Goal: Task Accomplishment & Management: Complete application form

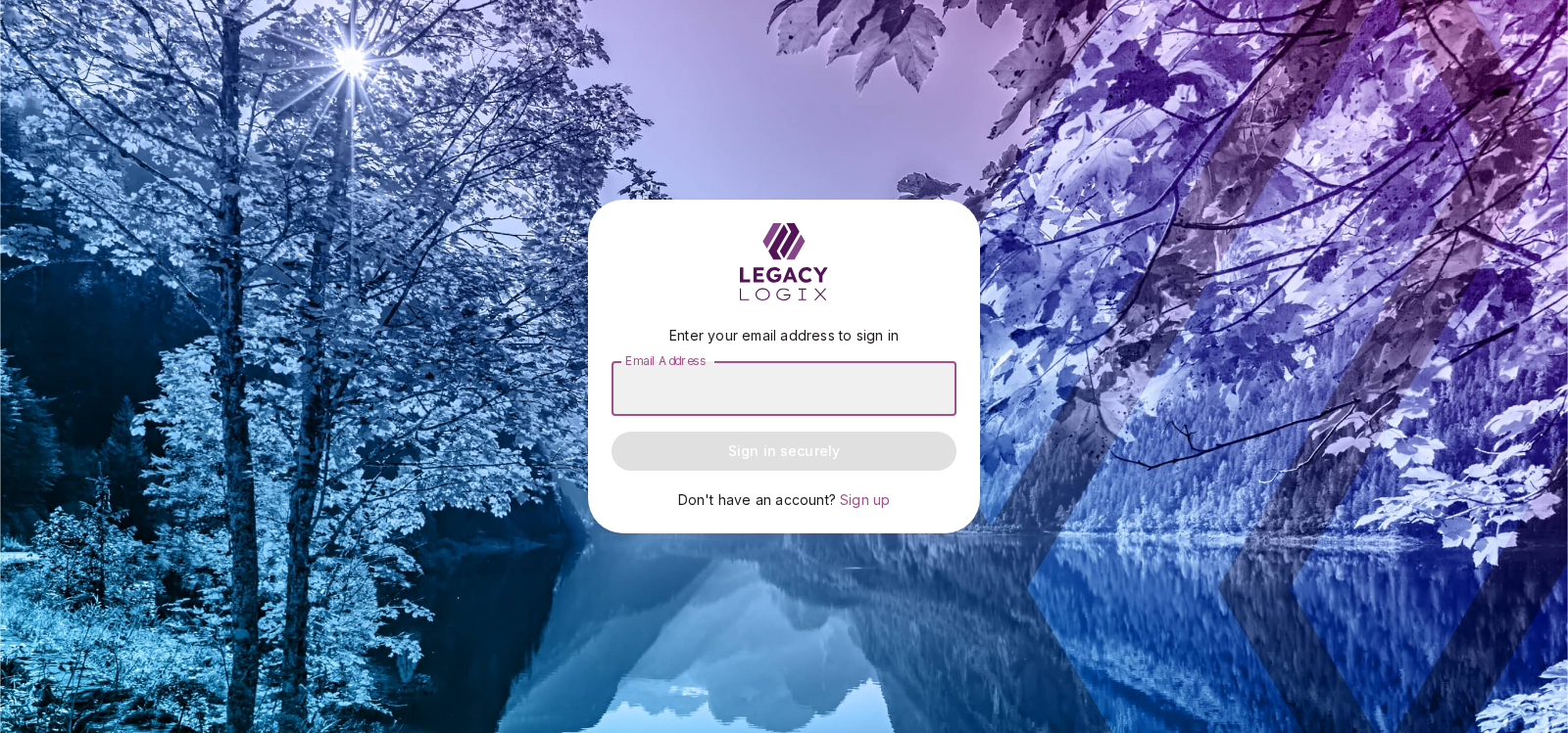
click at [645, 375] on input "Email Address" at bounding box center [784, 388] width 345 height 54
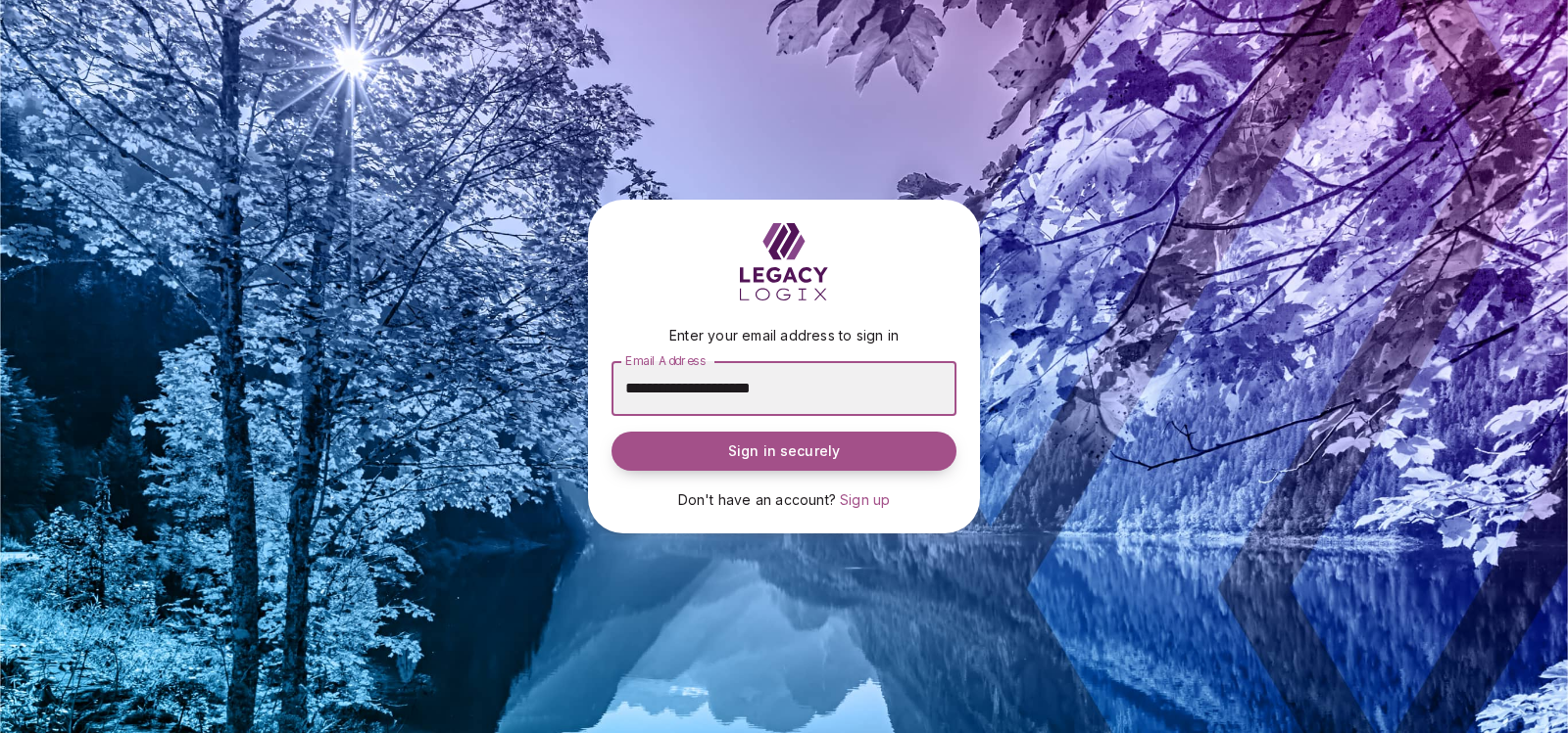
type input "**********"
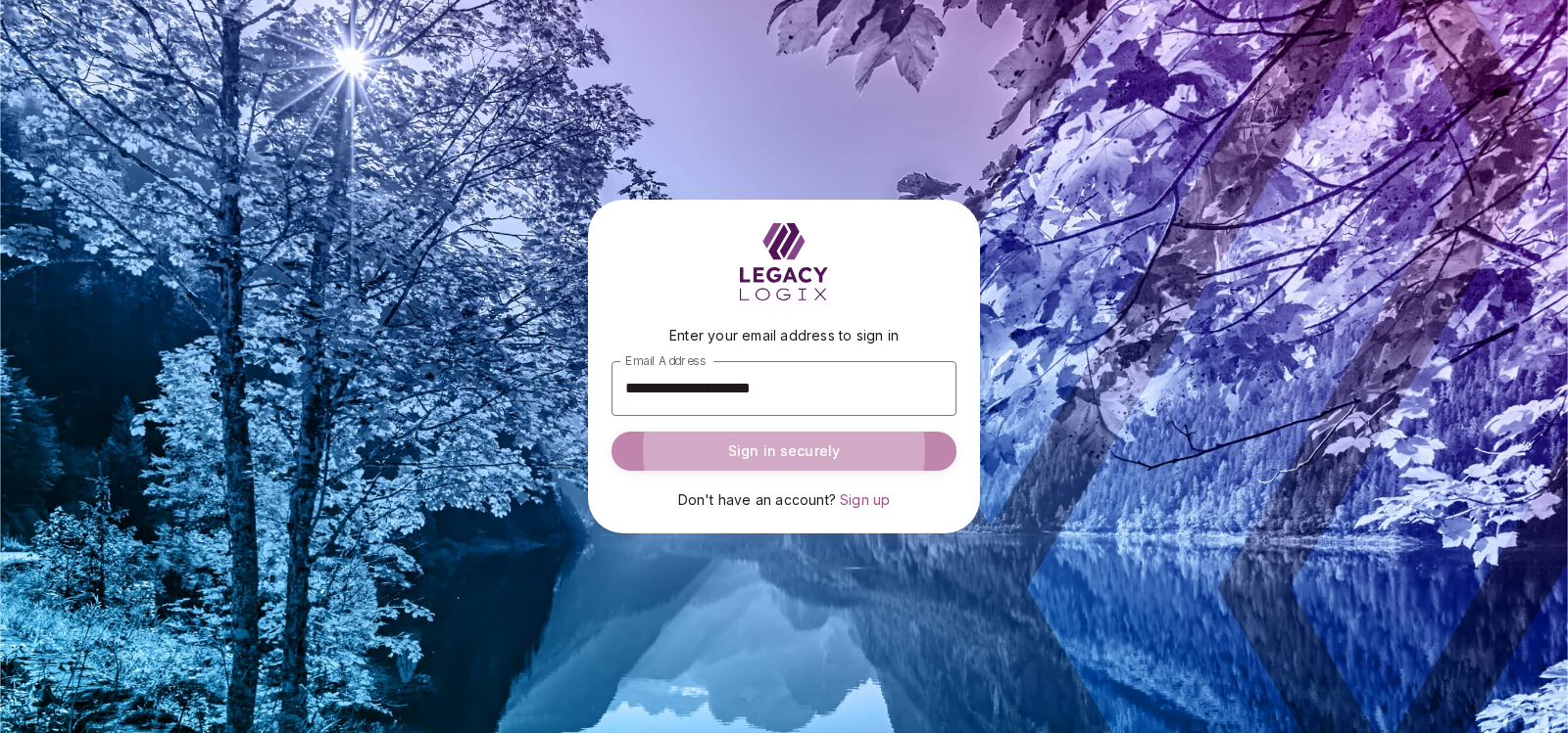
click at [756, 448] on span "Sign in securely" at bounding box center [783, 452] width 112 height 20
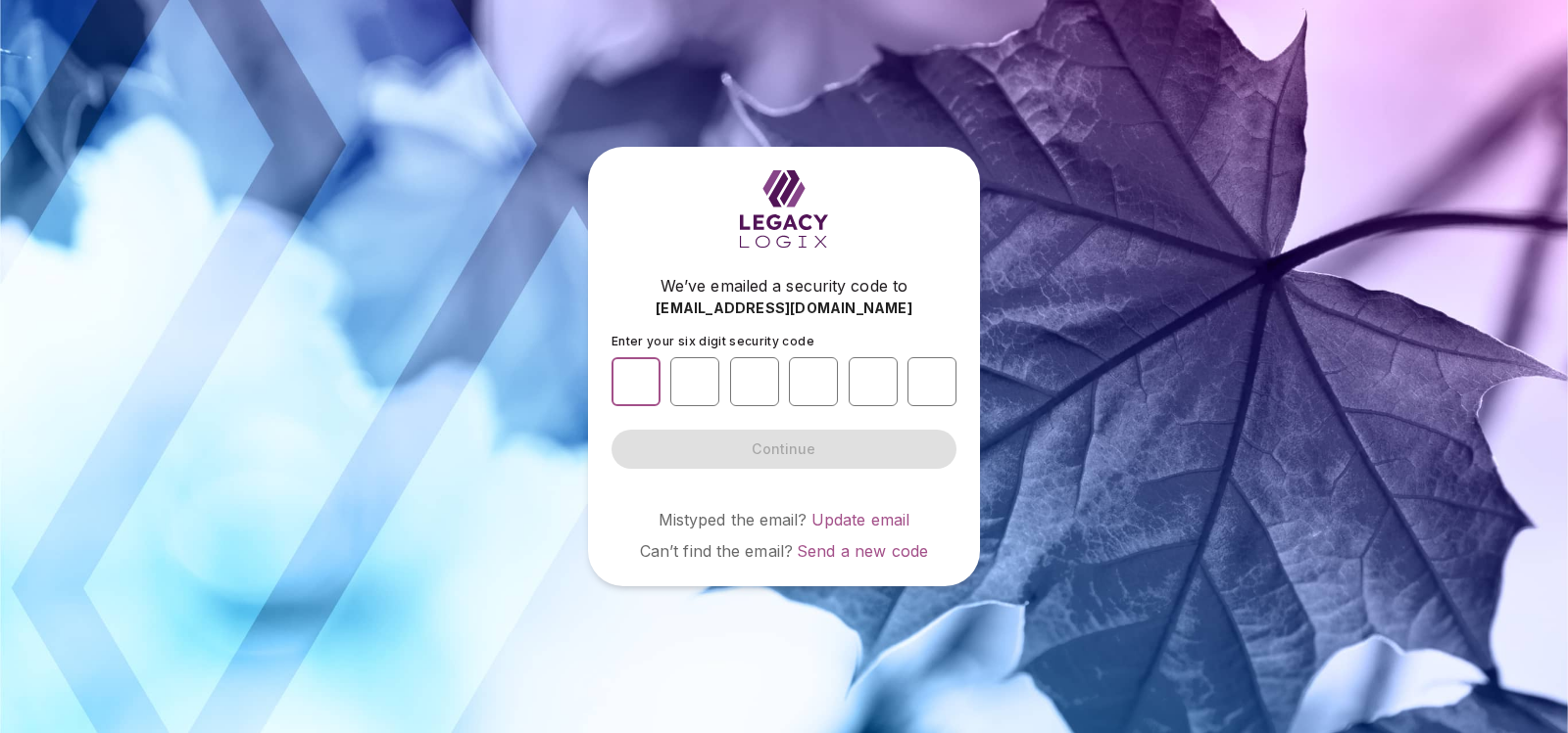
click at [635, 372] on input "number" at bounding box center [635, 381] width 49 height 49
type input "*"
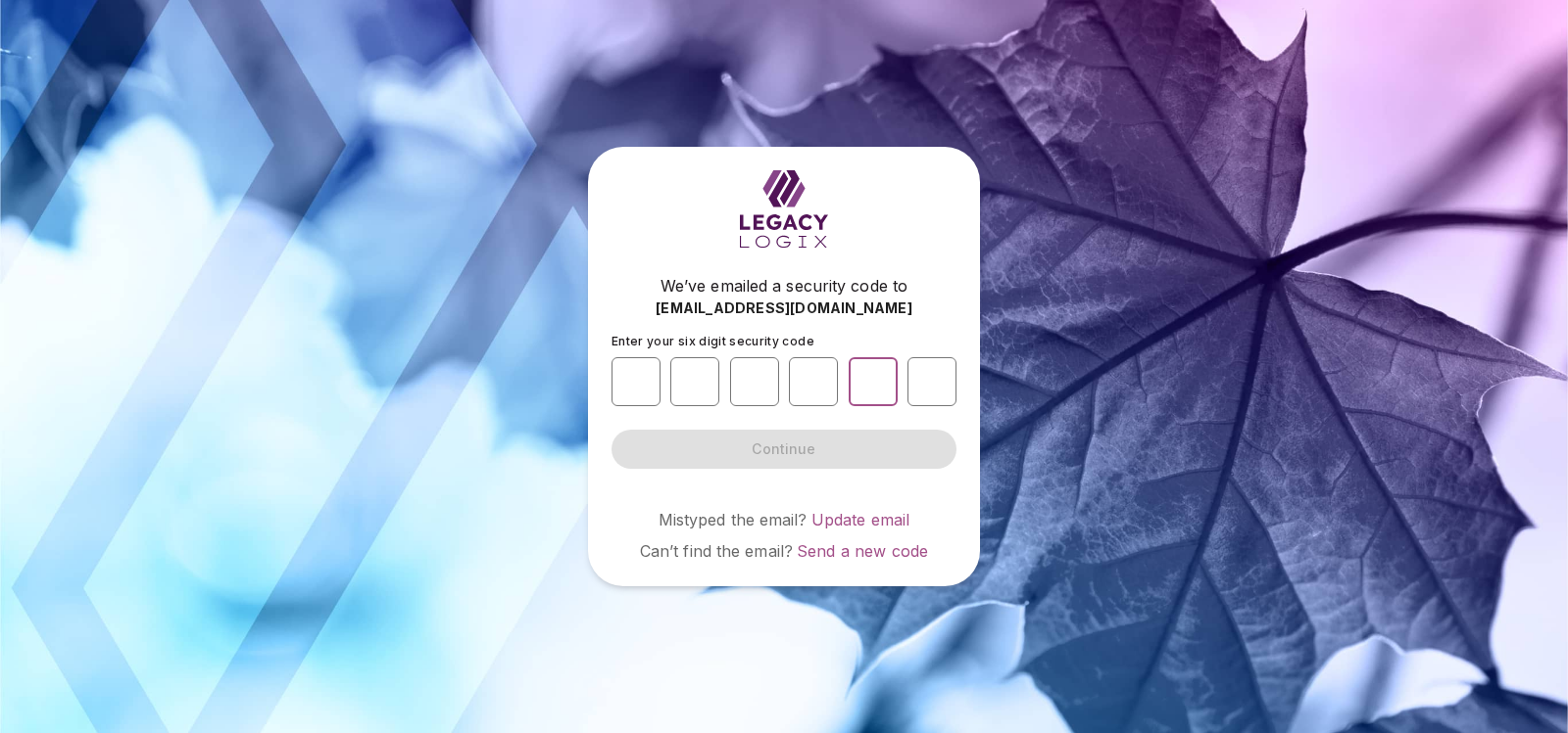
type input "*"
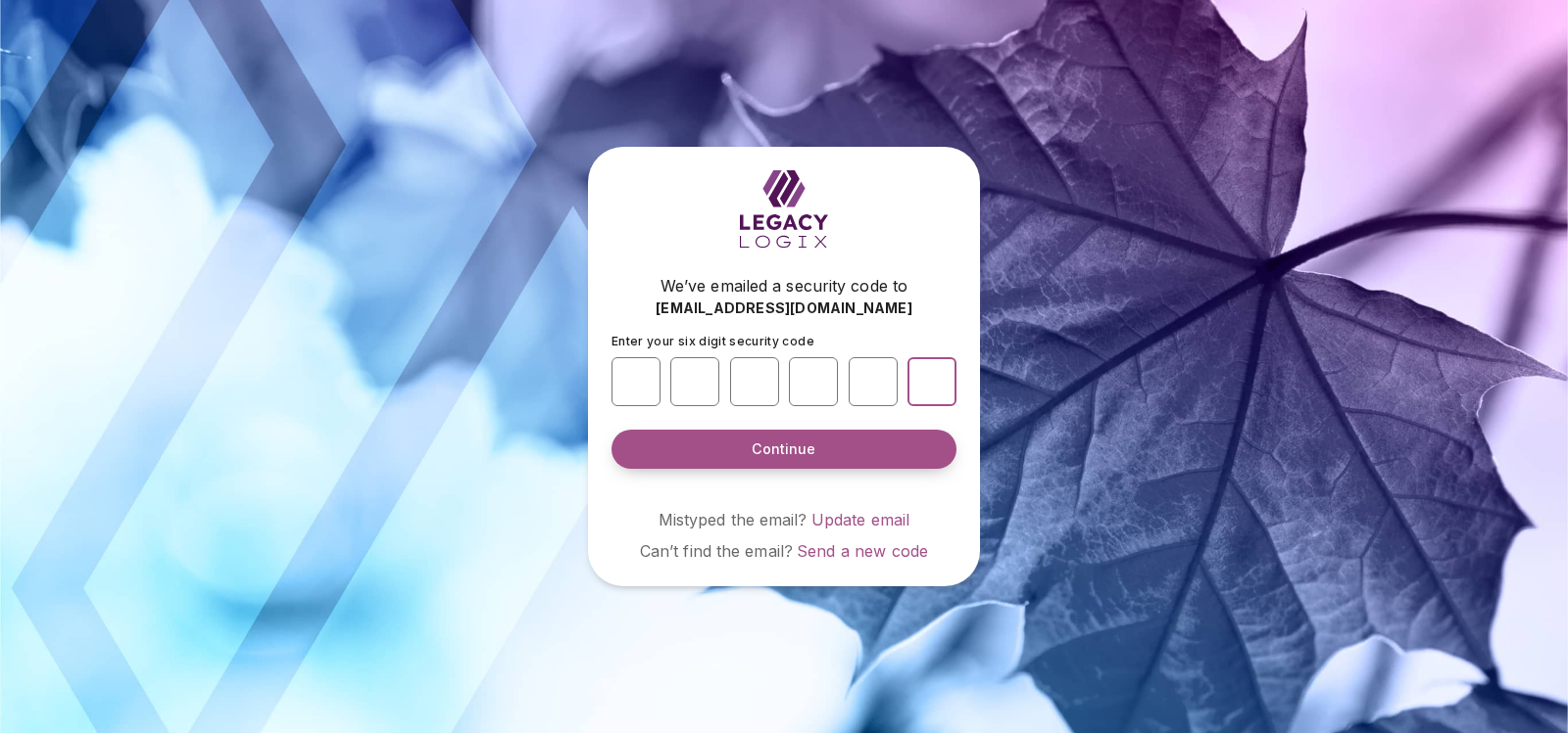
type input "*"
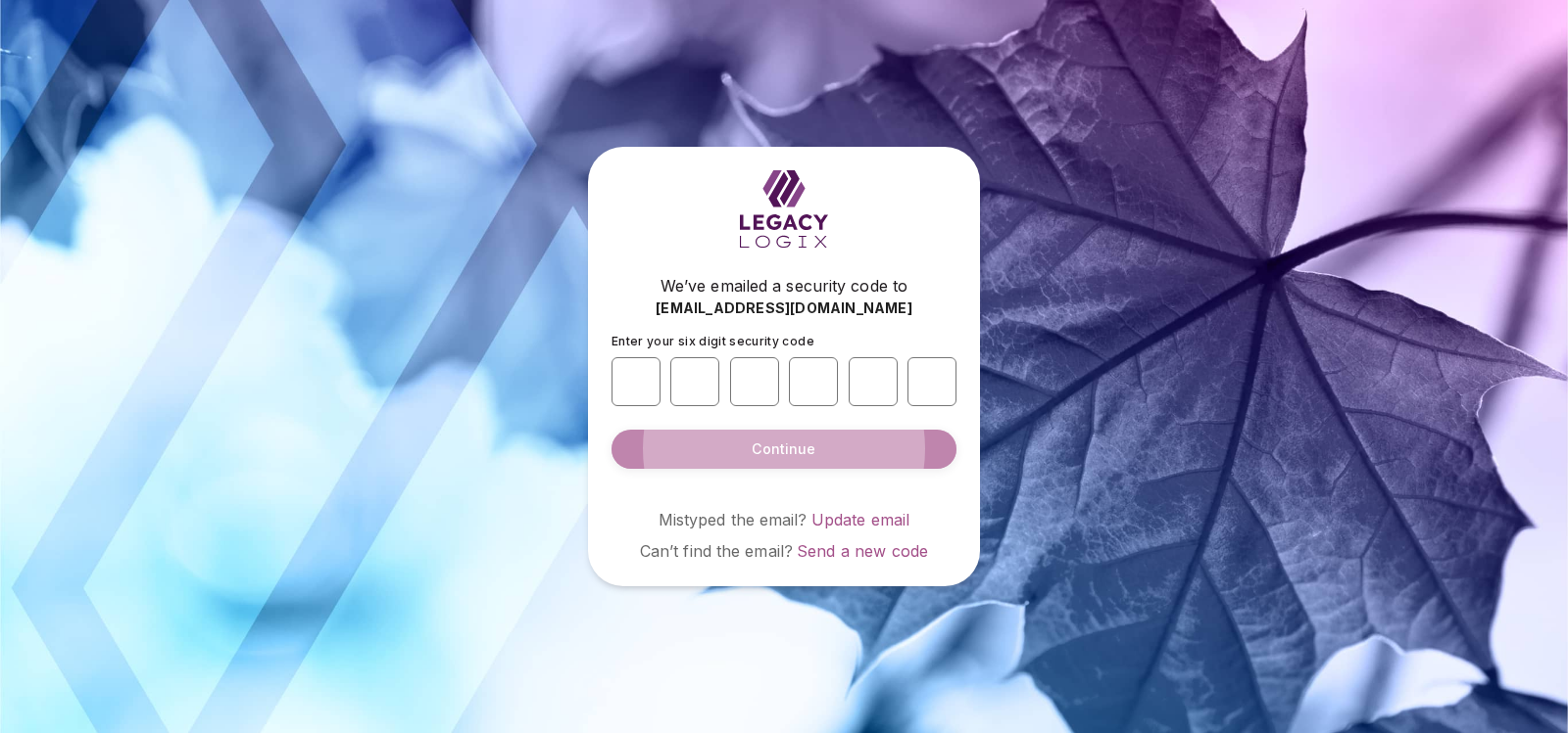
click at [699, 444] on button "Continue" at bounding box center [784, 450] width 345 height 40
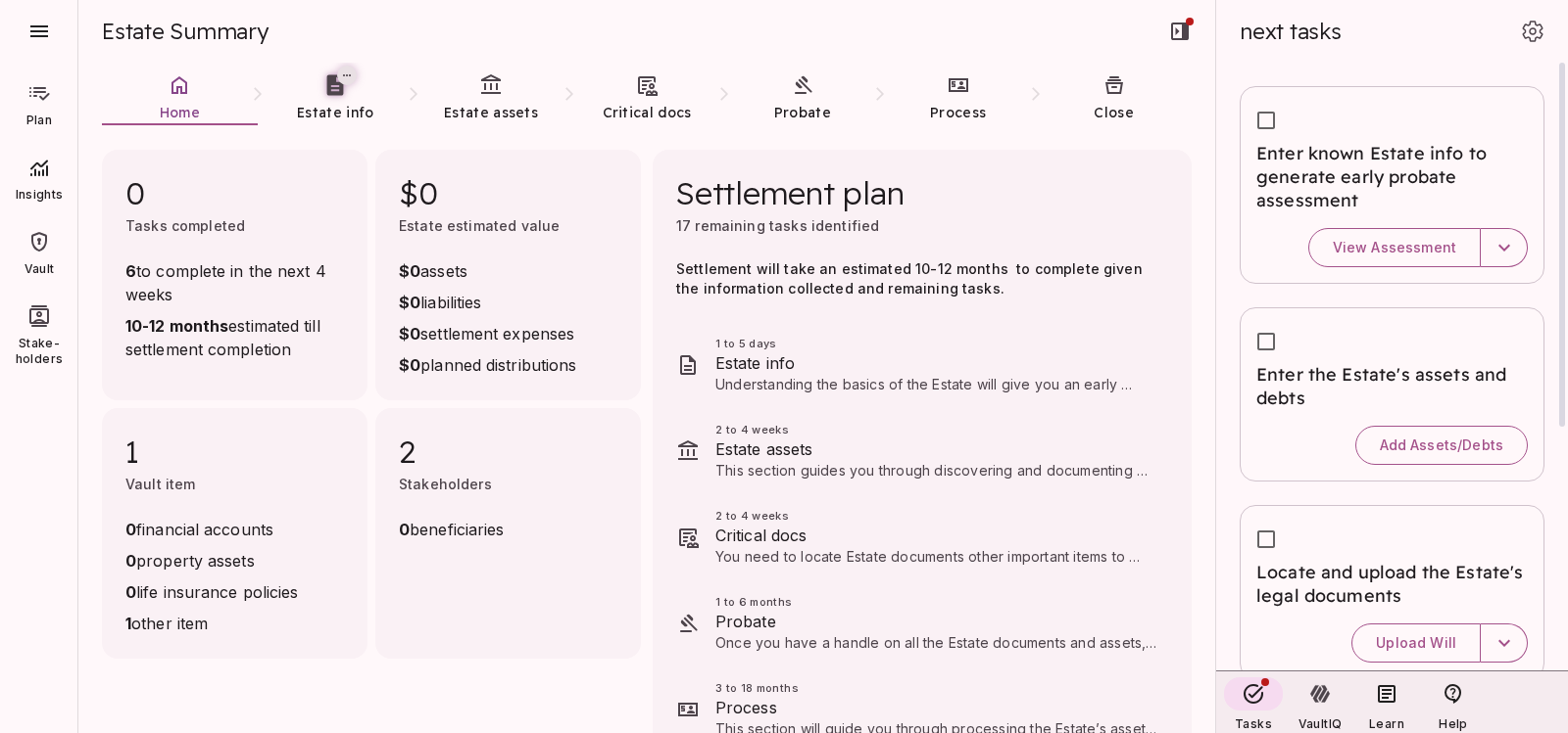
scroll to position [2, 0]
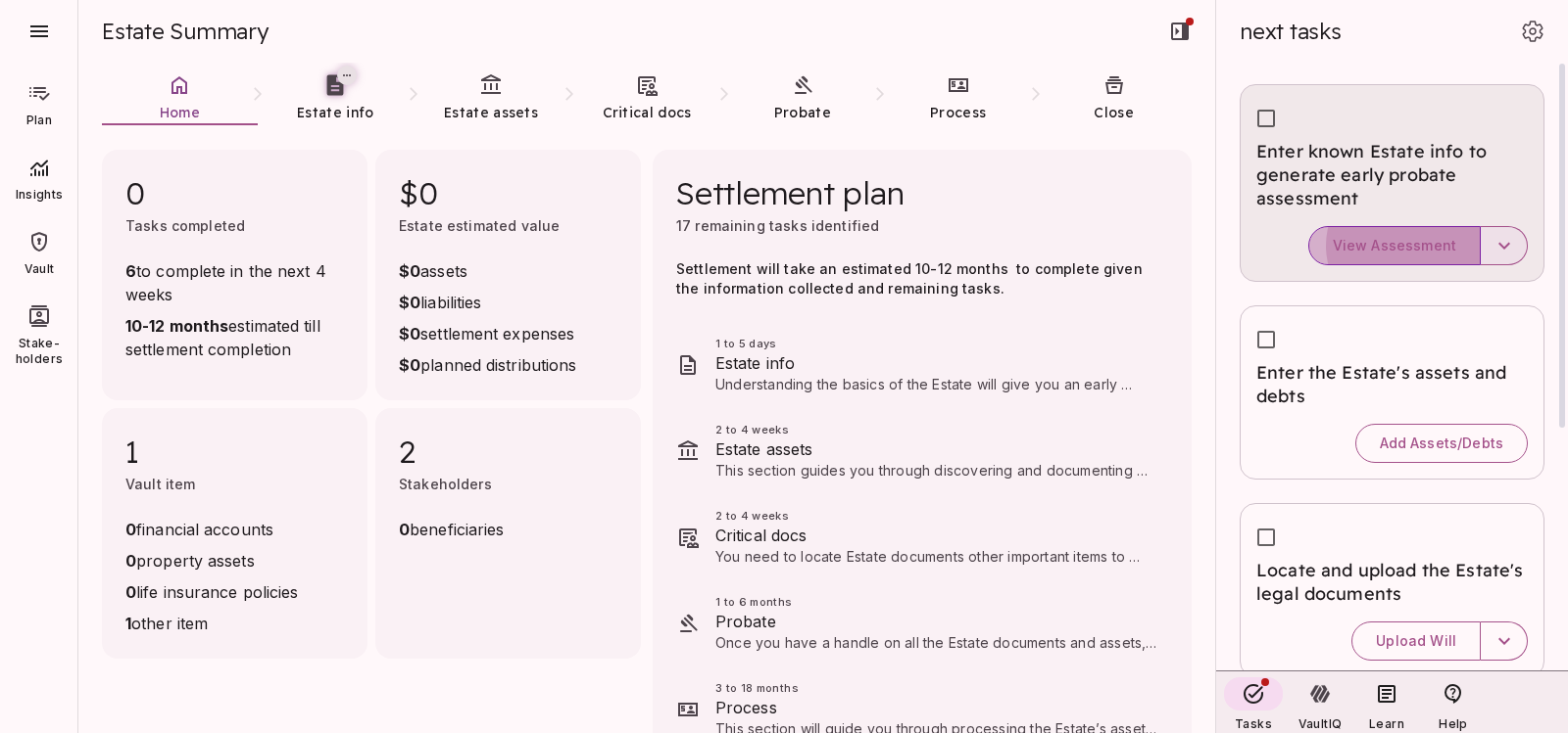
click at [1394, 238] on span "View Assessment" at bounding box center [1394, 246] width 124 height 18
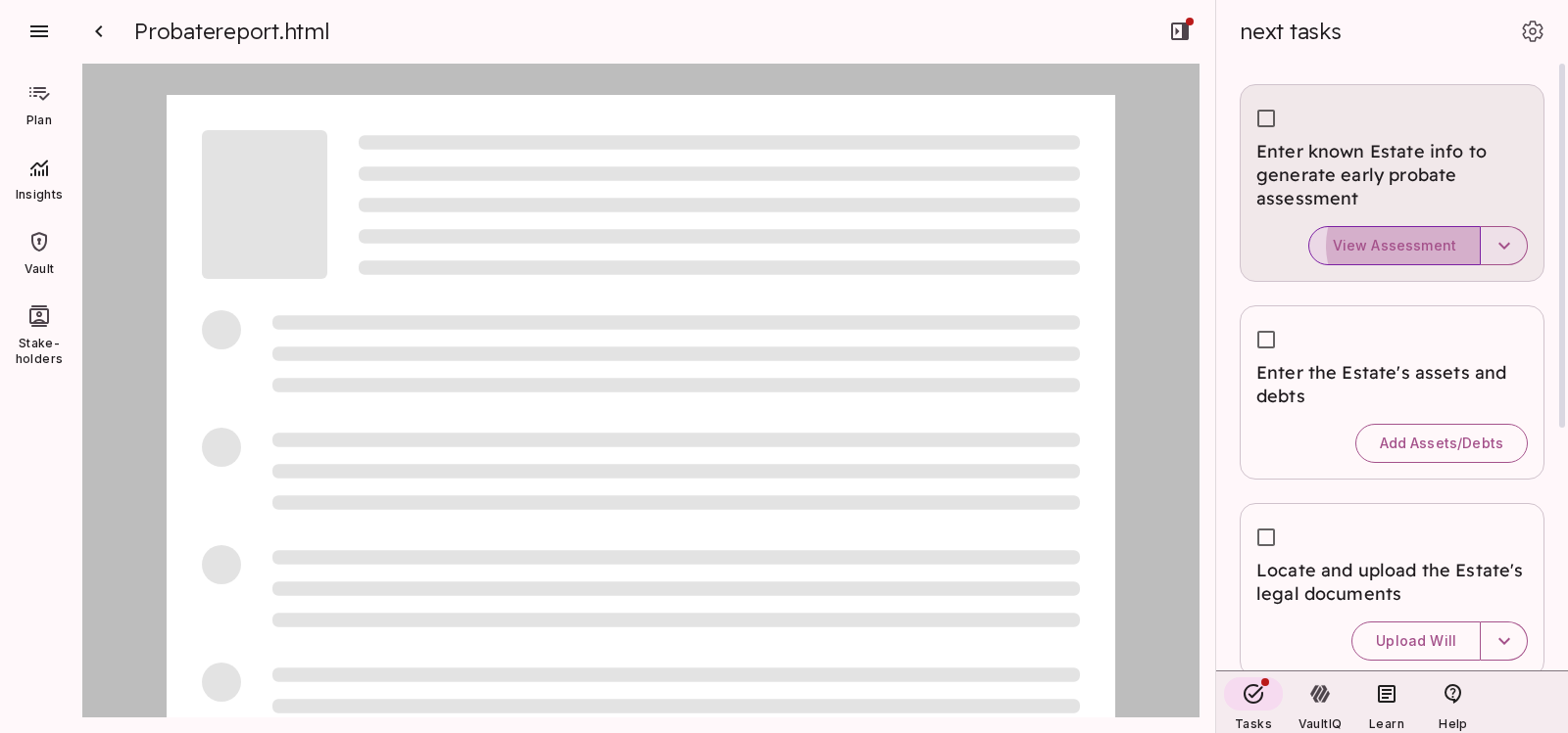
type input "*"
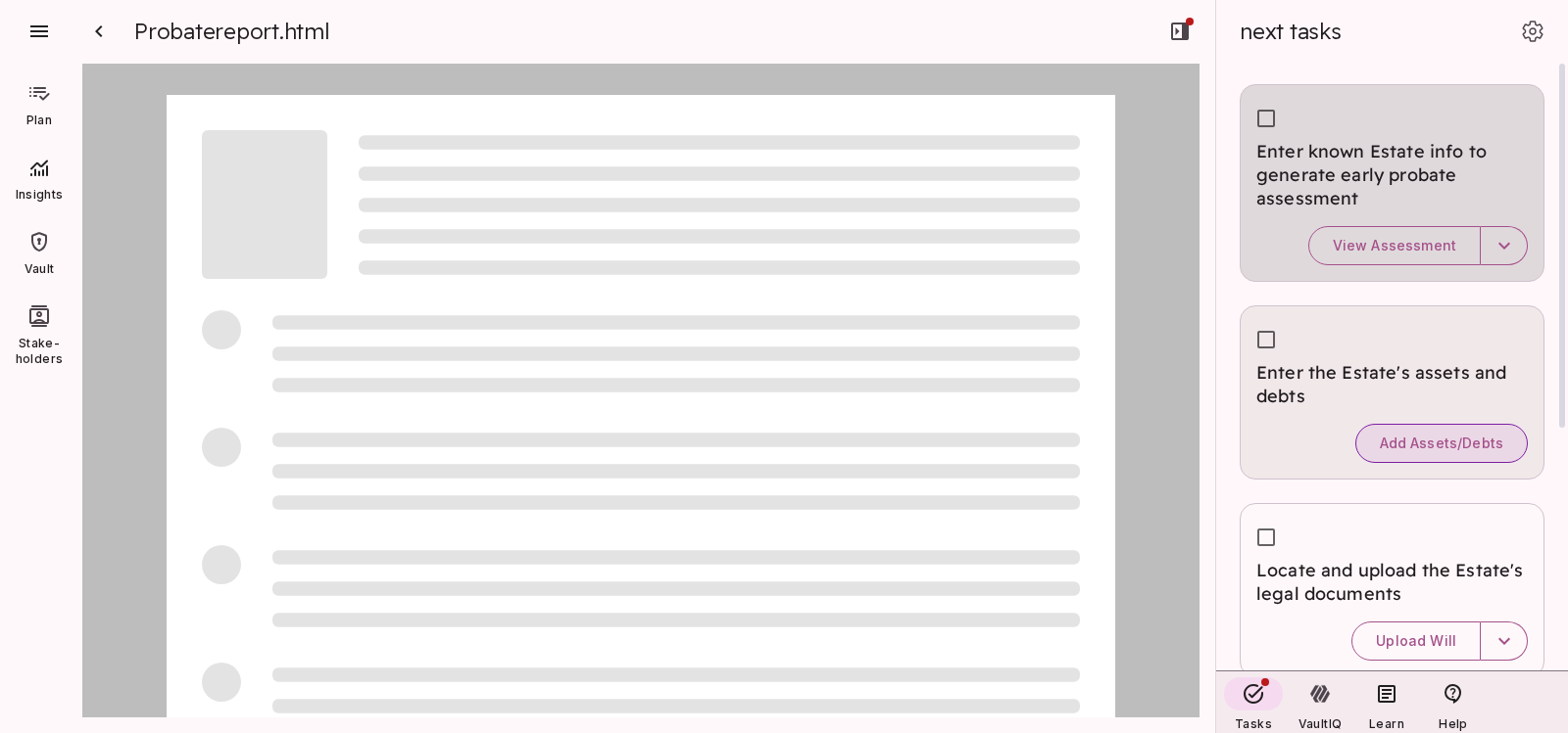
type input "*"
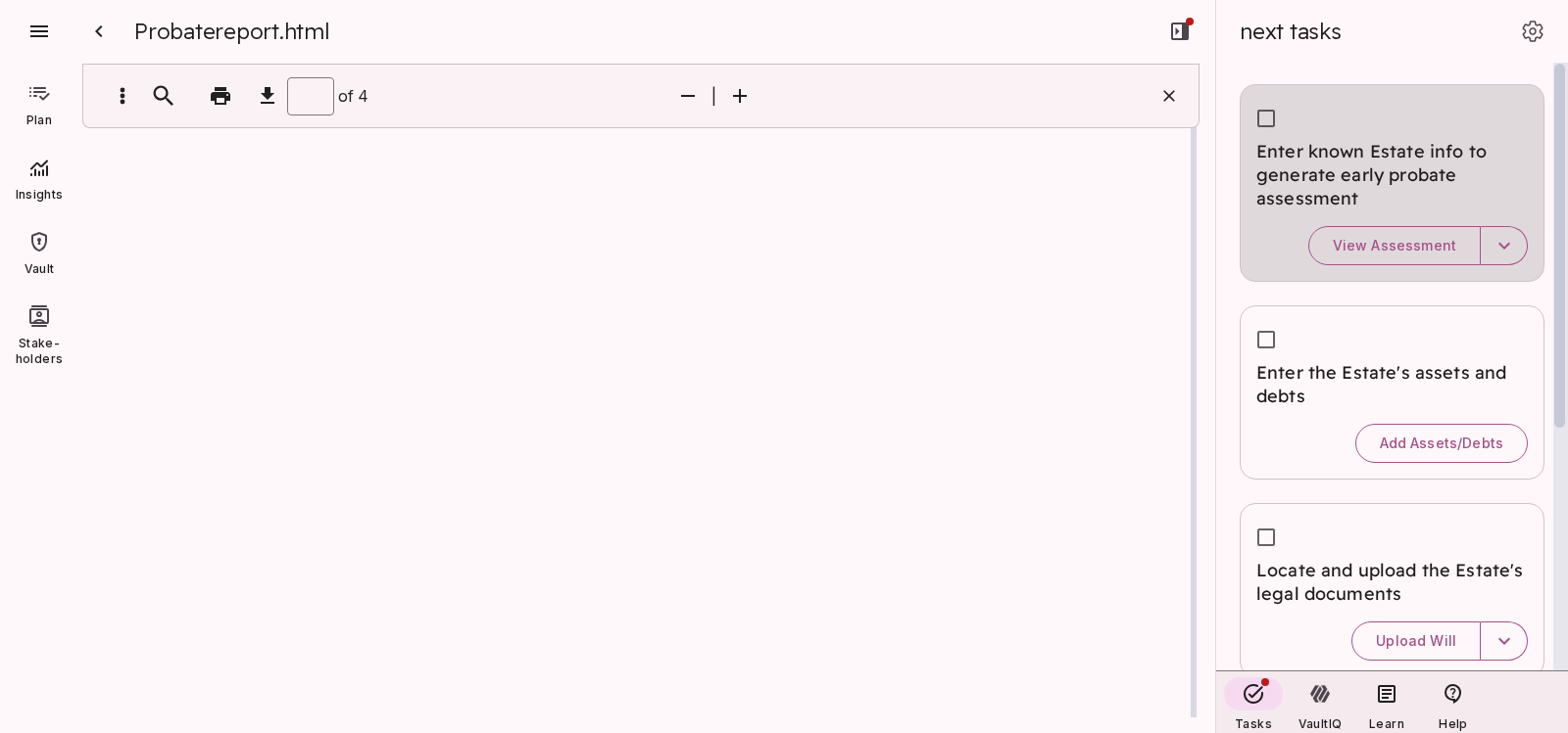
type input "*"
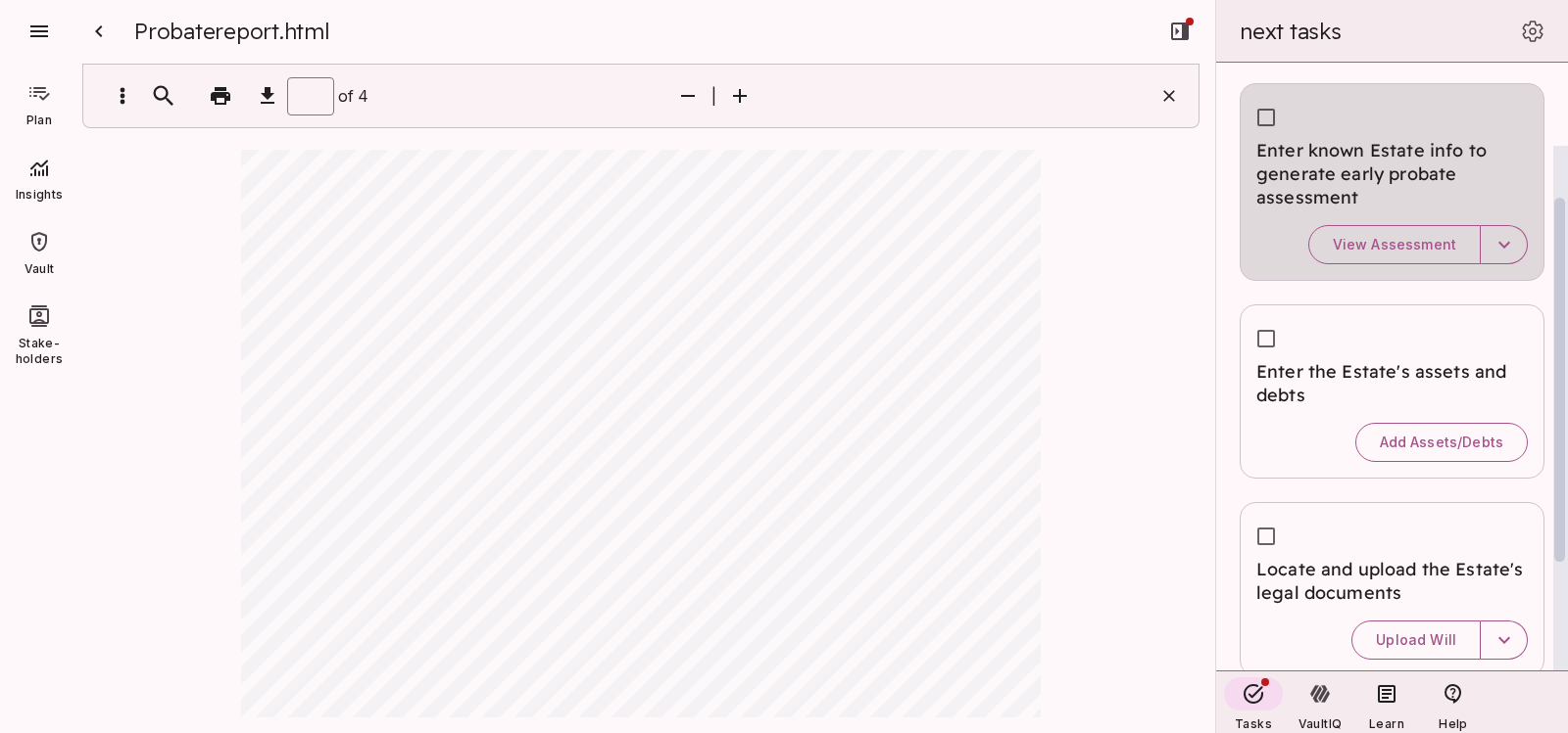
type input "*"
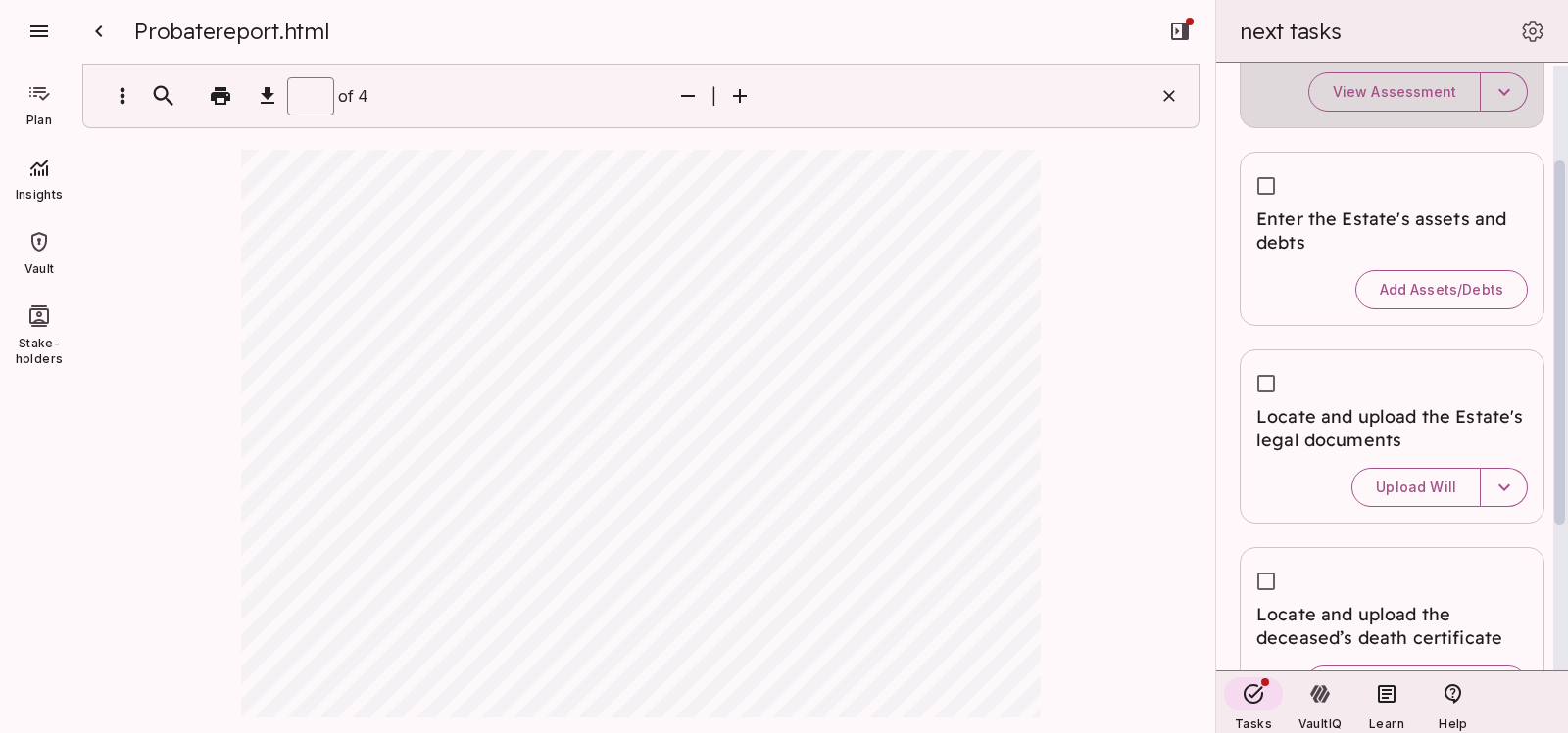
scroll to position [158, 0]
drag, startPoint x: 1563, startPoint y: 403, endPoint x: 1558, endPoint y: 497, distance: 94.1
click at [1558, 497] on div at bounding box center [1559, 340] width 11 height 365
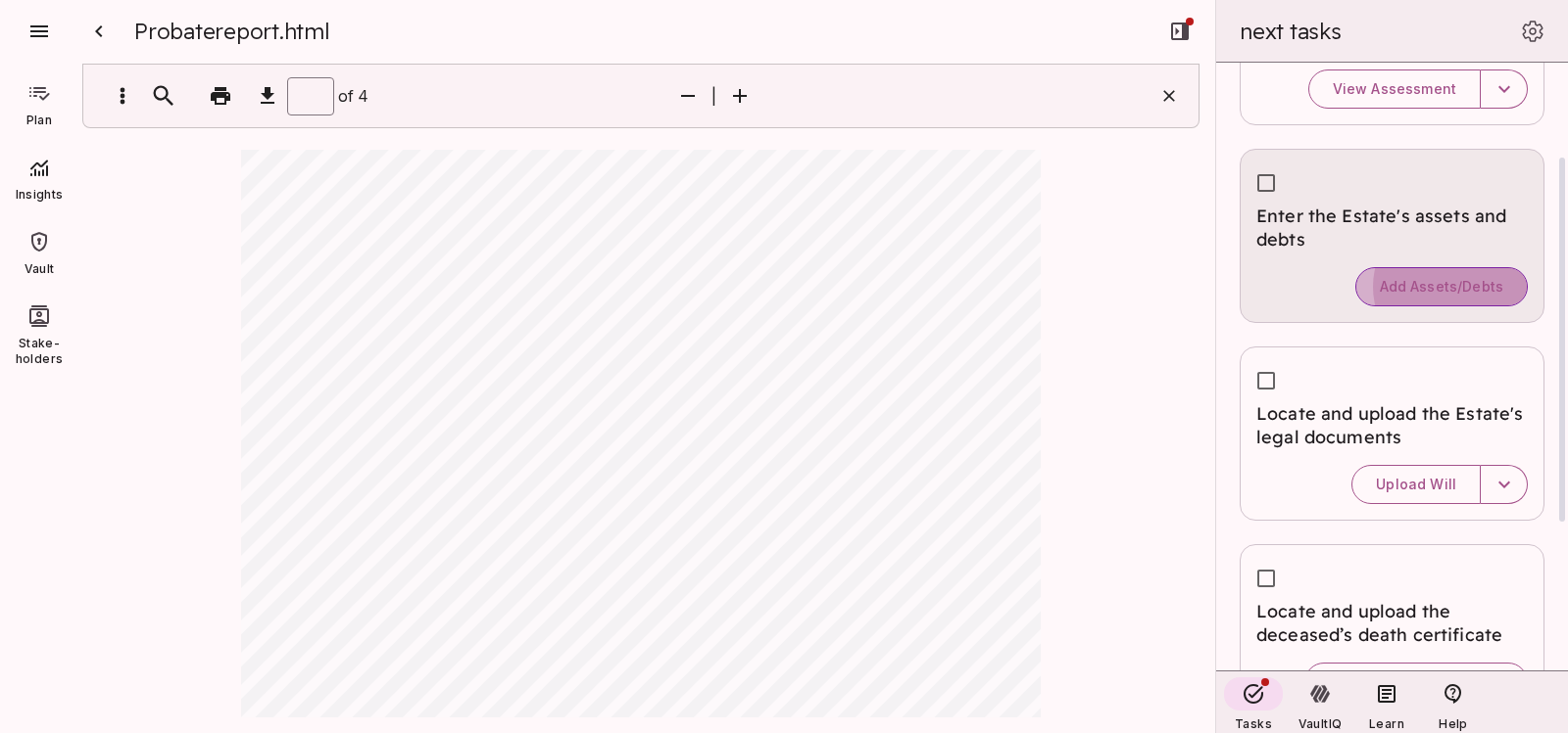
click at [1402, 292] on span "Add Assets/Debts" at bounding box center [1441, 287] width 124 height 18
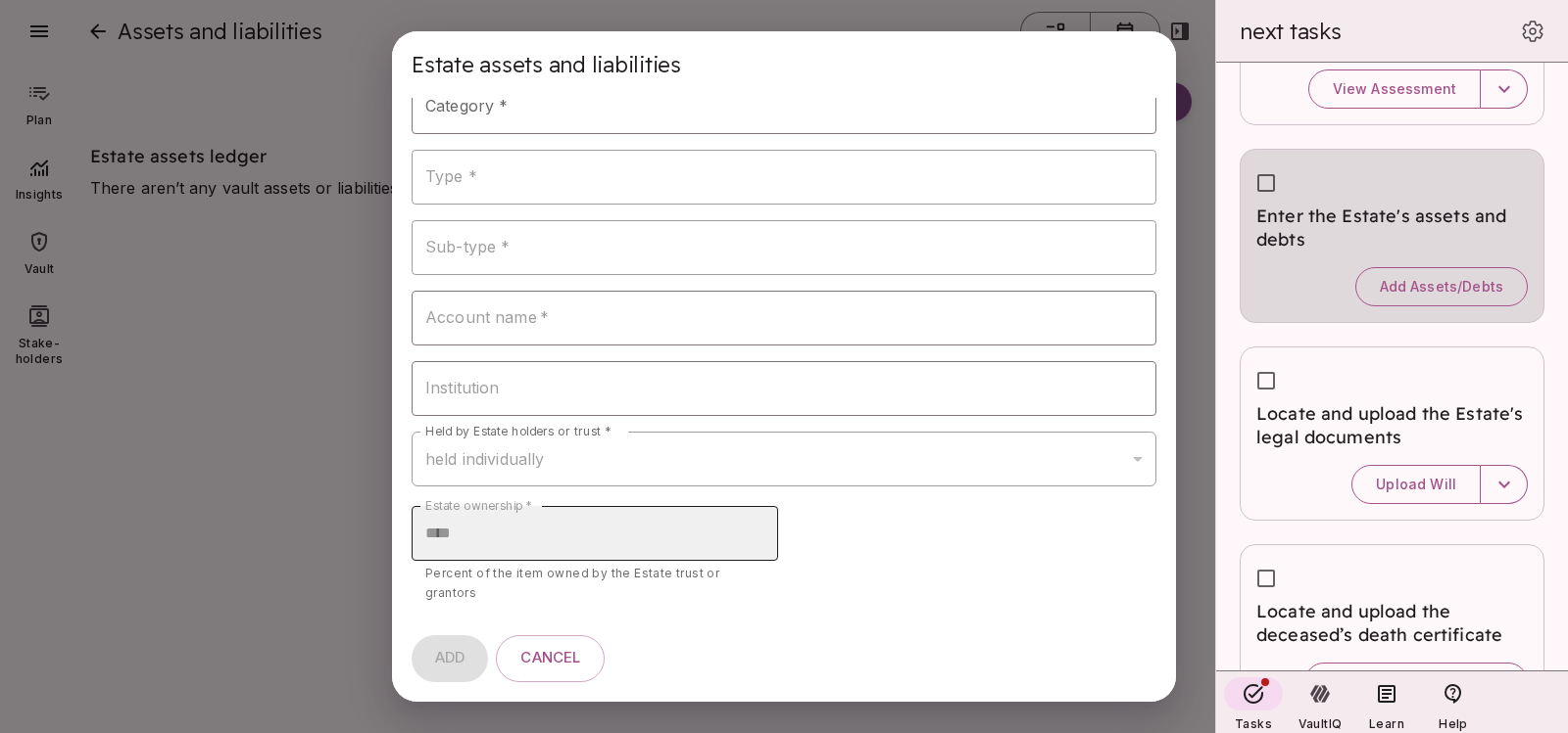
scroll to position [0, 0]
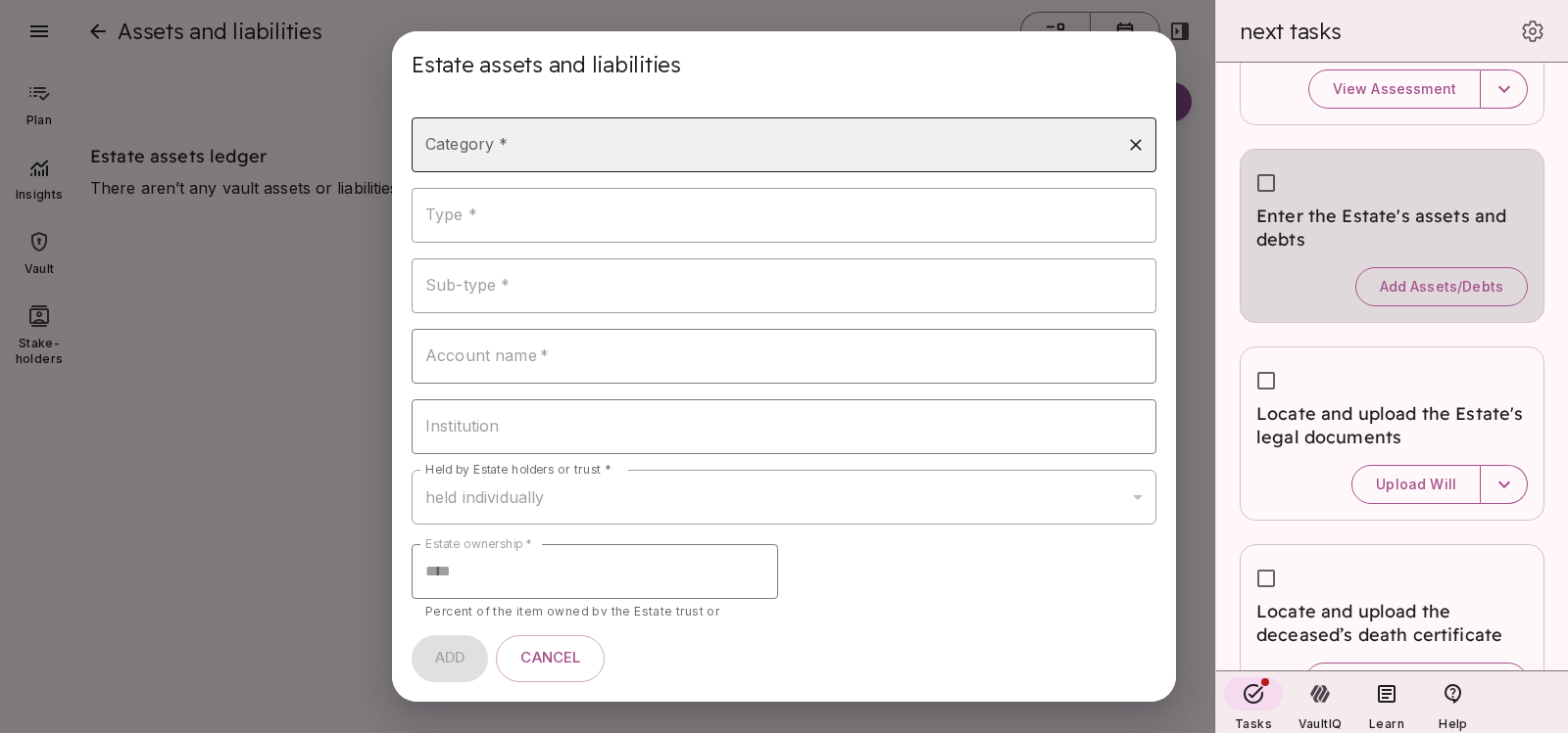
click at [653, 148] on input "Category *" at bounding box center [769, 146] width 698 height 38
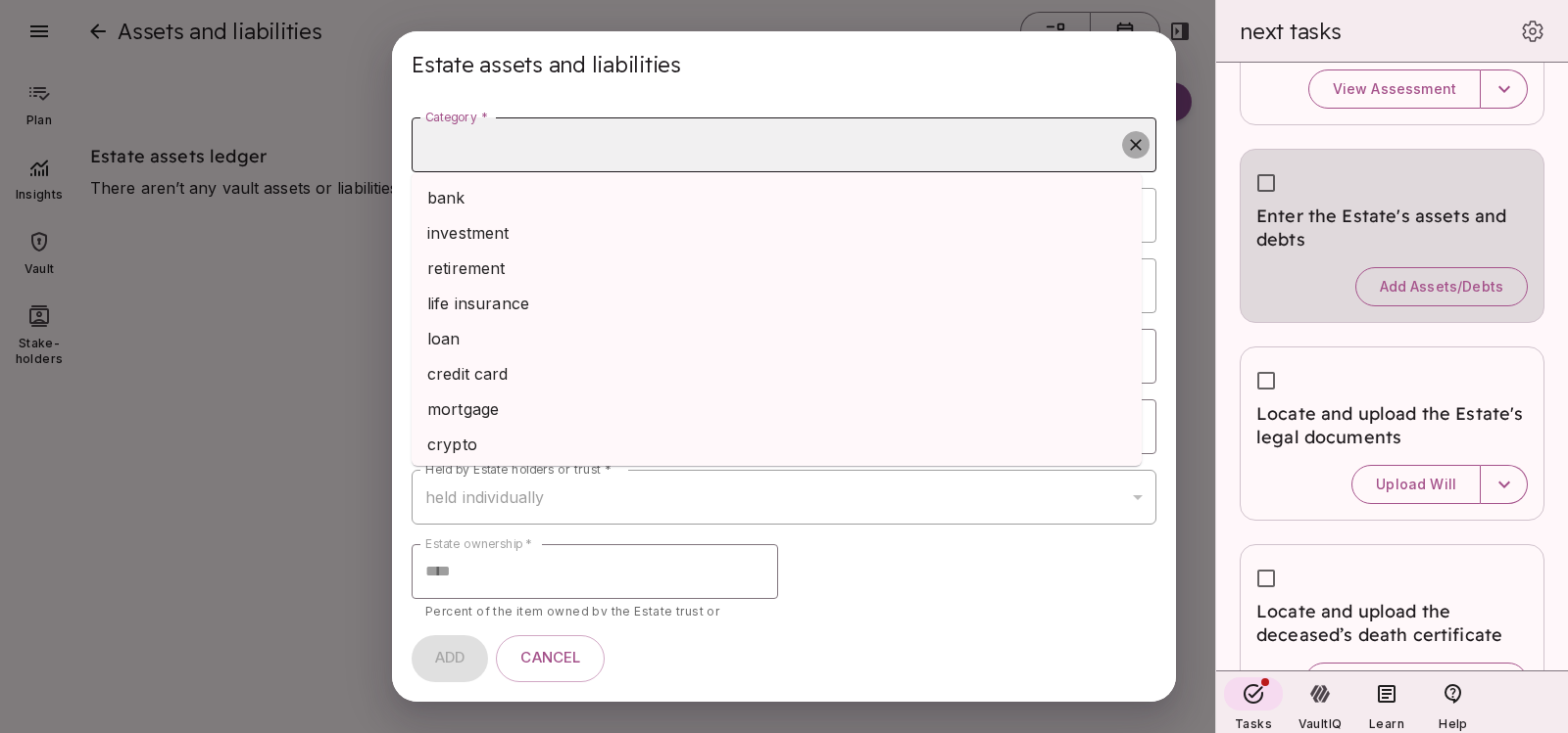
click at [1126, 149] on icon "Clear" at bounding box center [1136, 145] width 20 height 20
click at [519, 442] on li "property" at bounding box center [776, 441] width 729 height 36
type input "********"
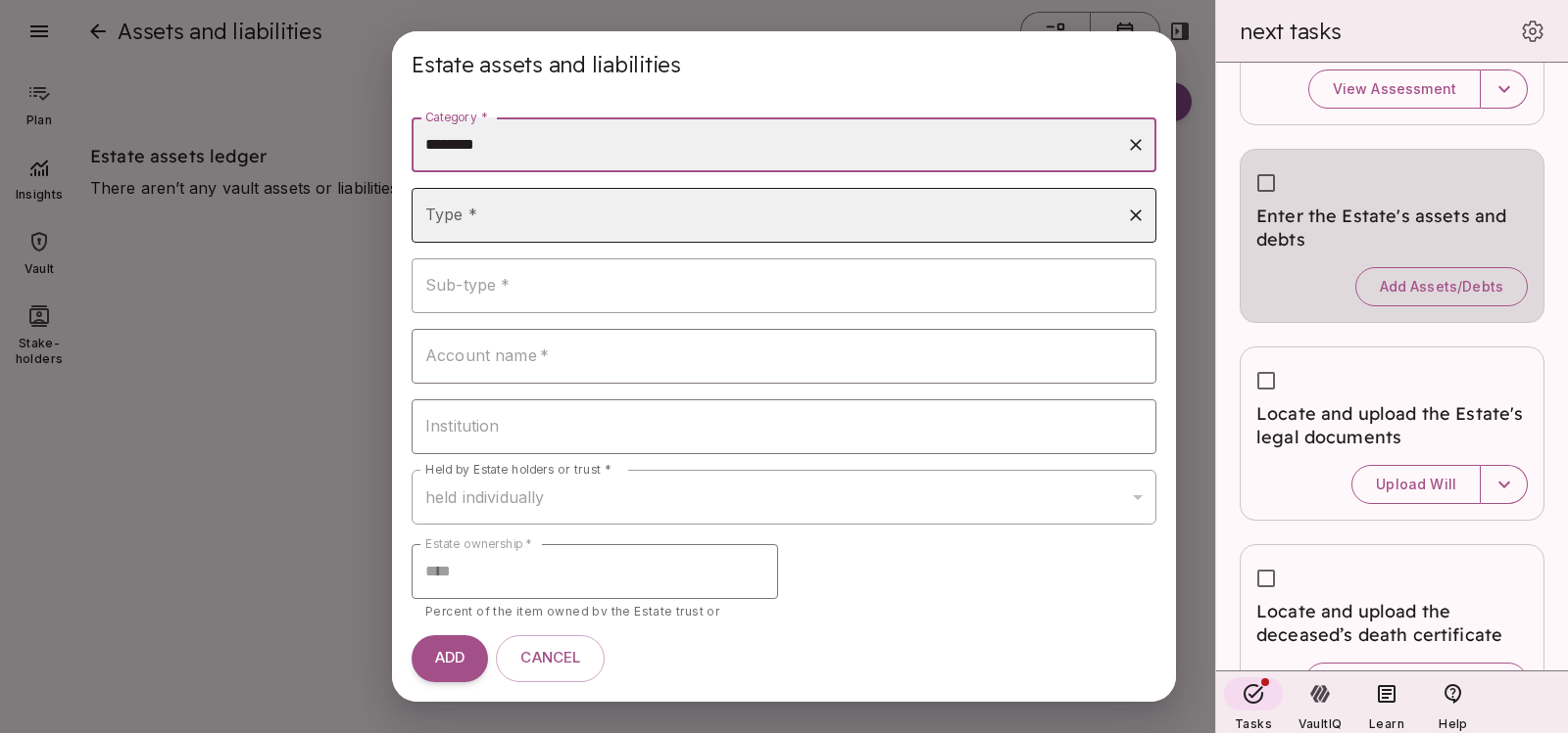
click at [513, 225] on input "Type *" at bounding box center [769, 216] width 698 height 38
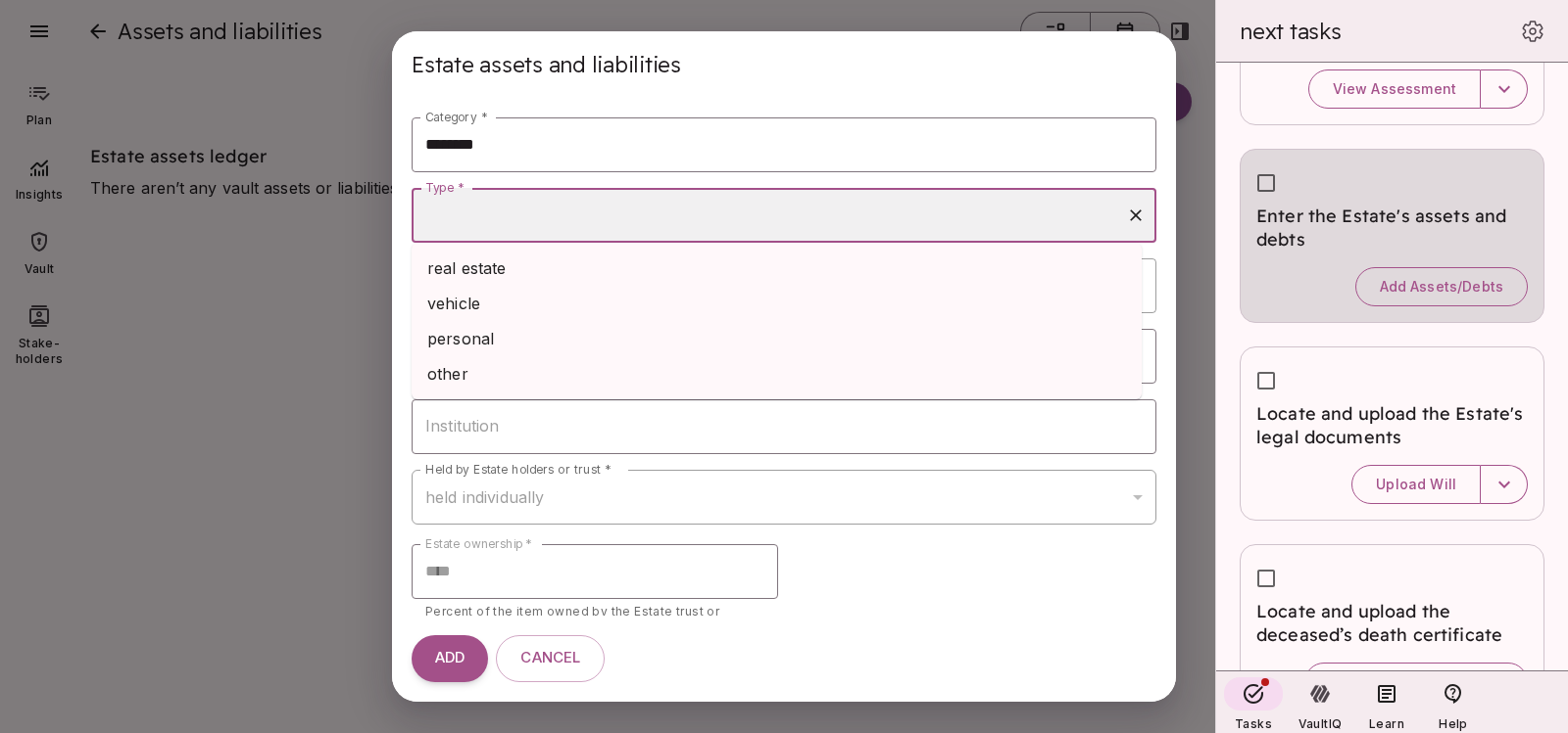
click at [493, 269] on li "real estate" at bounding box center [776, 268] width 729 height 36
type input "**********"
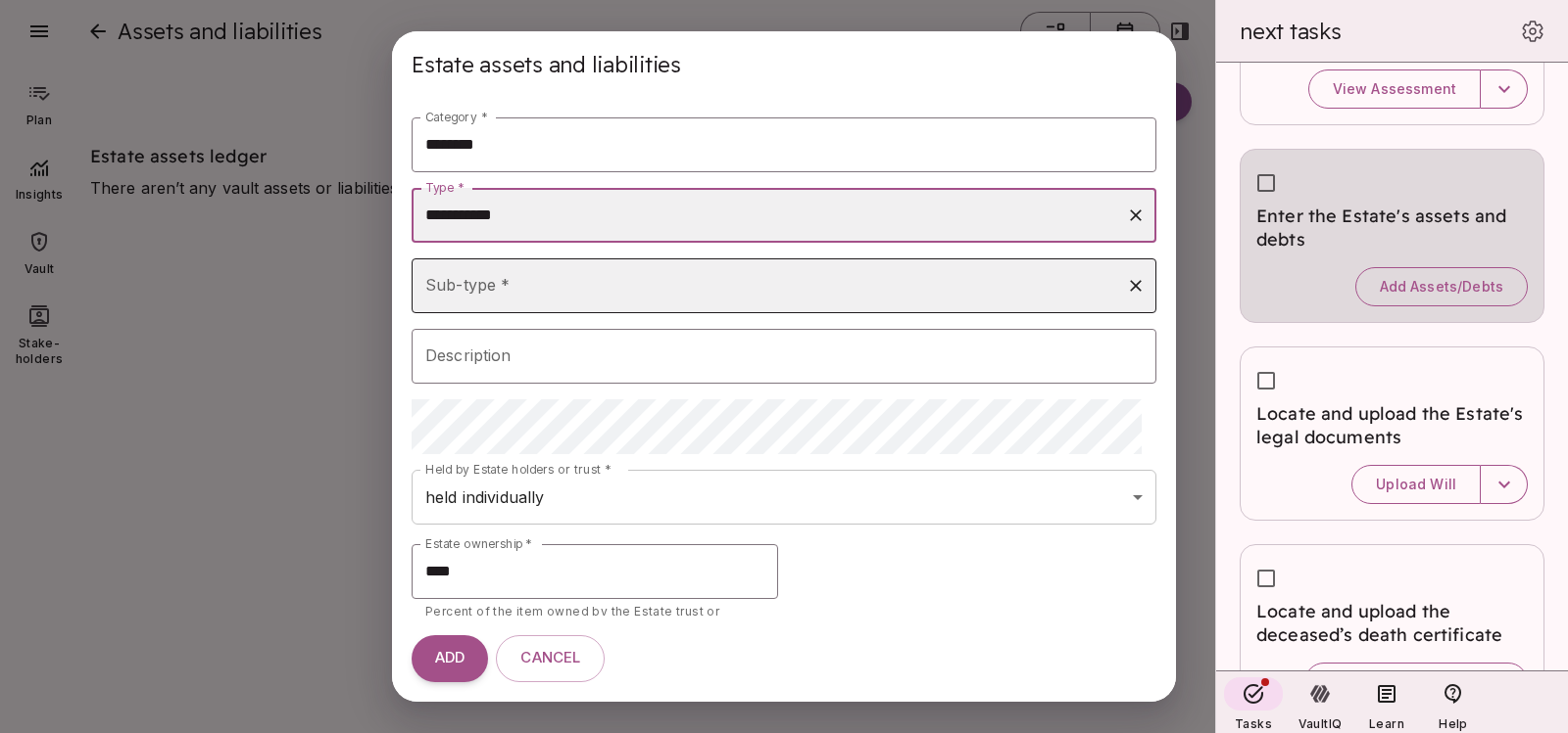
click at [485, 289] on div "Sub-type * Sub-type *" at bounding box center [783, 285] width 744 height 54
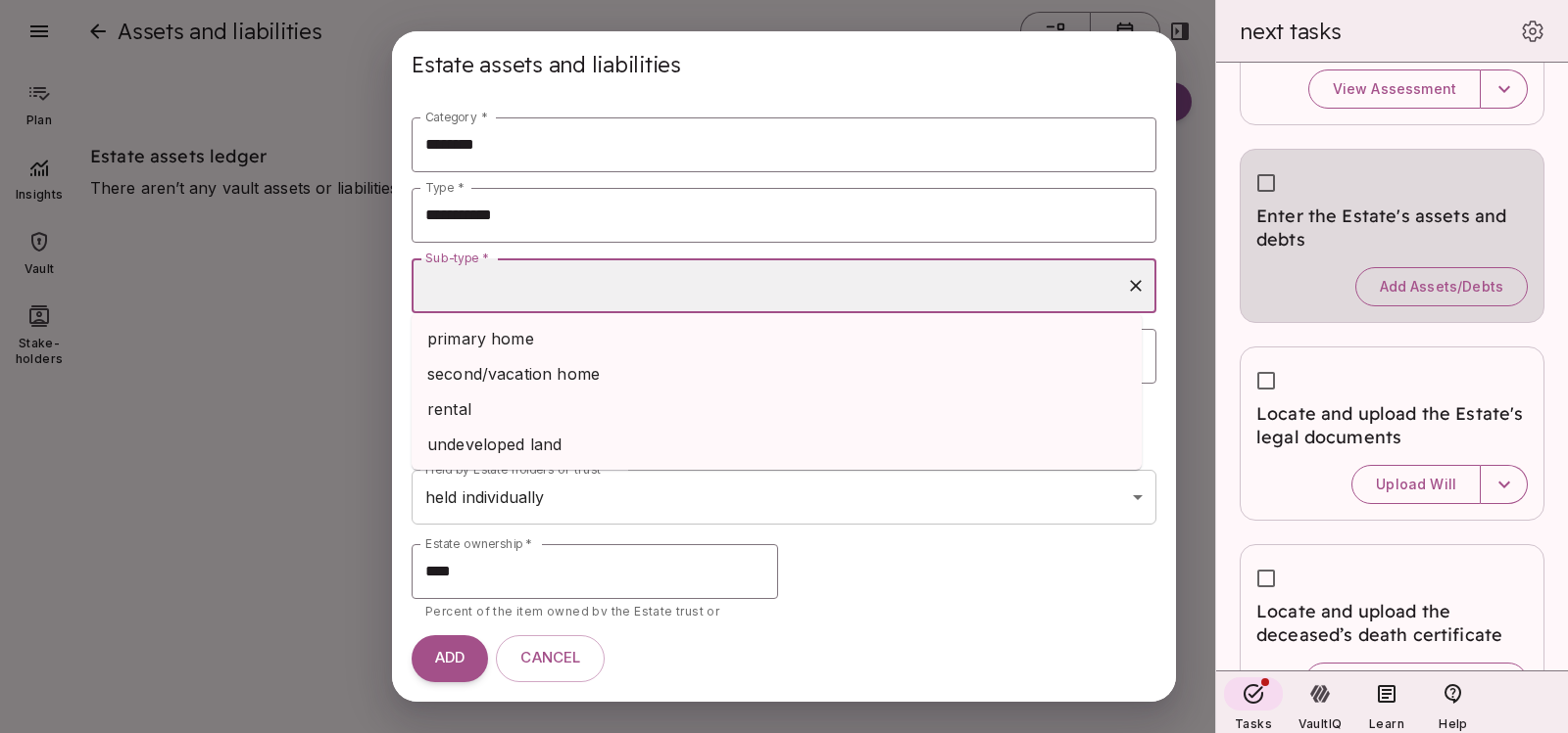
click at [476, 456] on li "undeveloped land" at bounding box center [776, 445] width 729 height 36
type input "**********"
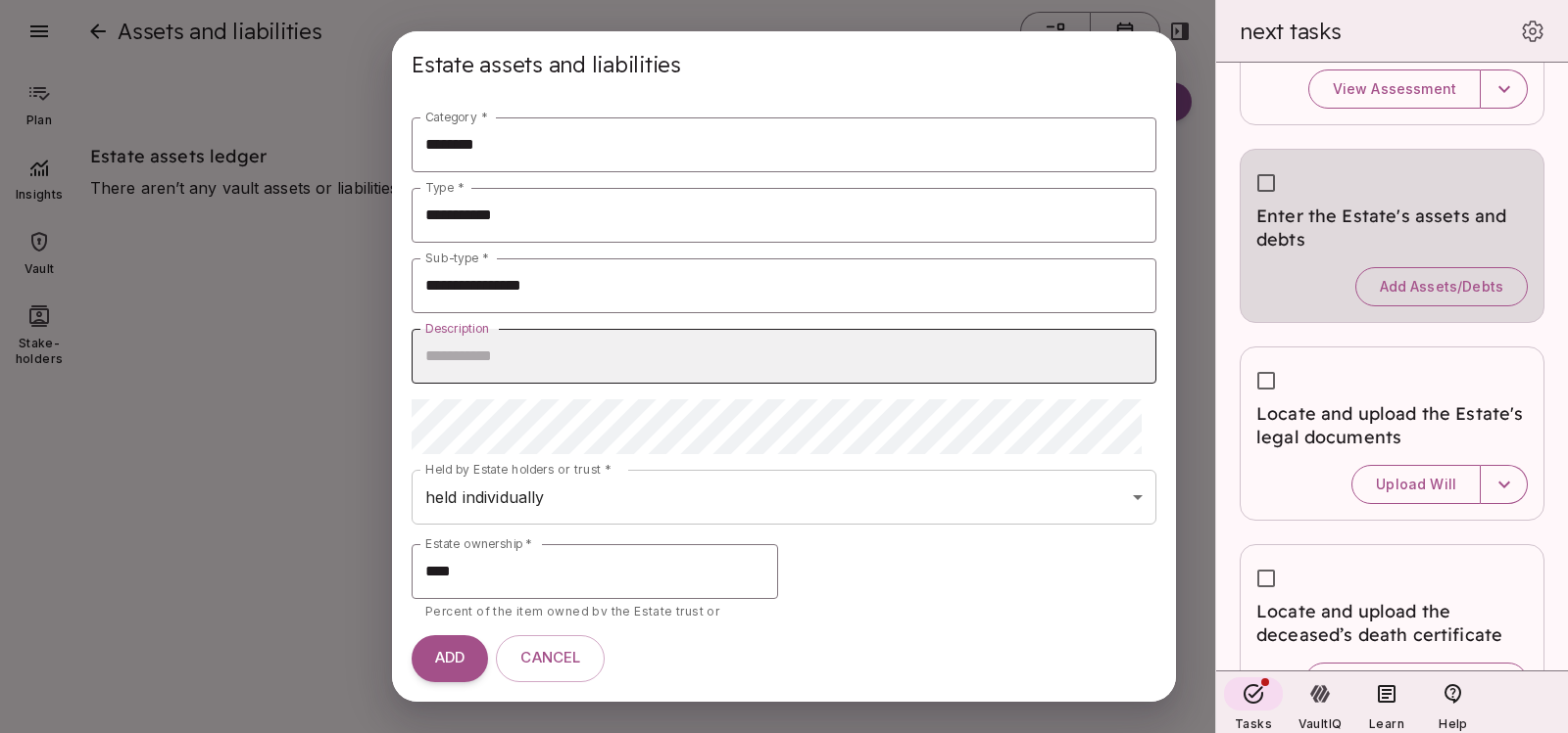
click at [503, 353] on input "Description" at bounding box center [783, 356] width 744 height 54
paste input "**********"
type input "**********"
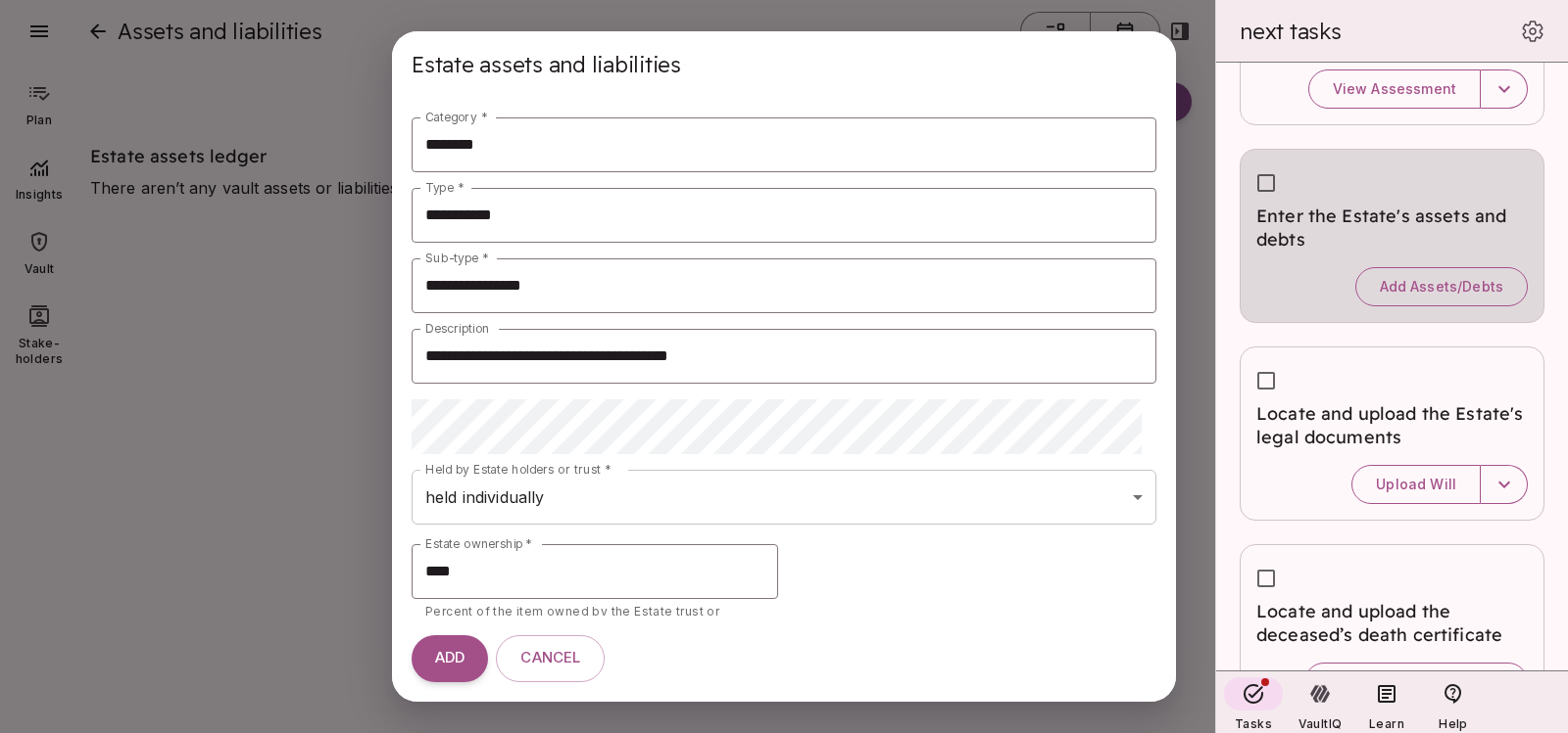
click at [685, 497] on body "Plan Insights Vault Stake-holders Insights 0 Tasks completed 6 to complete in t…" at bounding box center [784, 378] width 1568 height 757
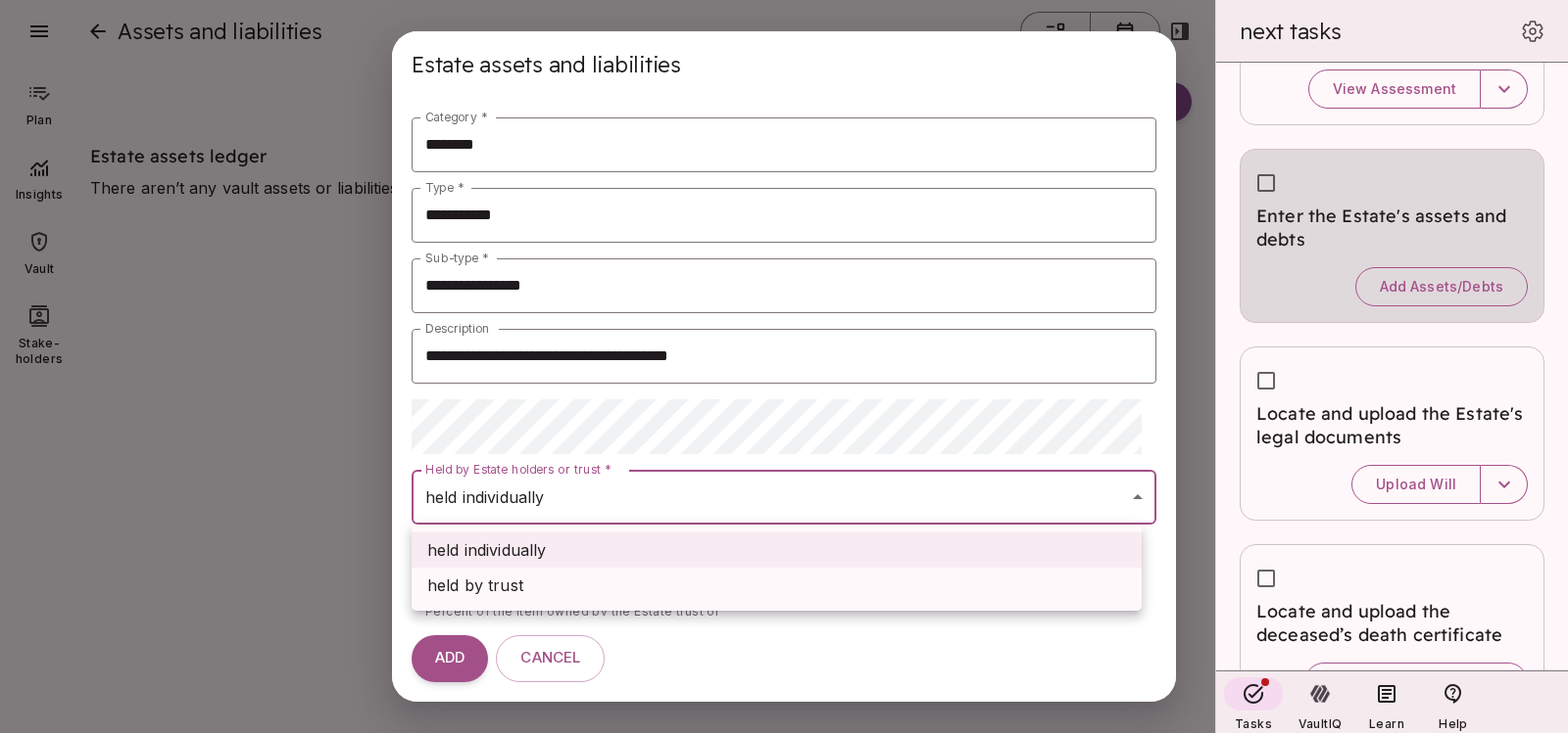
click at [686, 493] on div at bounding box center [784, 366] width 1568 height 733
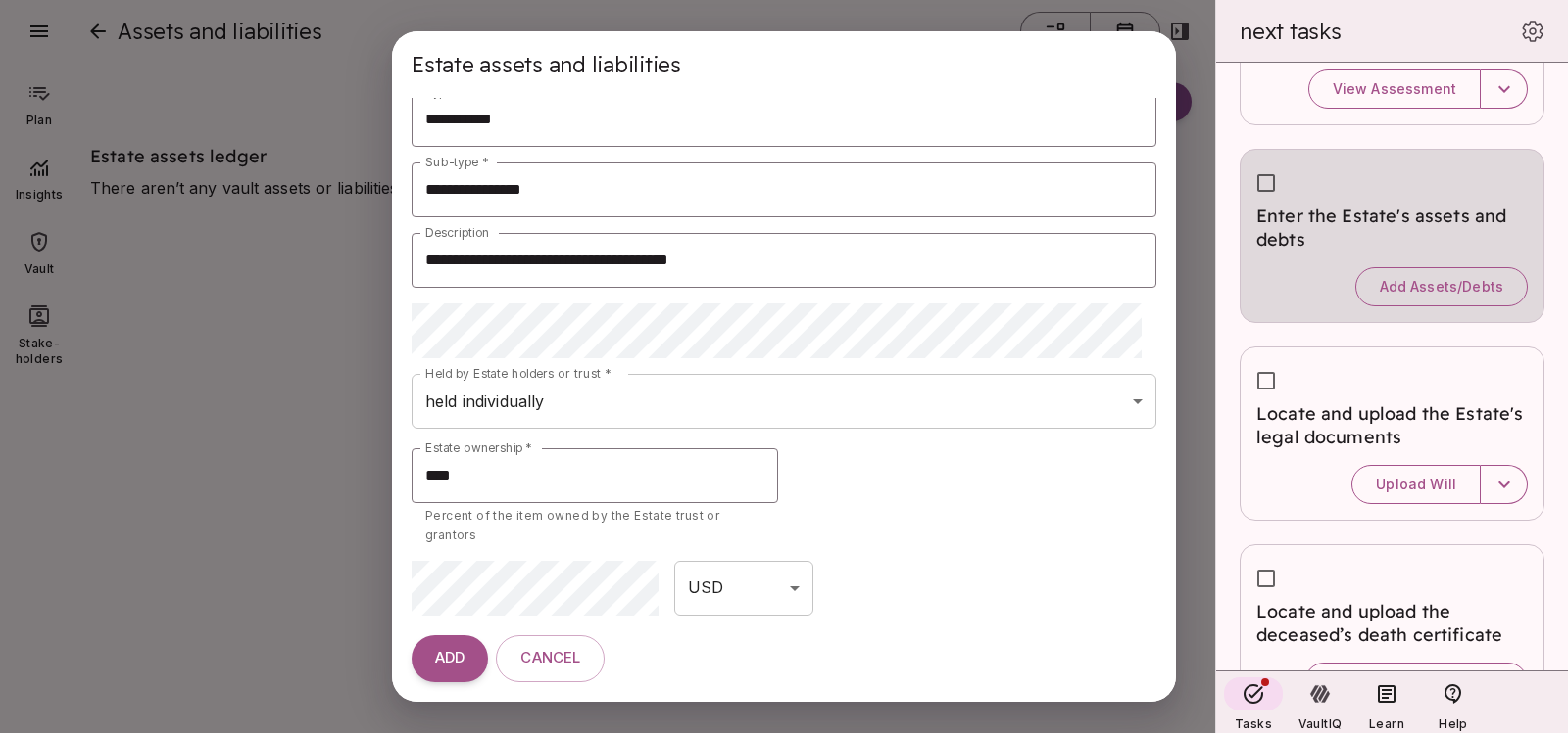
scroll to position [112, 0]
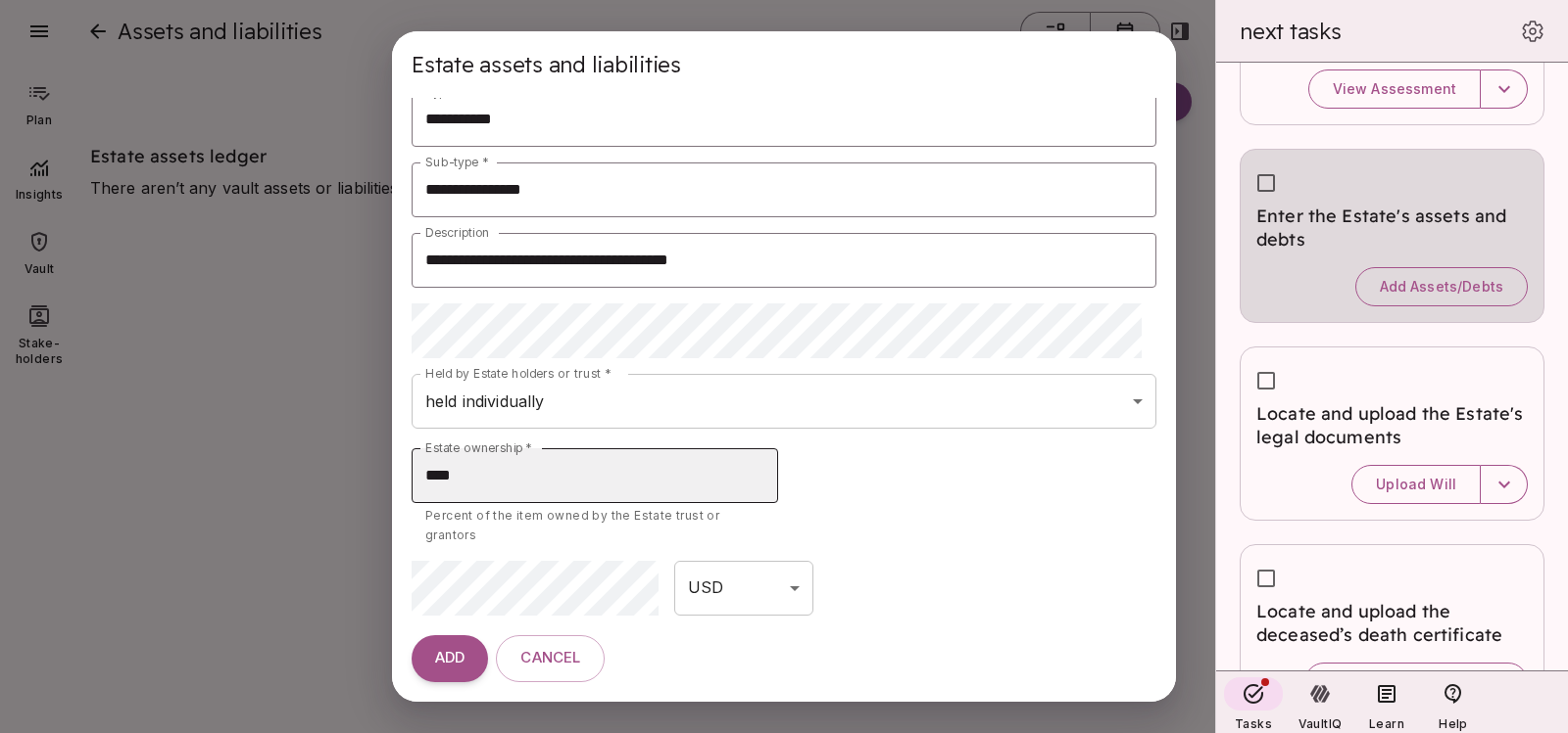
click at [513, 457] on input "****" at bounding box center [595, 475] width 367 height 54
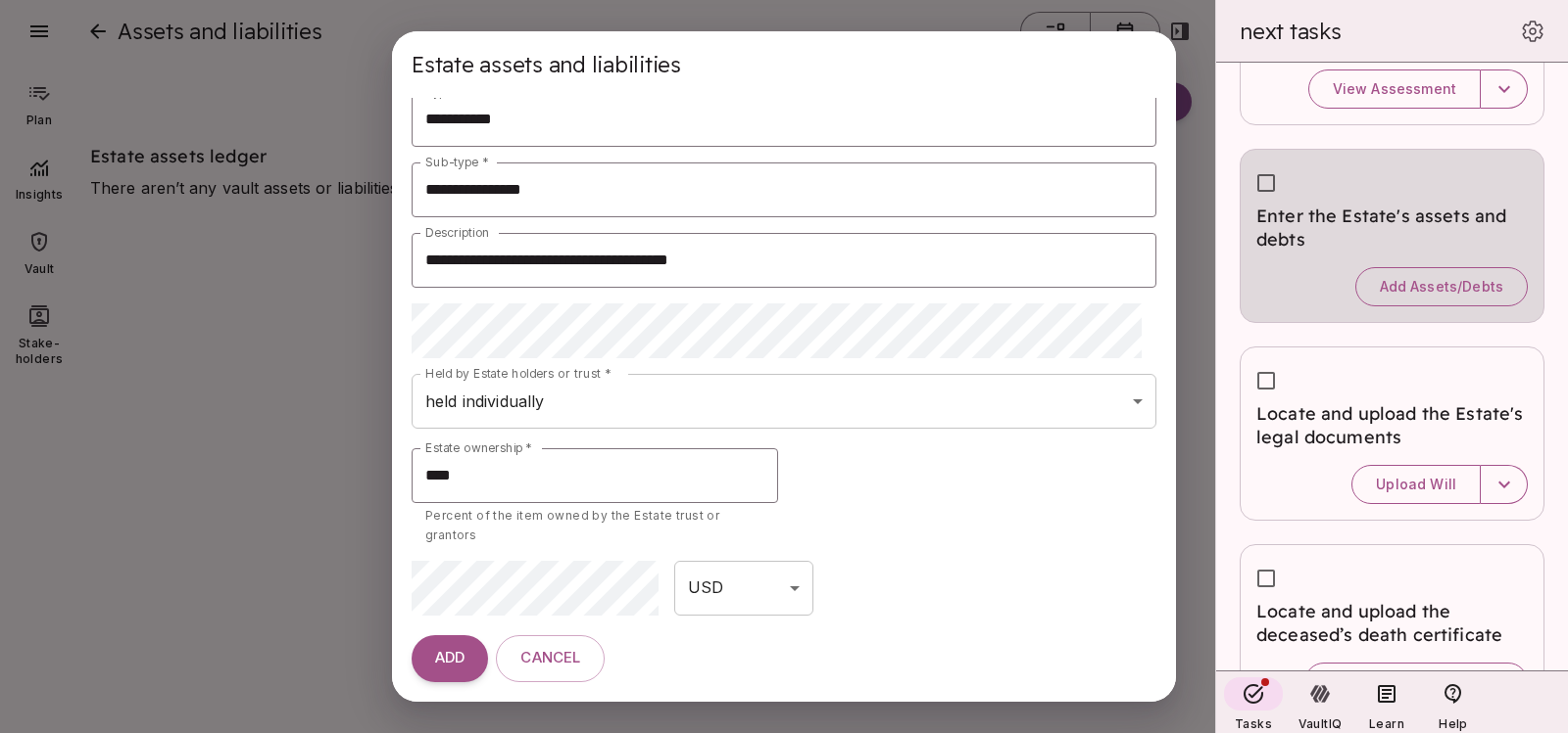
click at [757, 595] on body "Plan Insights Vault Stake-holders Insights 0 Tasks completed 6 to complete in t…" at bounding box center [784, 378] width 1568 height 757
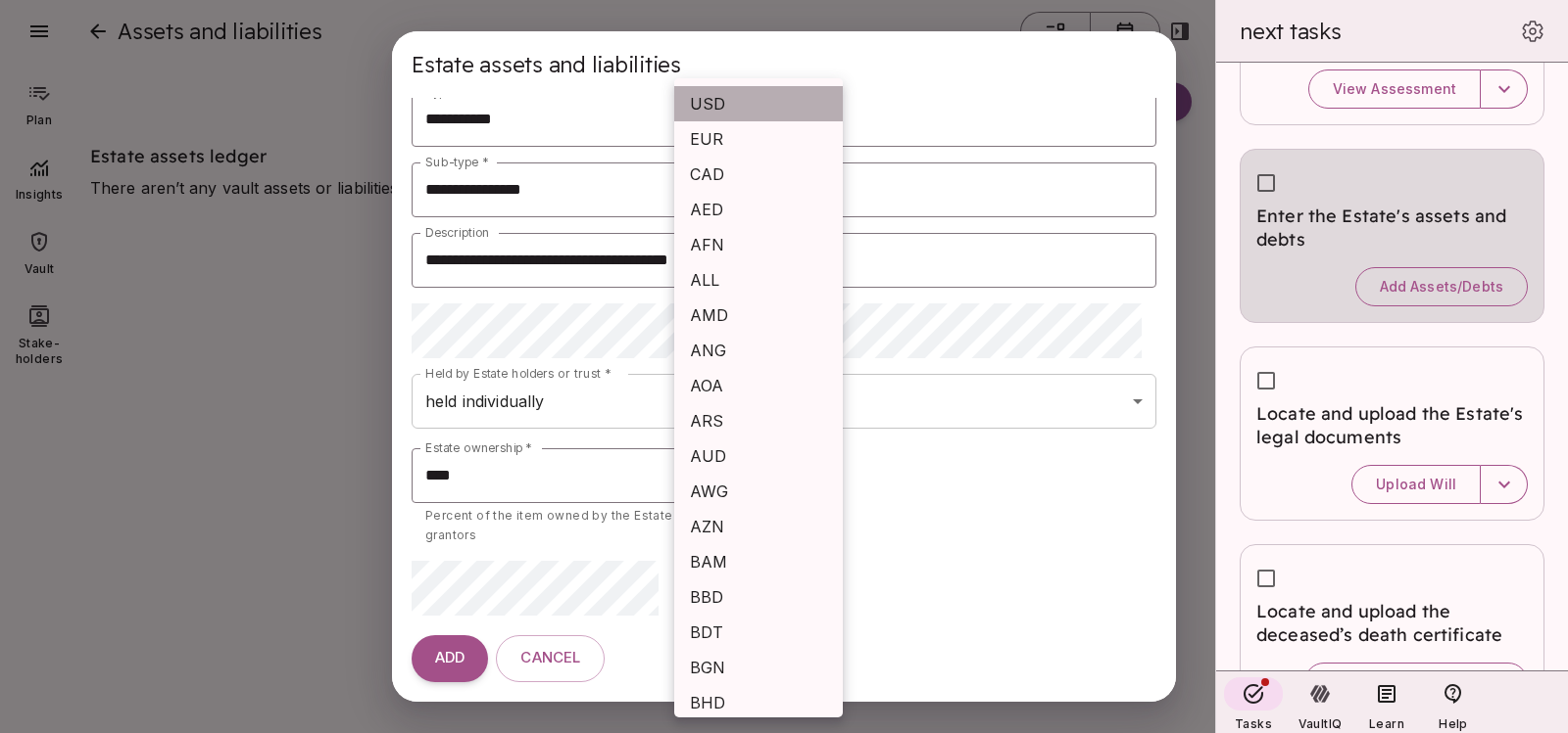
click at [778, 97] on li "USD" at bounding box center [758, 104] width 168 height 36
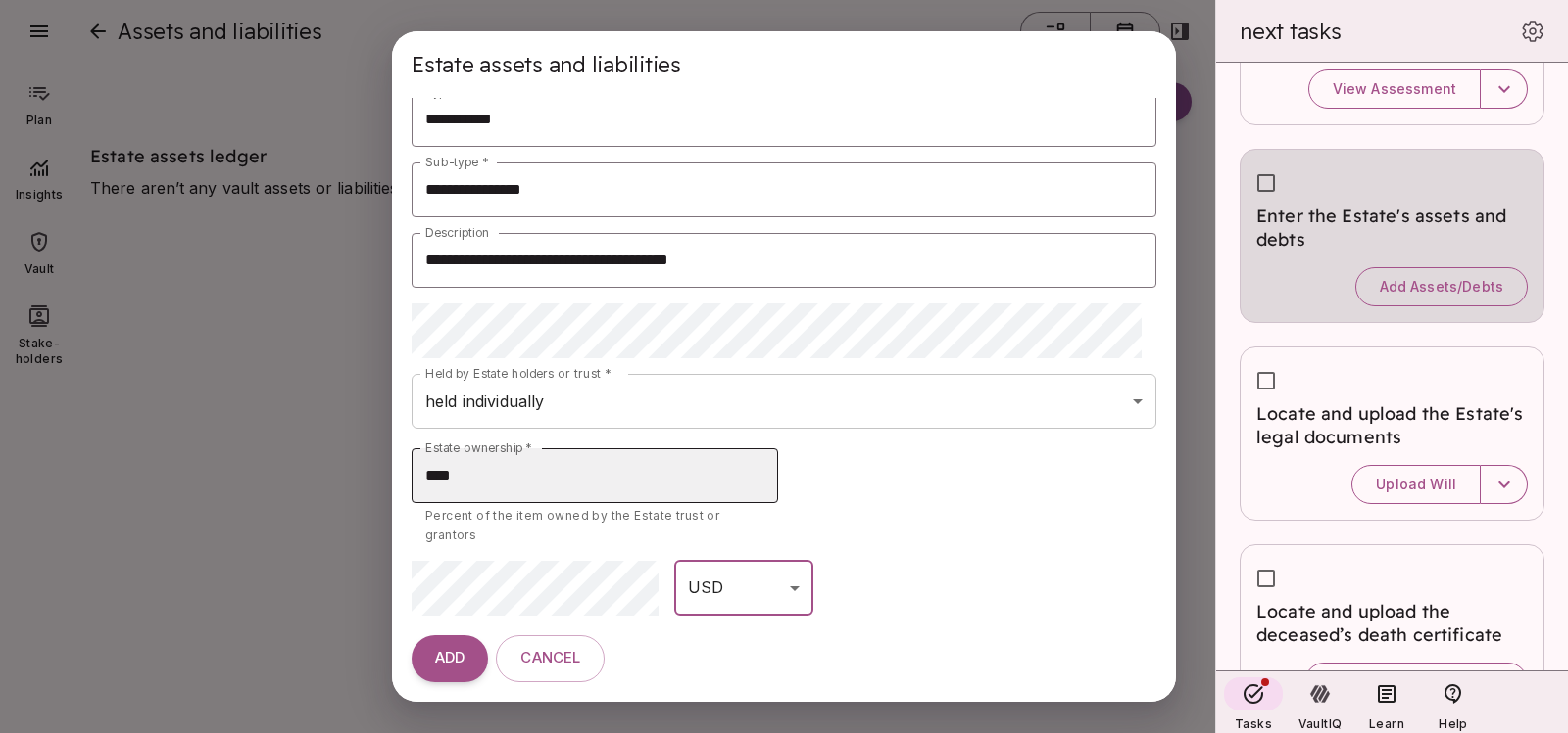
click at [524, 453] on input "****" at bounding box center [595, 475] width 367 height 54
click at [677, 395] on body "Plan Insights Vault Stake-holders Insights 0 Tasks completed 6 to complete in t…" at bounding box center [784, 378] width 1568 height 757
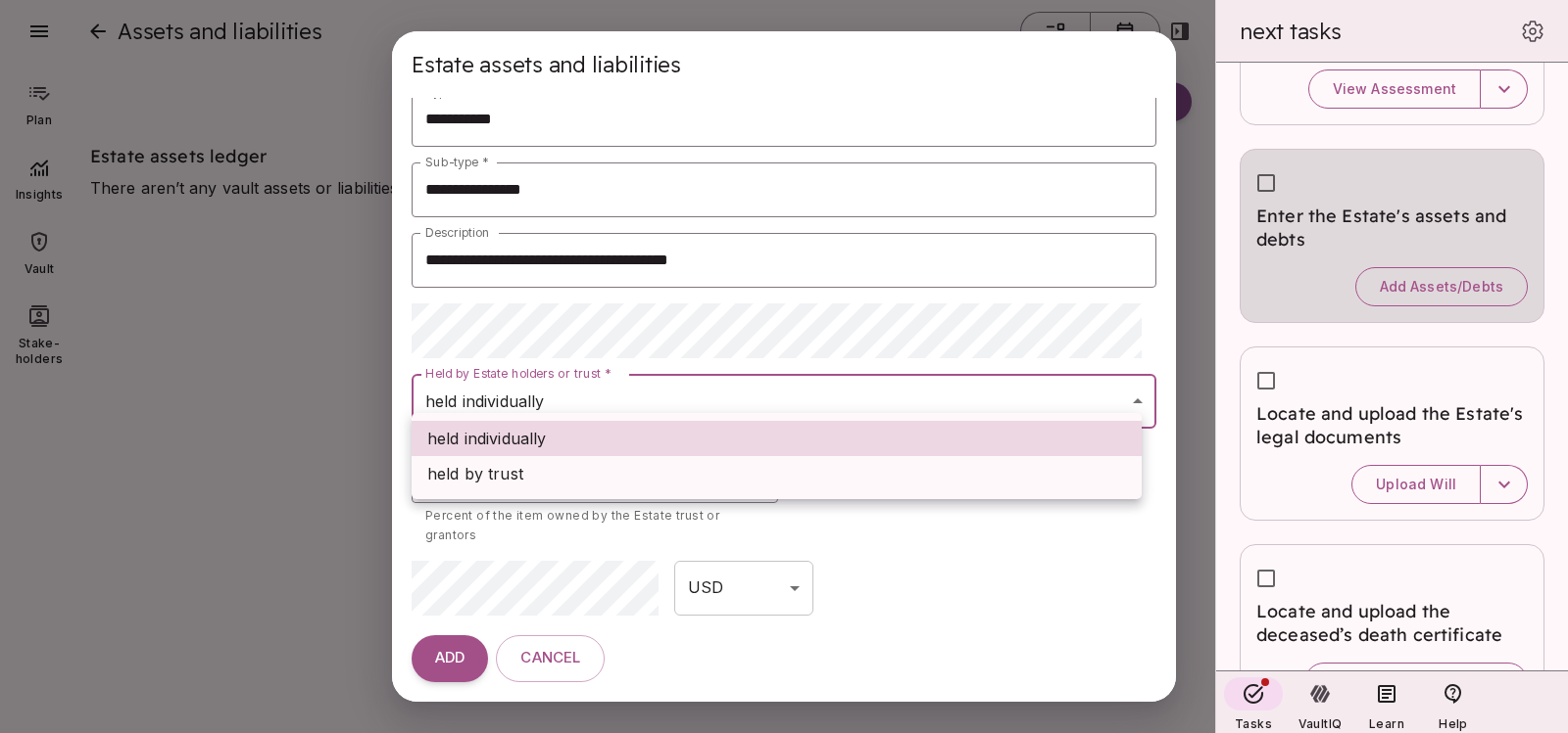
click at [563, 664] on div at bounding box center [784, 366] width 1568 height 733
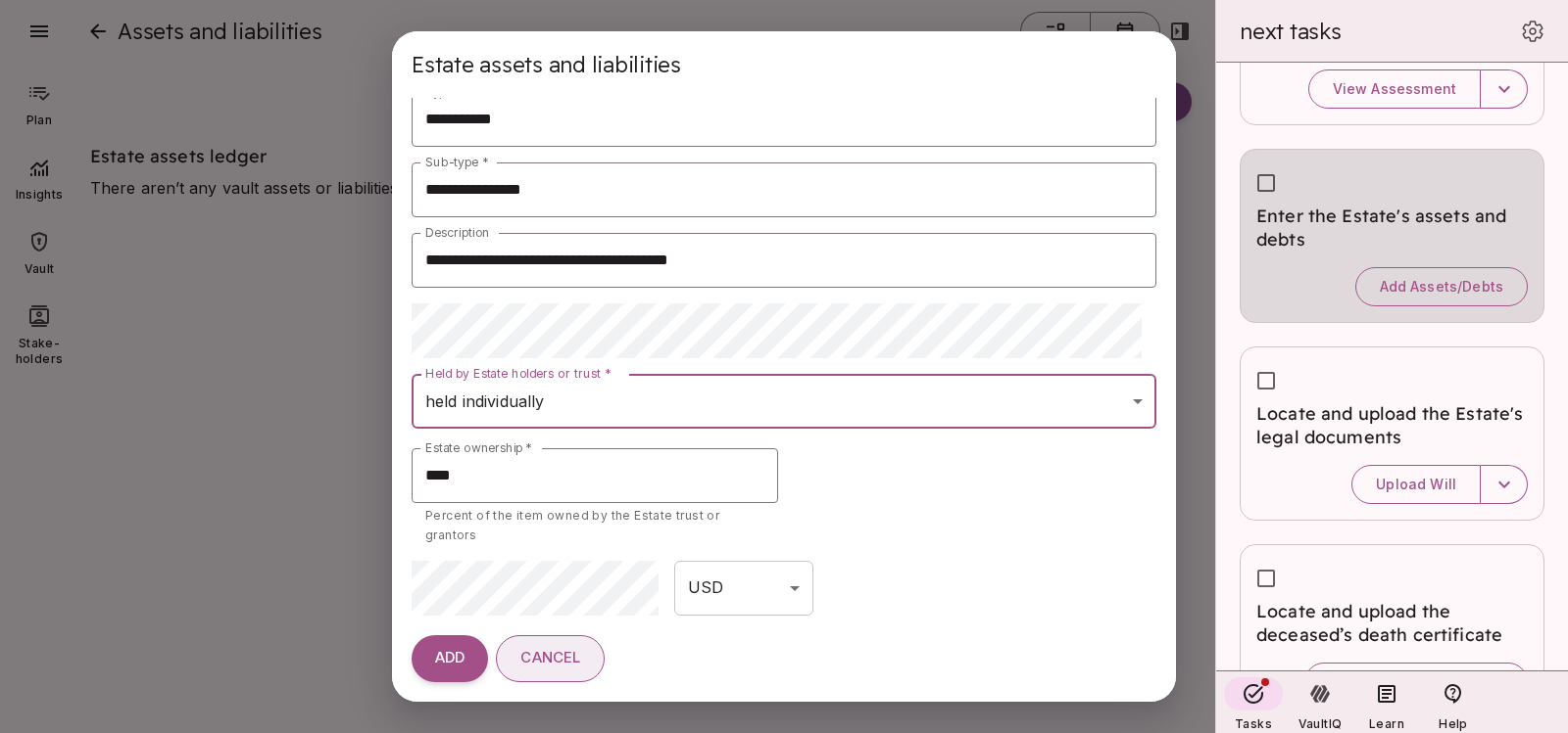
click at [564, 661] on span "Cancel" at bounding box center [550, 658] width 59 height 19
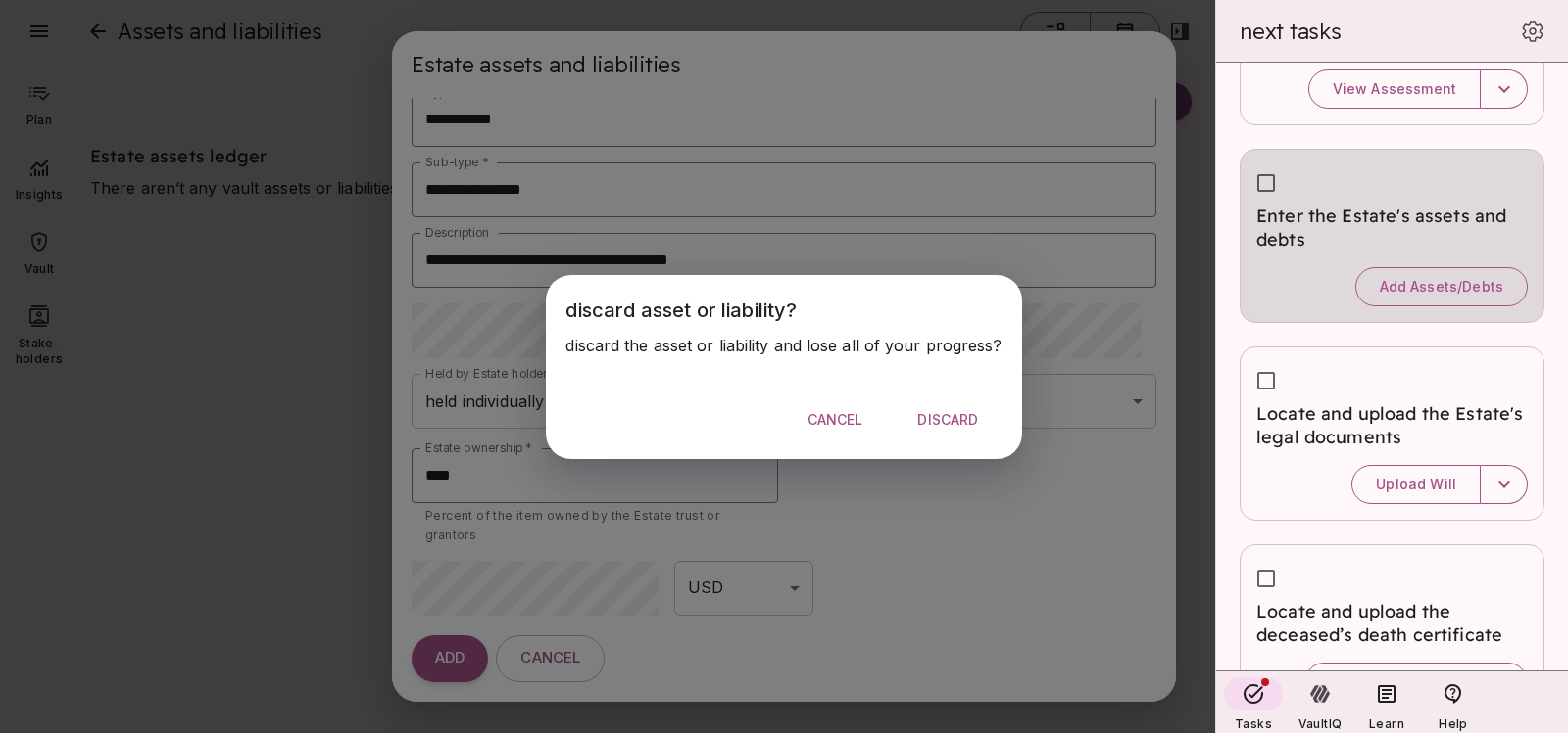
click at [821, 423] on span "Cancel" at bounding box center [836, 420] width 56 height 18
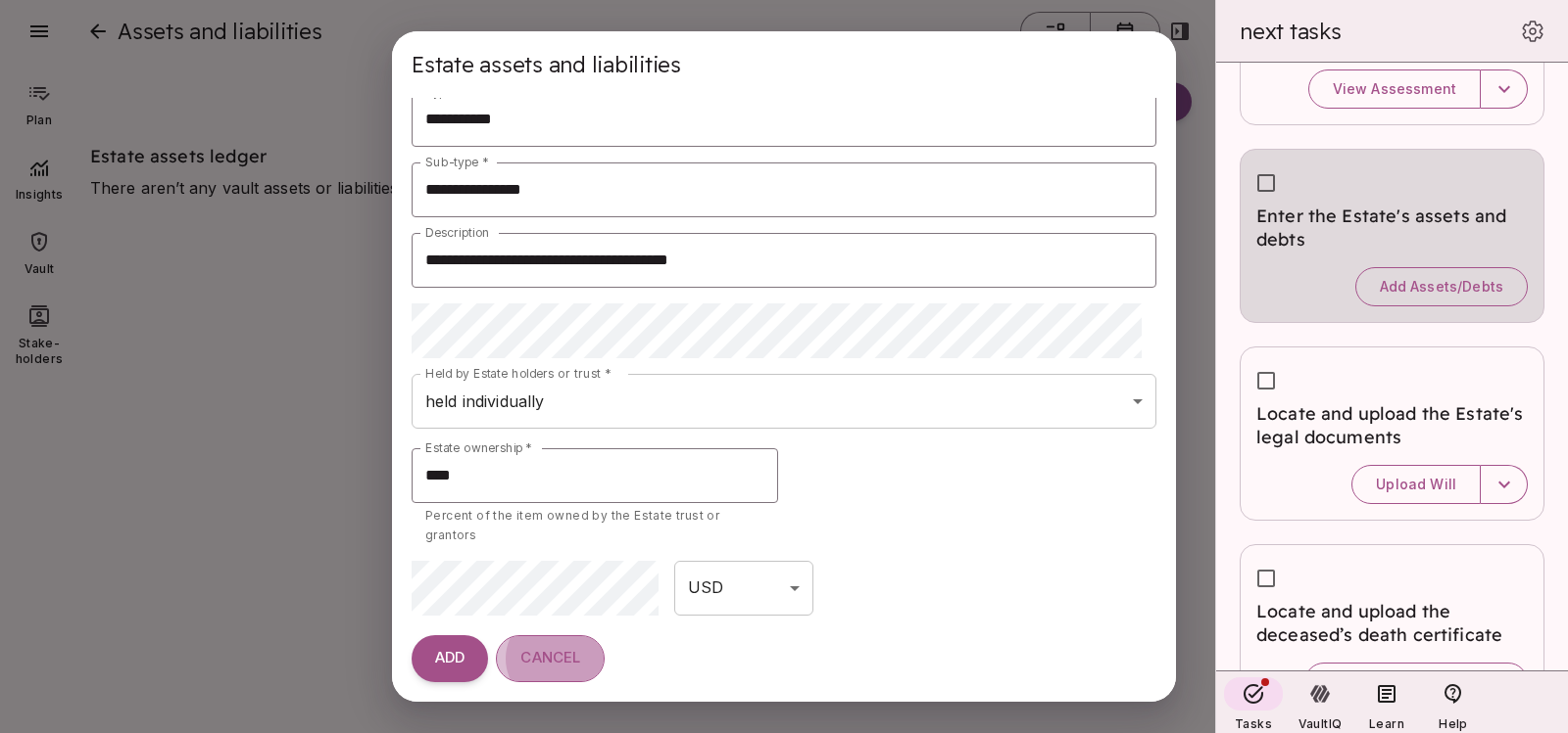
click at [535, 668] on span "Cancel" at bounding box center [550, 658] width 59 height 19
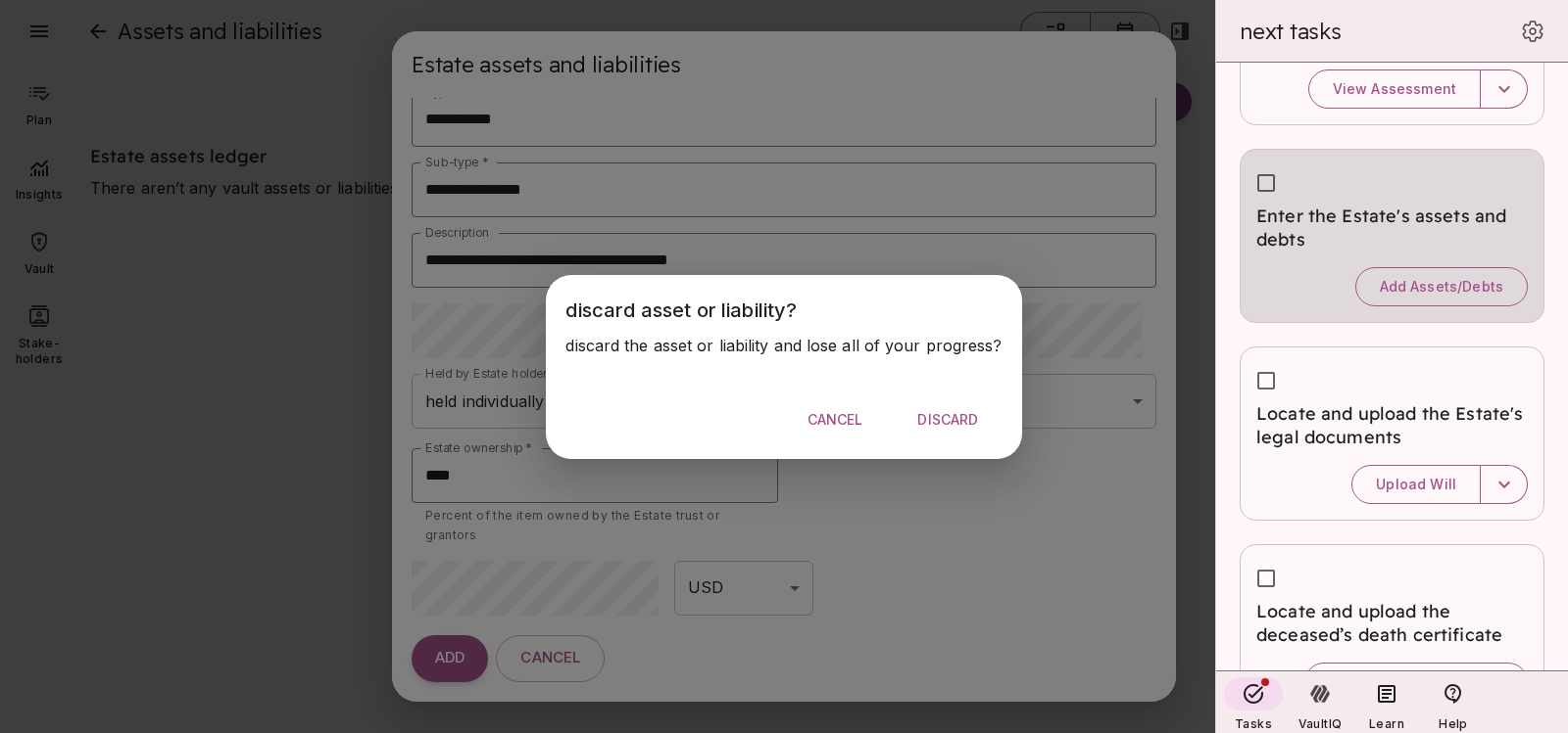
click at [841, 416] on span "Cancel" at bounding box center [836, 420] width 56 height 18
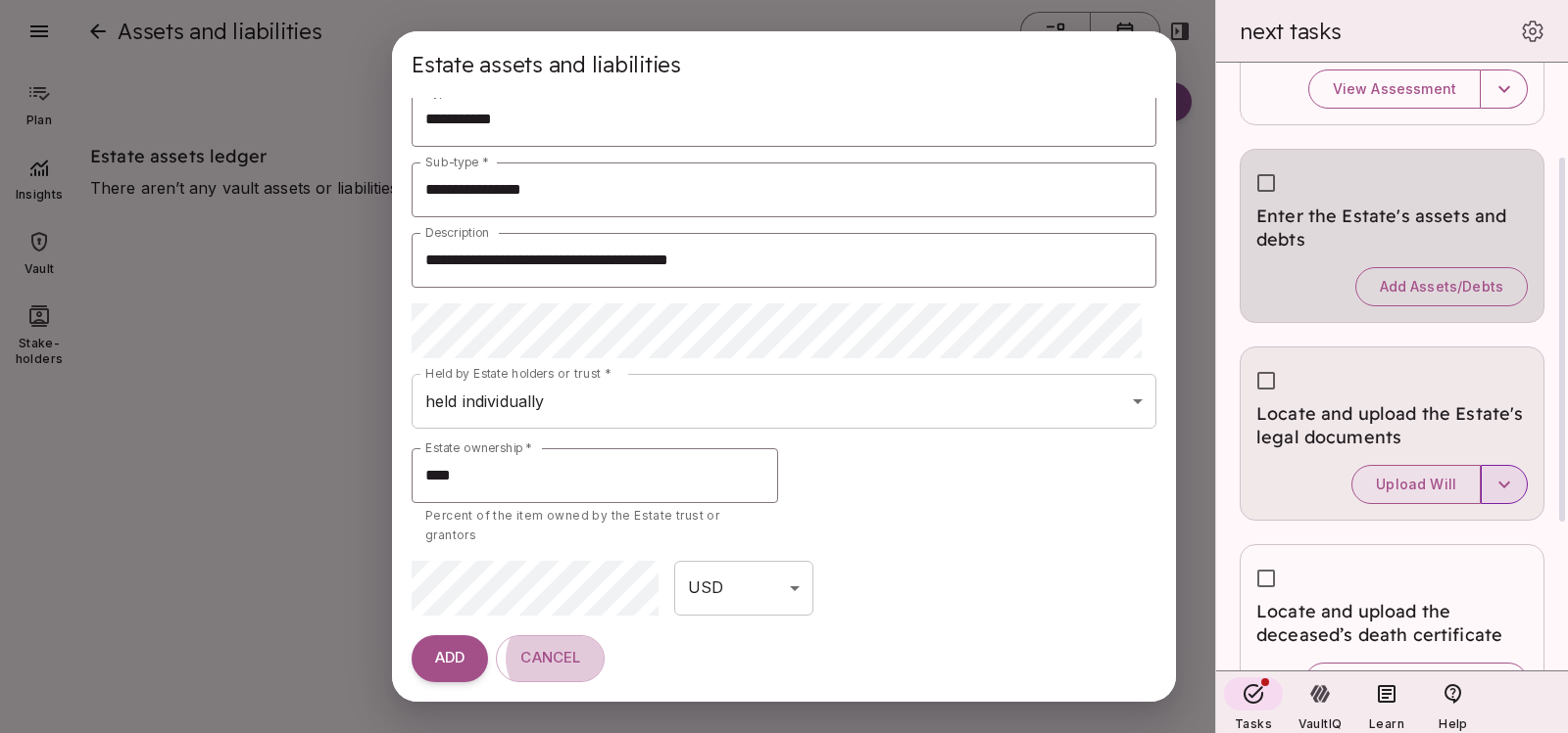
click at [1510, 492] on icon "button" at bounding box center [1505, 484] width 24 height 24
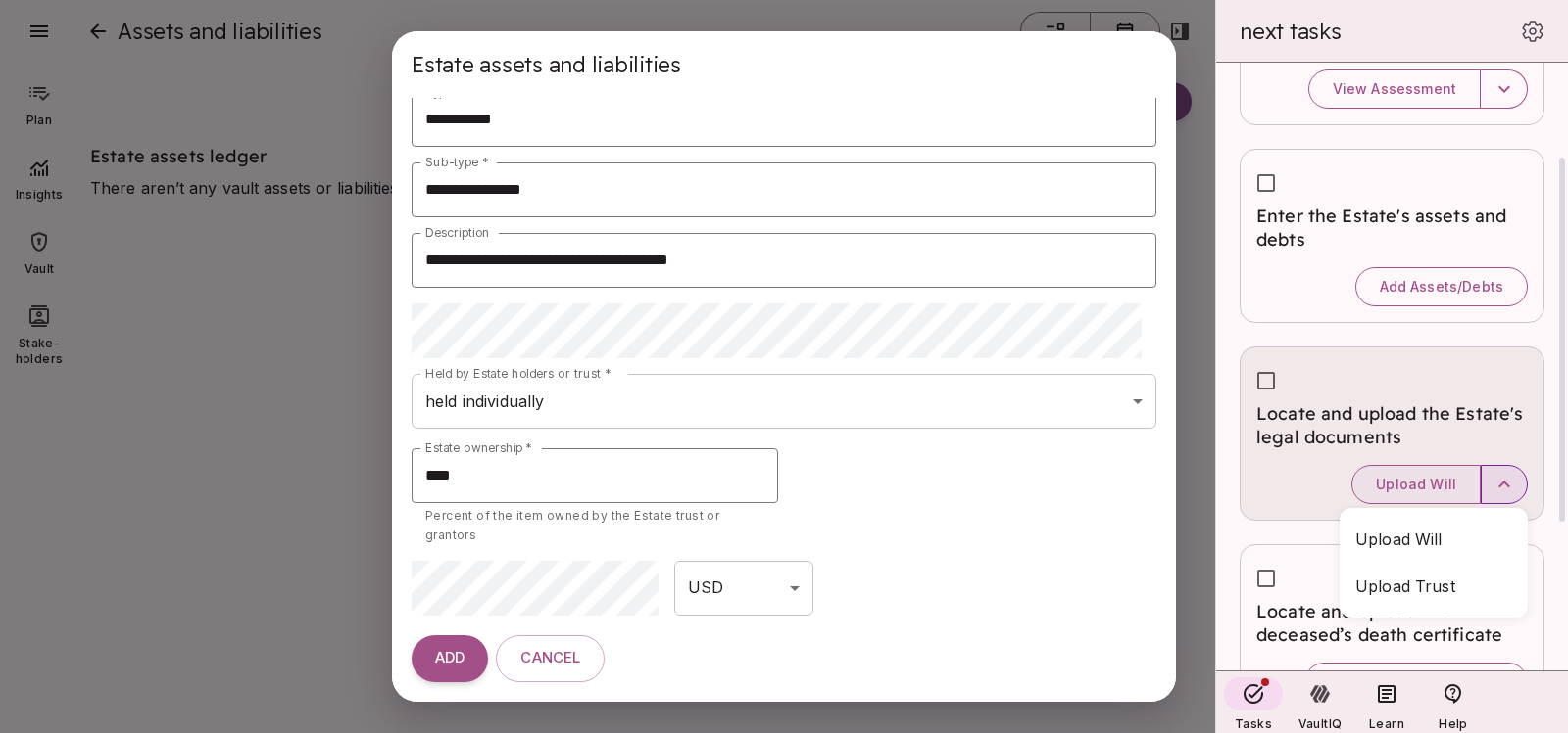
click at [1507, 491] on div at bounding box center [784, 366] width 1568 height 733
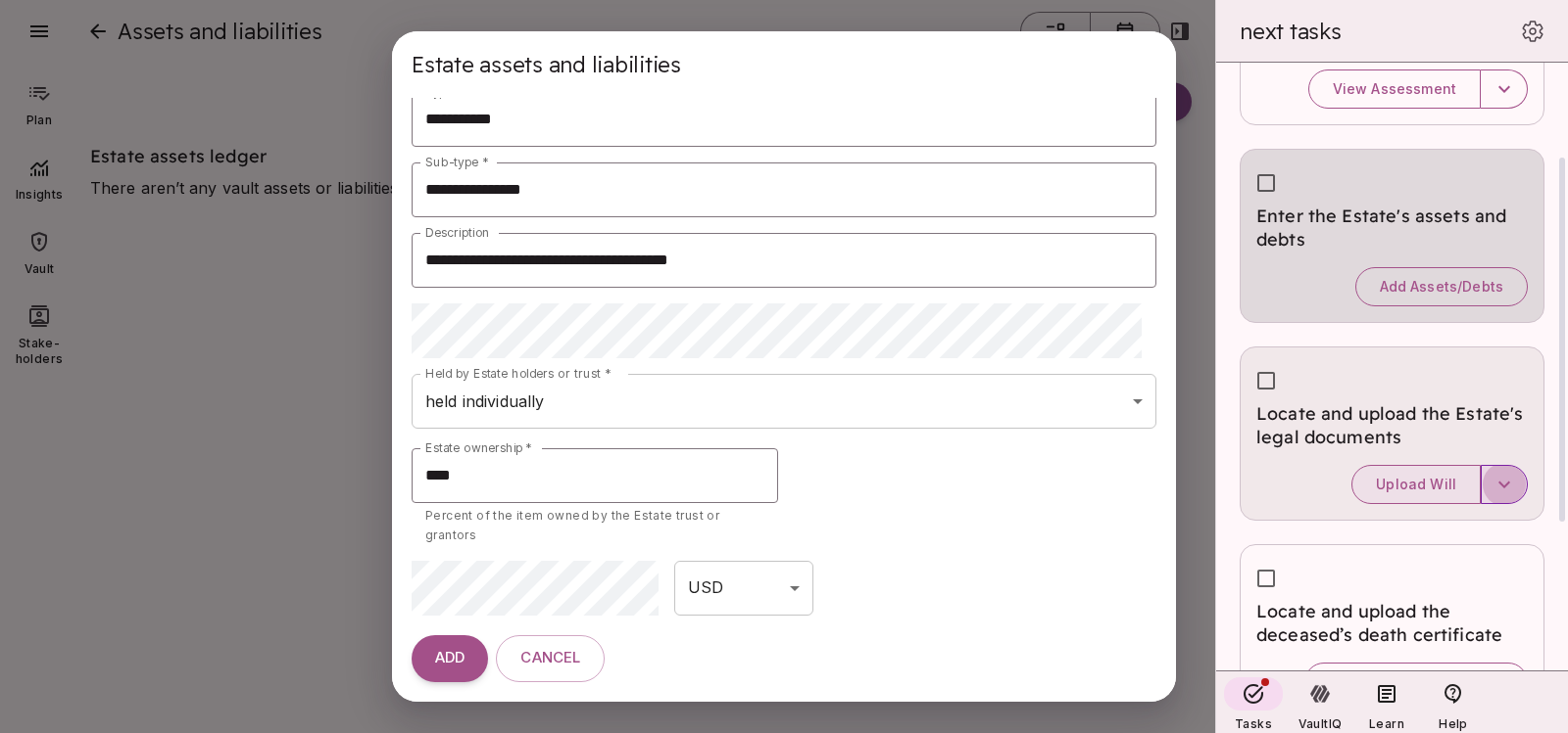
click at [1507, 491] on icon "button" at bounding box center [1505, 484] width 24 height 24
click at [1495, 475] on icon "button" at bounding box center [1505, 484] width 24 height 24
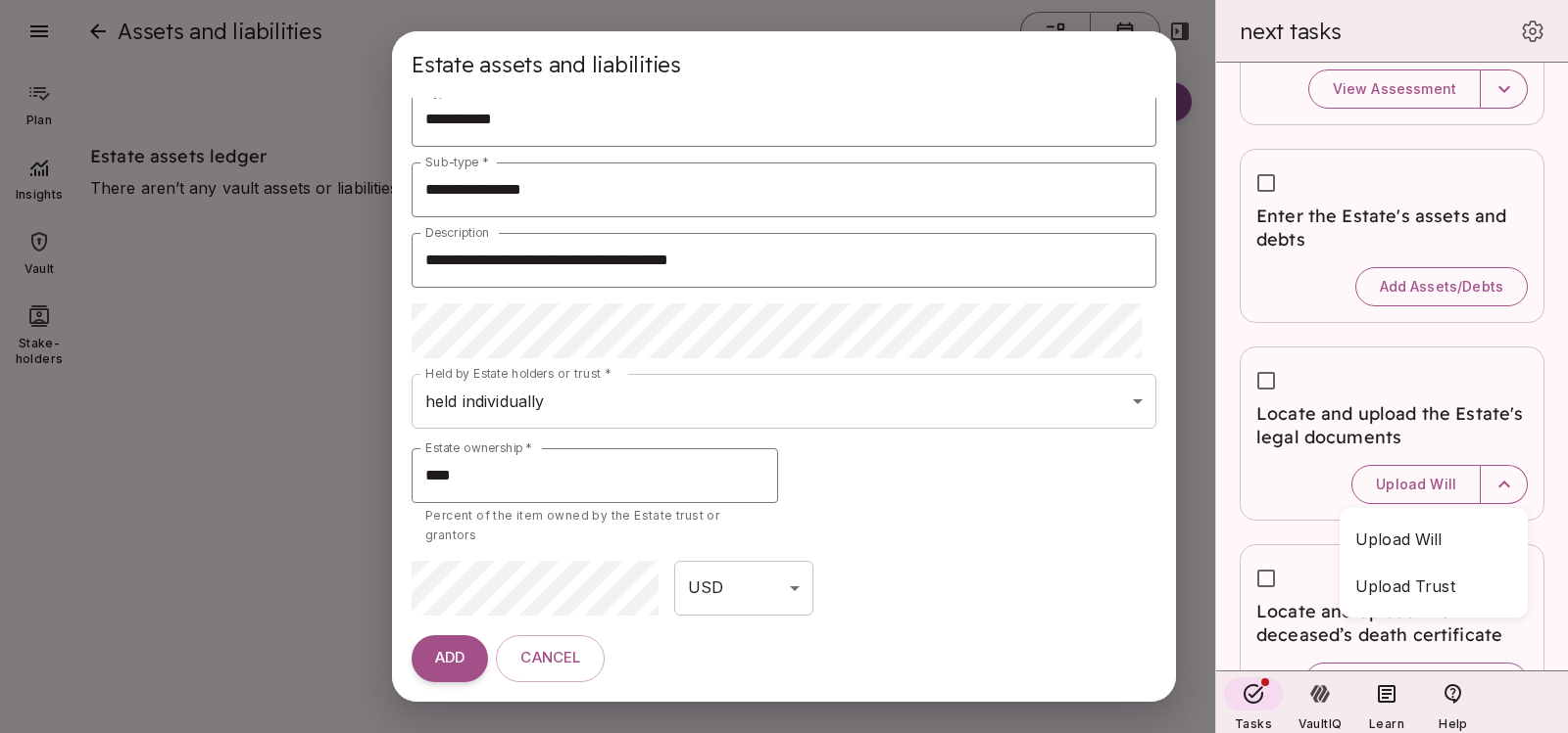
click at [1162, 64] on div at bounding box center [784, 366] width 1568 height 733
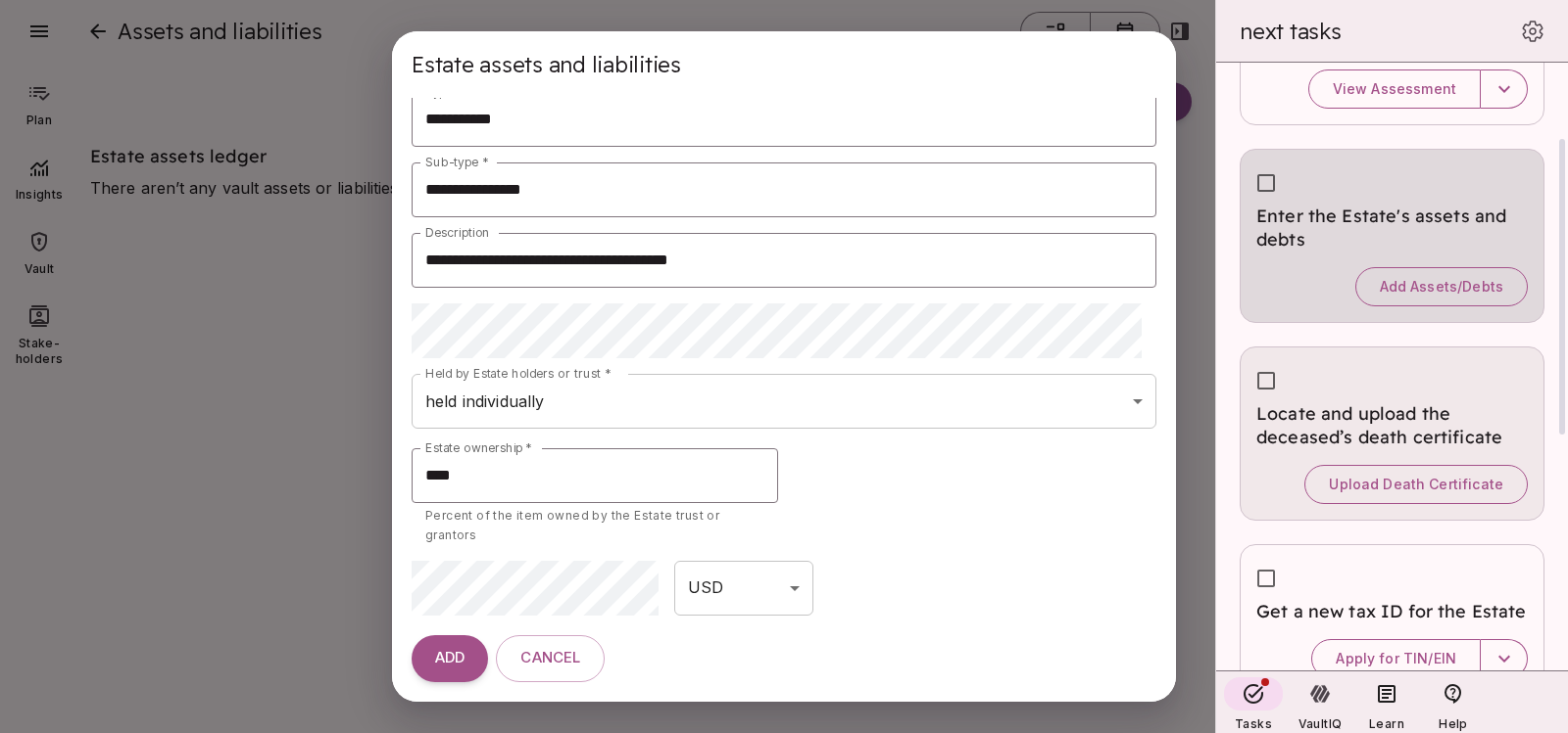
scroll to position [0, 0]
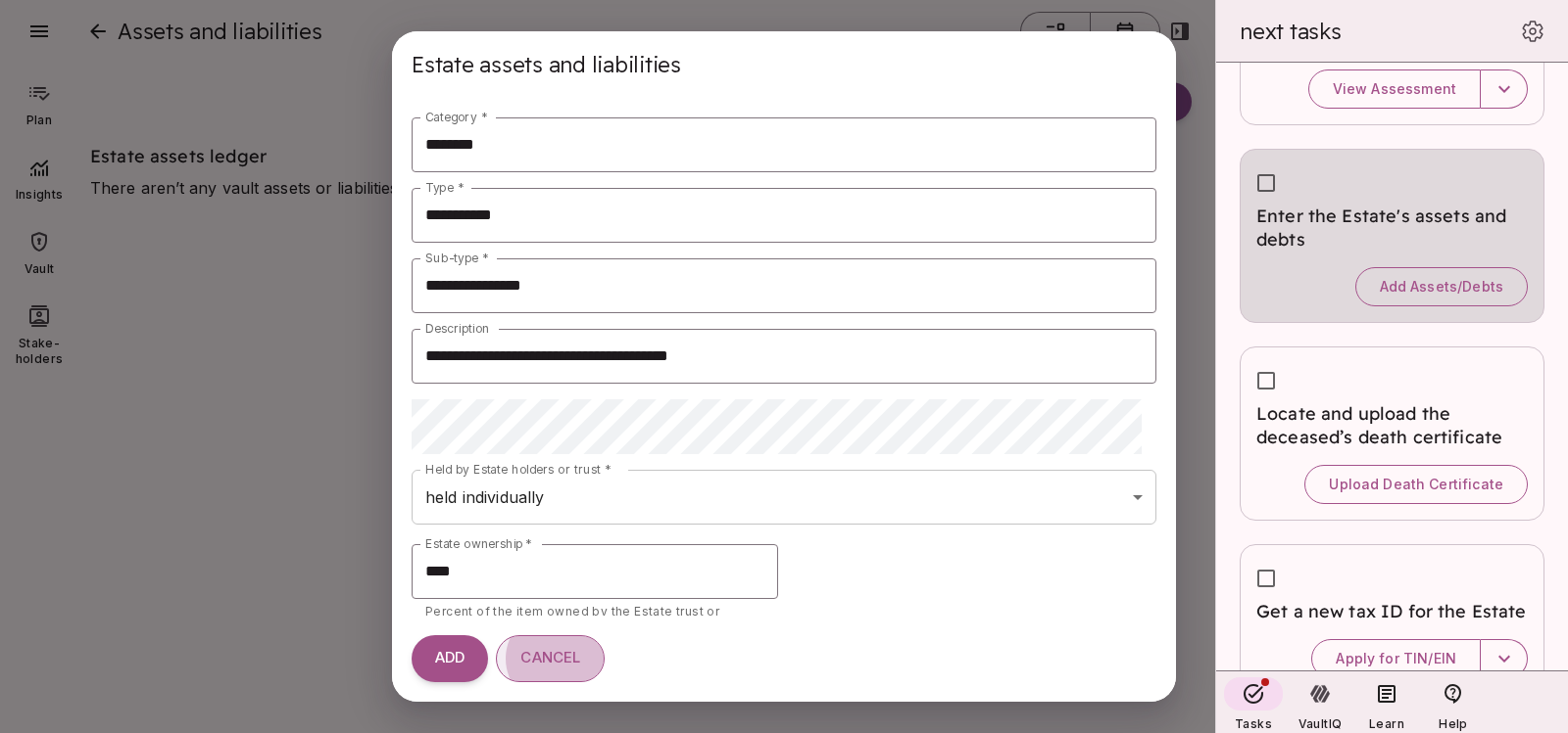
click at [558, 670] on button "Cancel" at bounding box center [550, 659] width 109 height 47
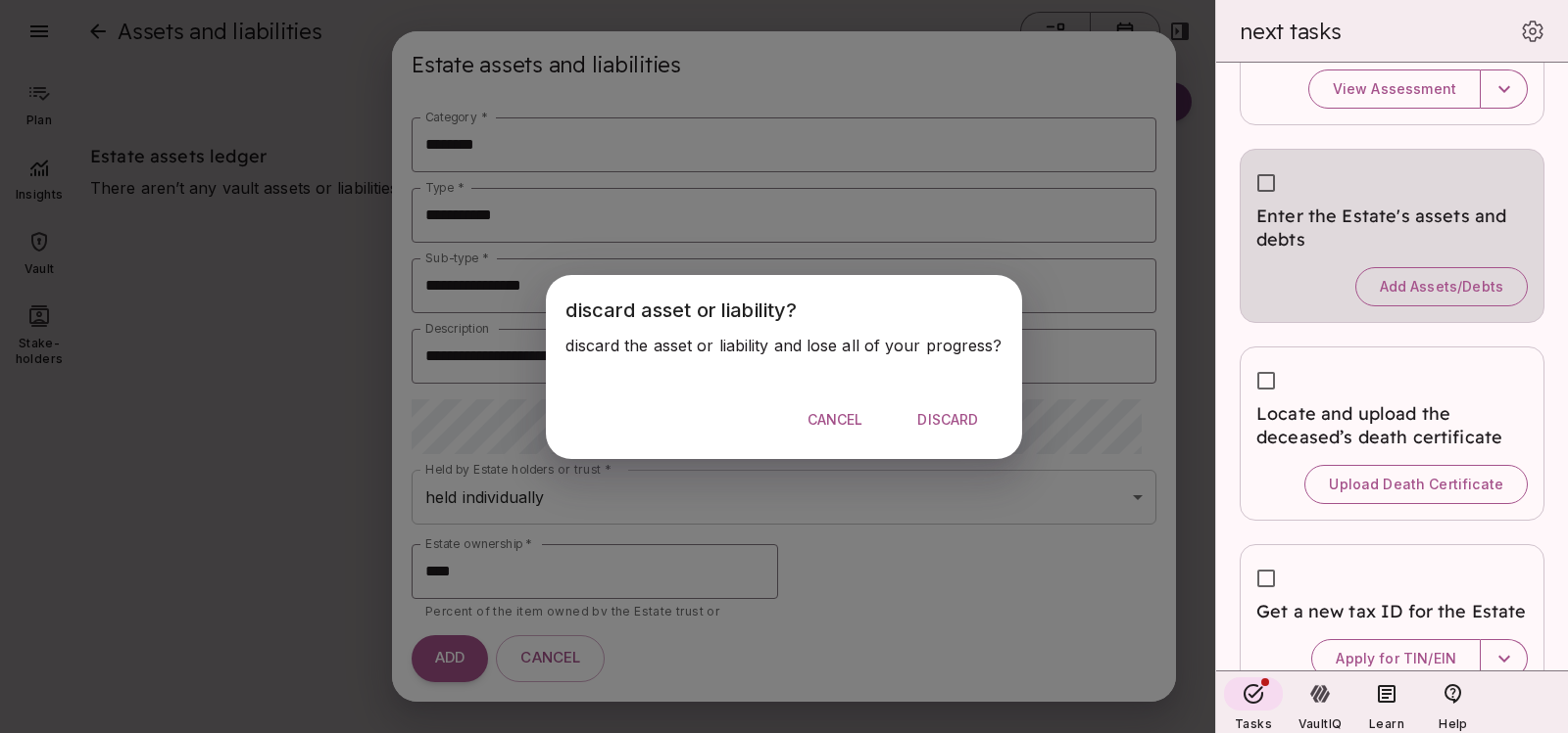
click at [947, 411] on span "Discard" at bounding box center [947, 420] width 60 height 18
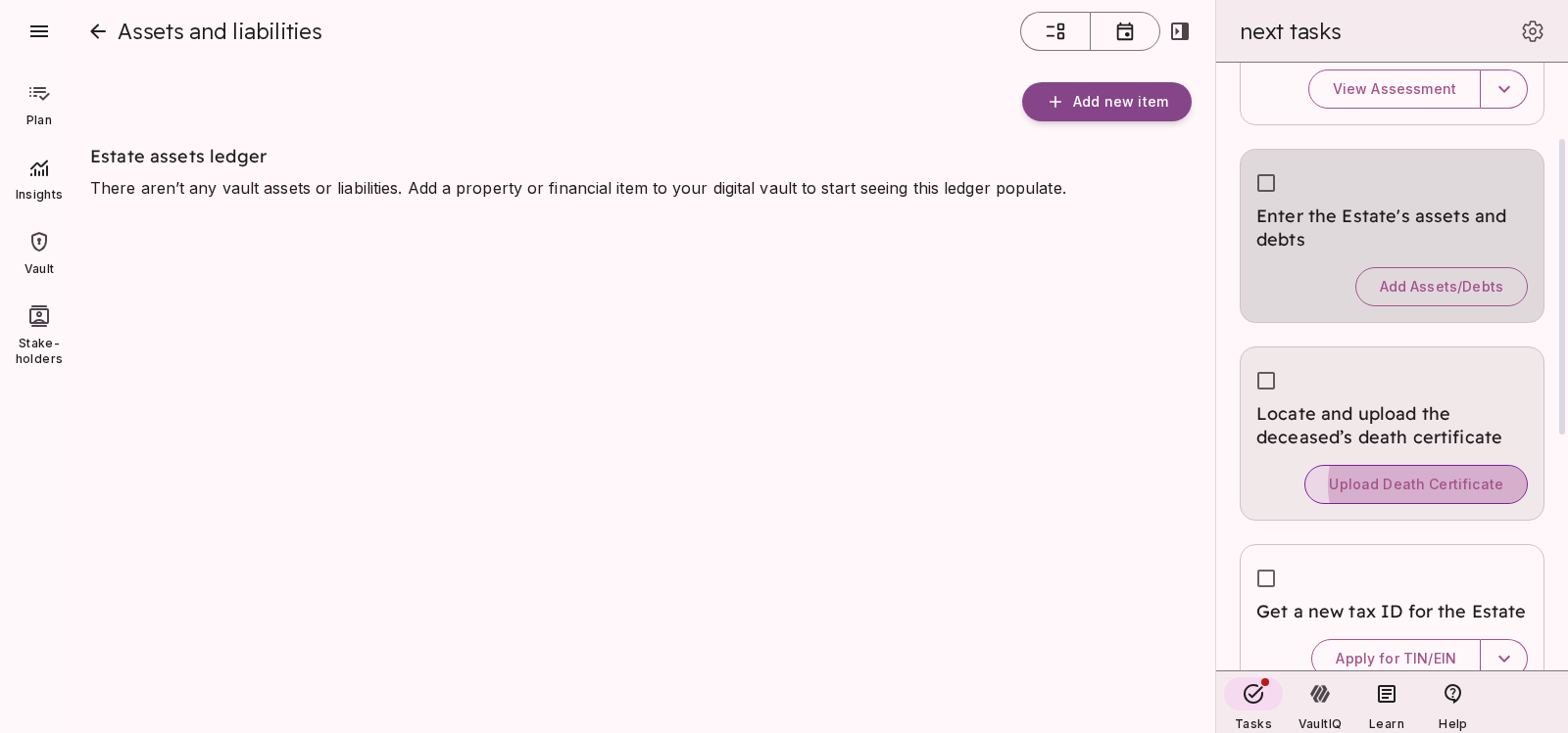
click at [1328, 492] on span "Upload Death Certificate" at bounding box center [1415, 484] width 174 height 18
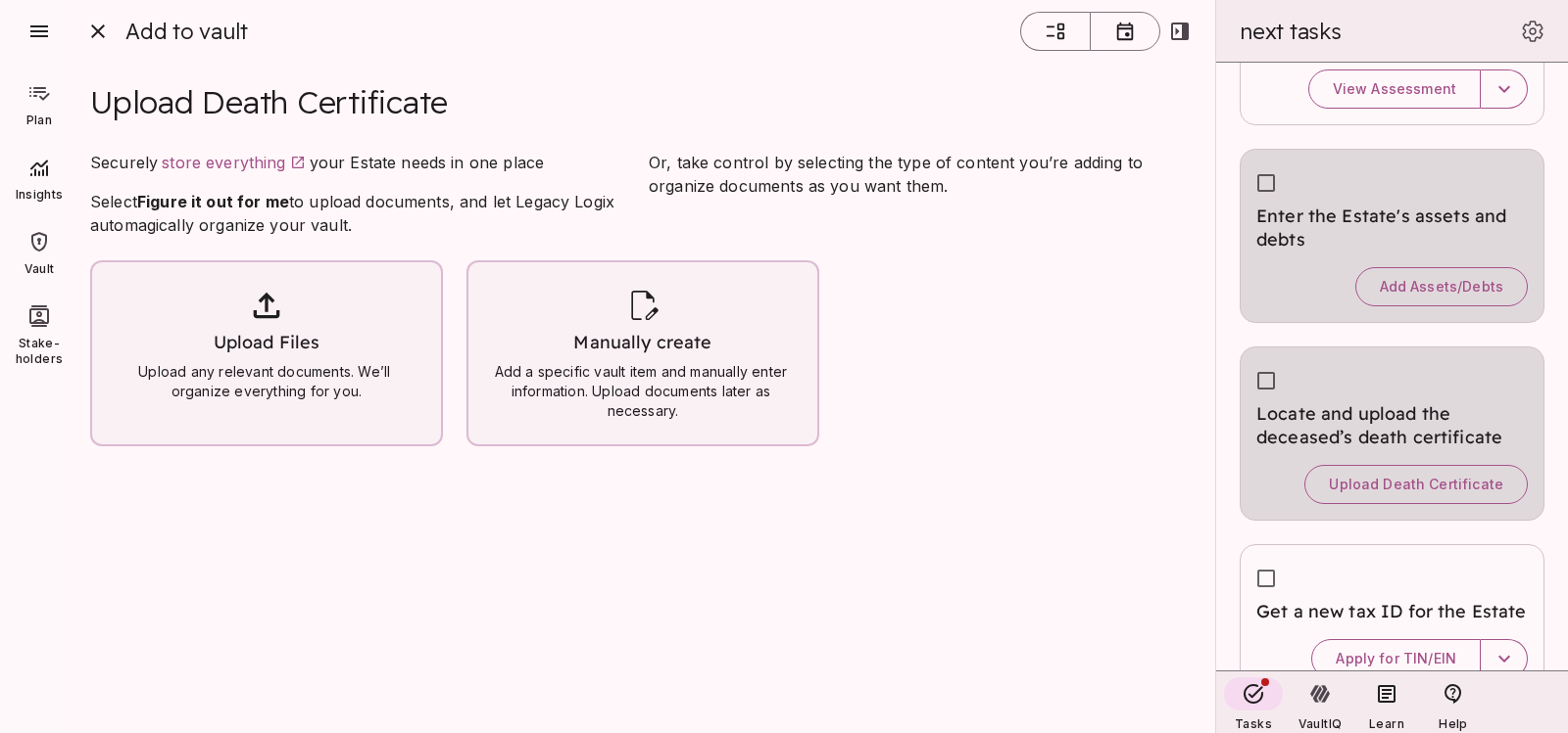
click at [206, 299] on div "Upload Files Upload any relevant documents. We’ll organize everything for you." at bounding box center [267, 344] width 317 height 116
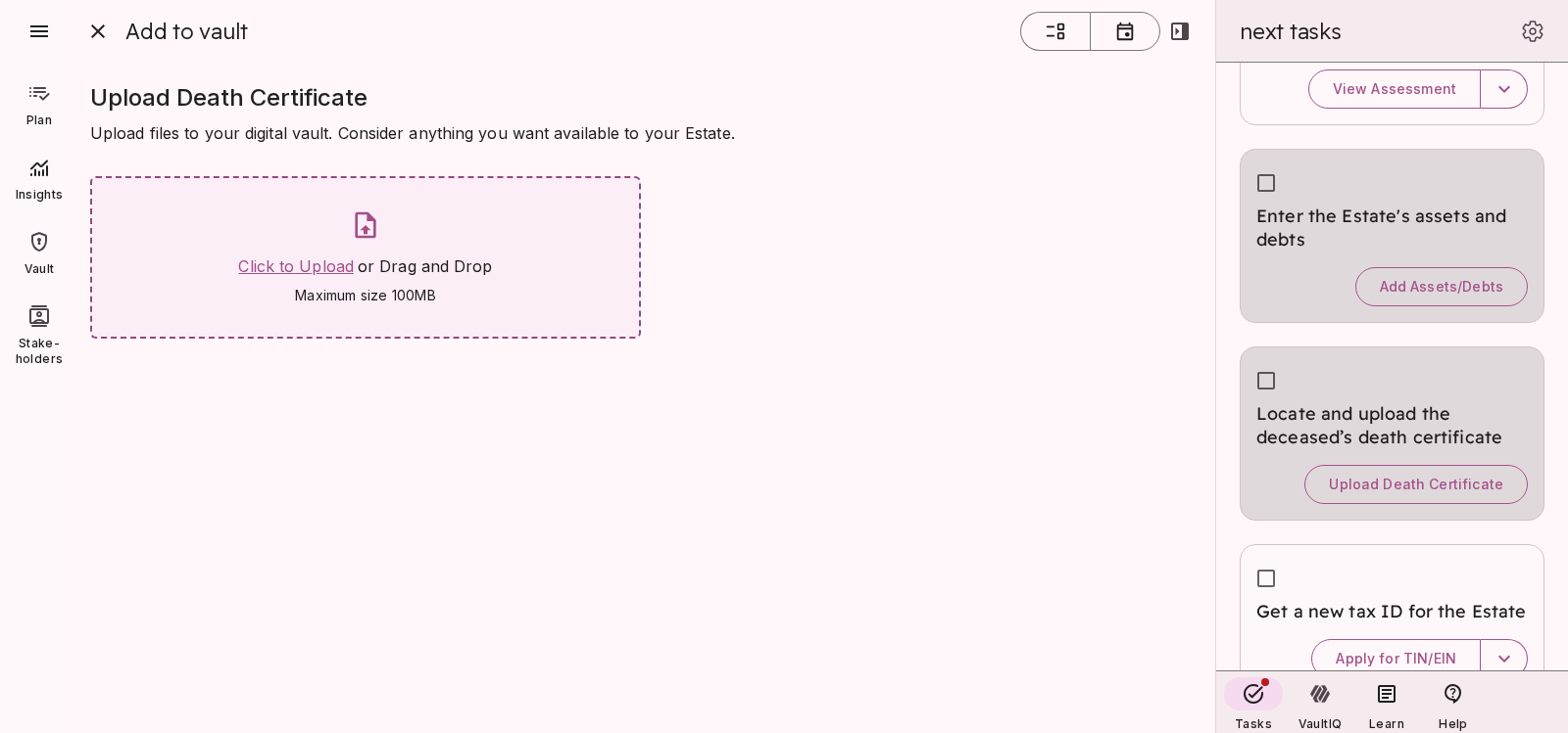
click at [298, 275] on span "Click to Upload" at bounding box center [295, 266] width 116 height 20
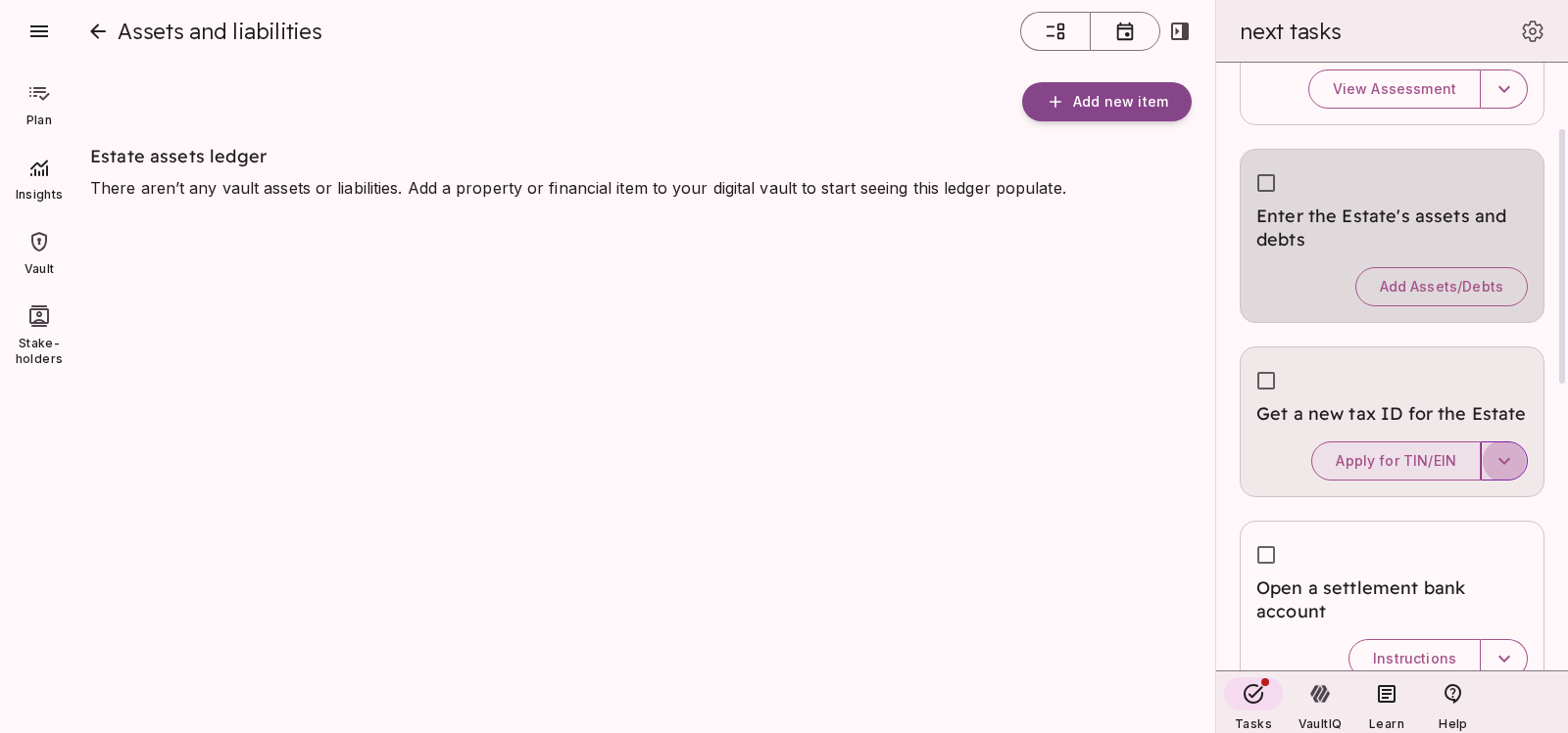
click at [1492, 455] on button "button" at bounding box center [1504, 462] width 47 height 40
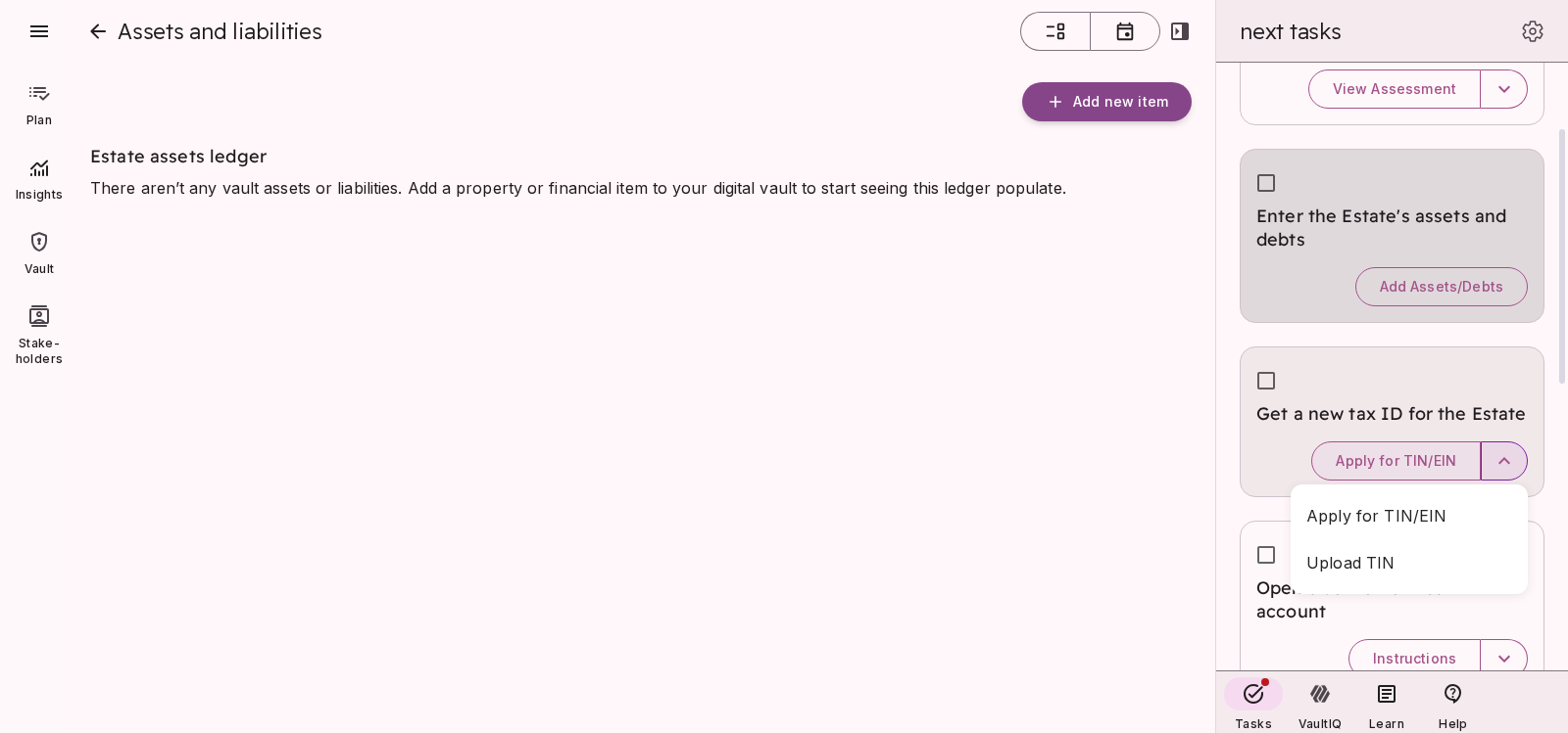
click at [1492, 455] on div at bounding box center [784, 366] width 1568 height 733
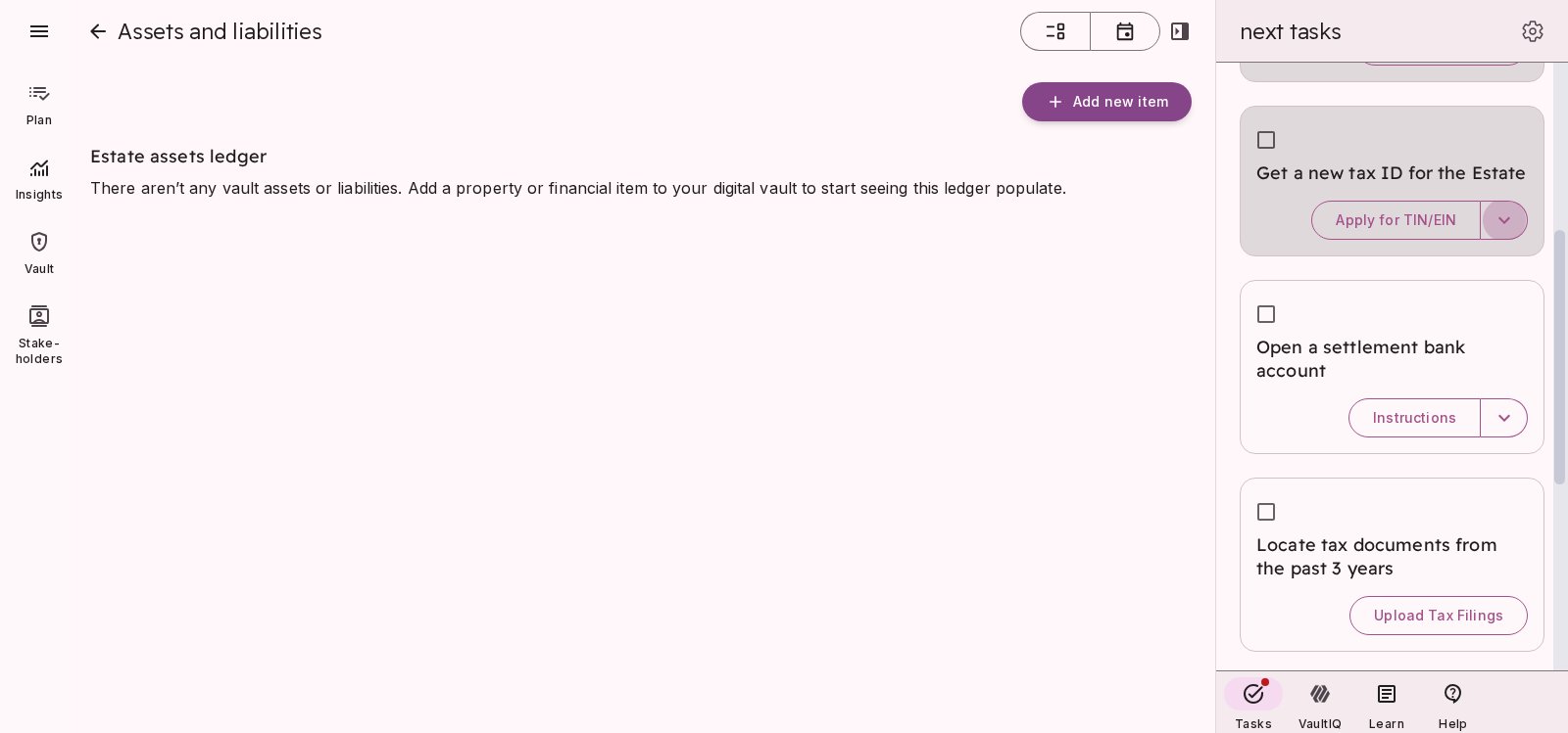
scroll to position [401, 0]
drag, startPoint x: 1555, startPoint y: 335, endPoint x: 1559, endPoint y: 437, distance: 102.1
click at [1559, 437] on div at bounding box center [1559, 358] width 11 height 255
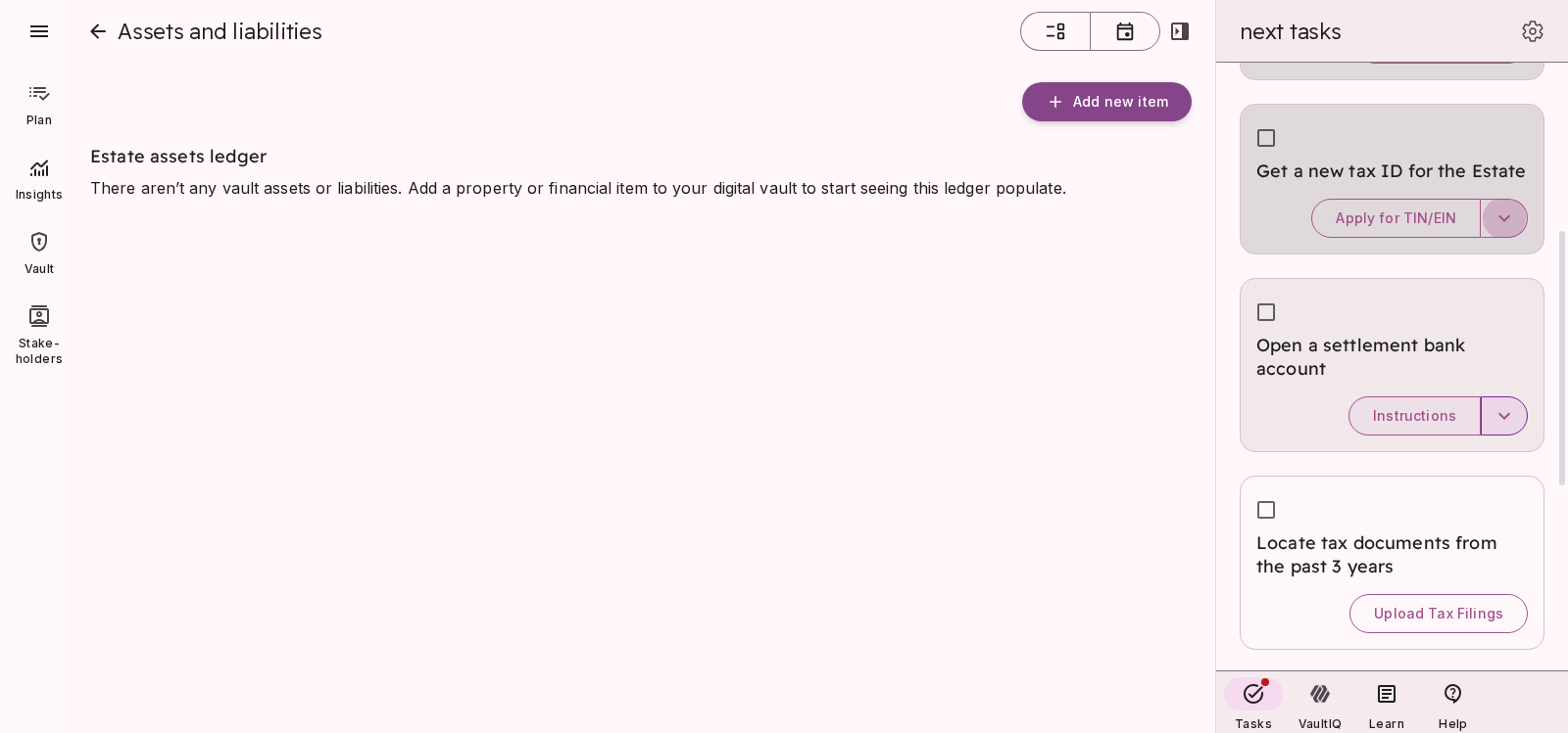
click at [1490, 420] on button "button" at bounding box center [1504, 416] width 47 height 40
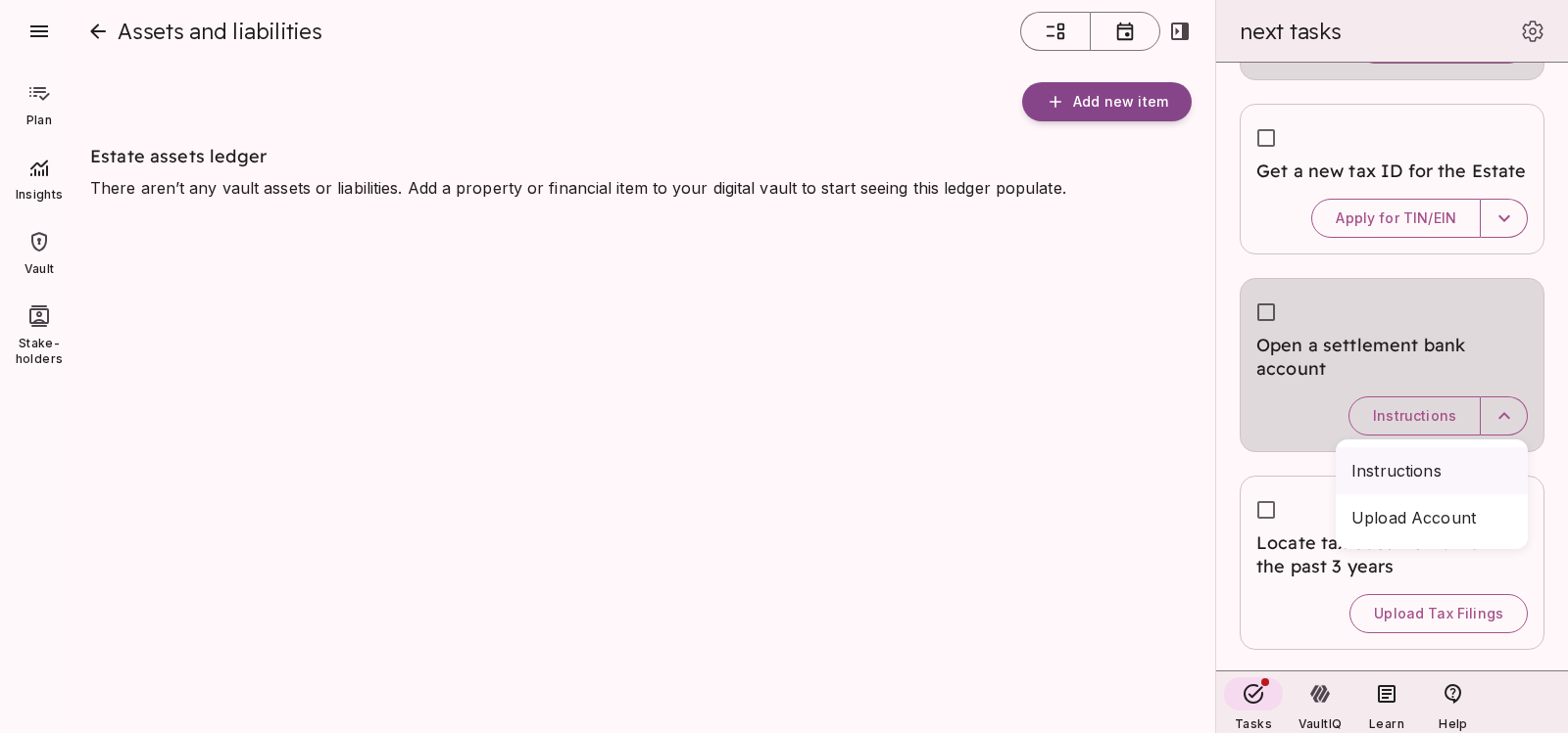
click at [1412, 474] on span "Instructions" at bounding box center [1431, 471] width 161 height 24
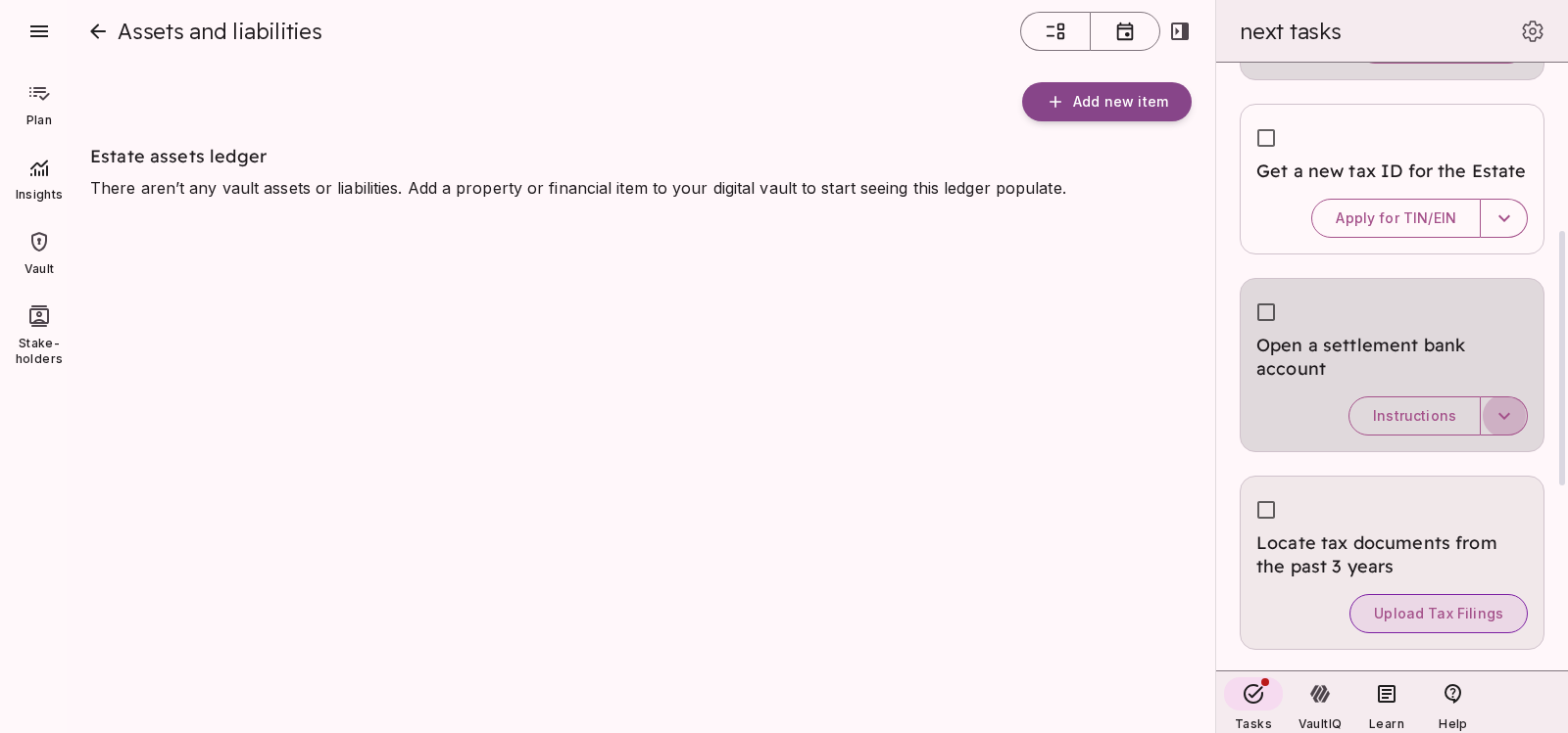
click at [1376, 609] on span "Upload Tax Filings" at bounding box center [1438, 614] width 129 height 18
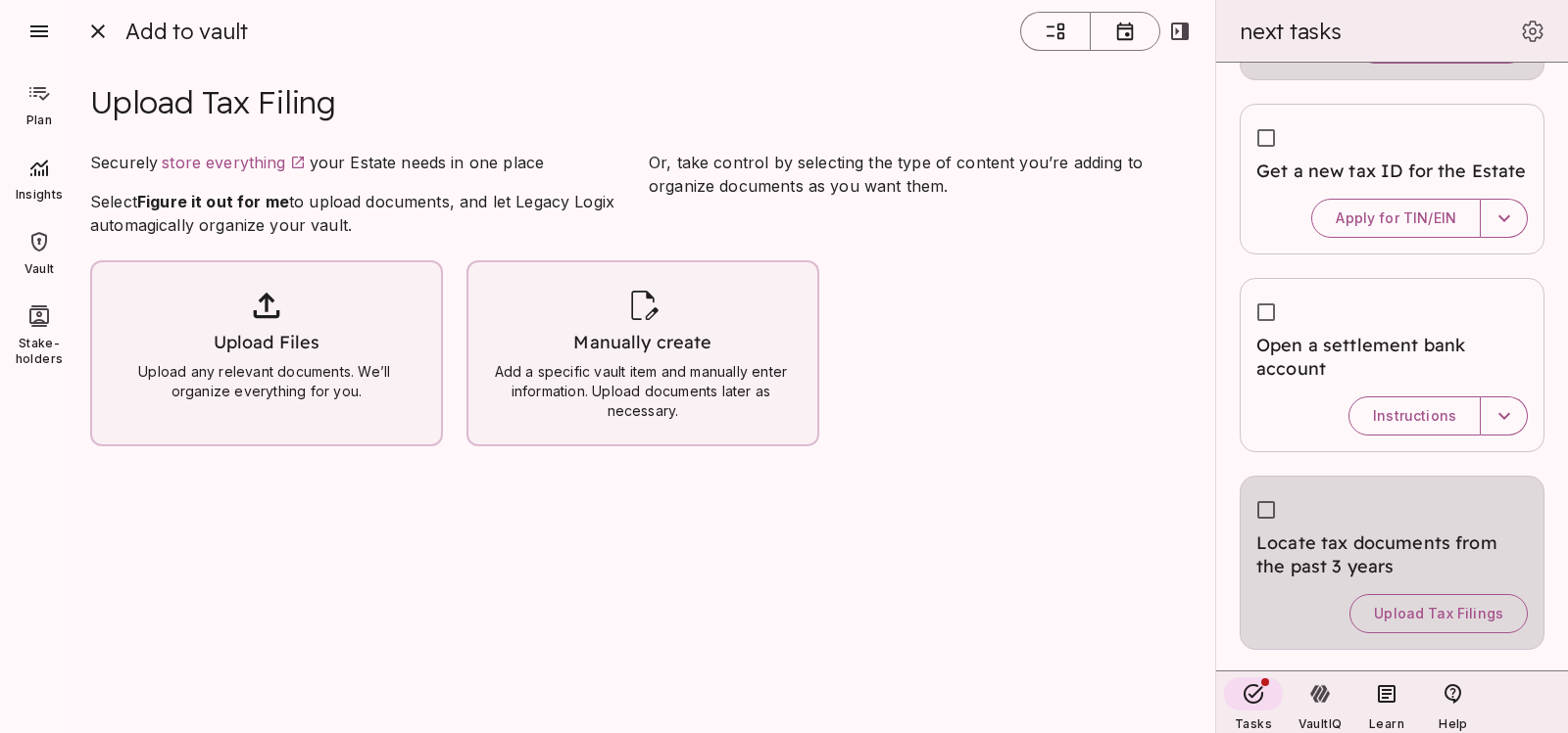
click at [252, 313] on icon at bounding box center [267, 306] width 40 height 40
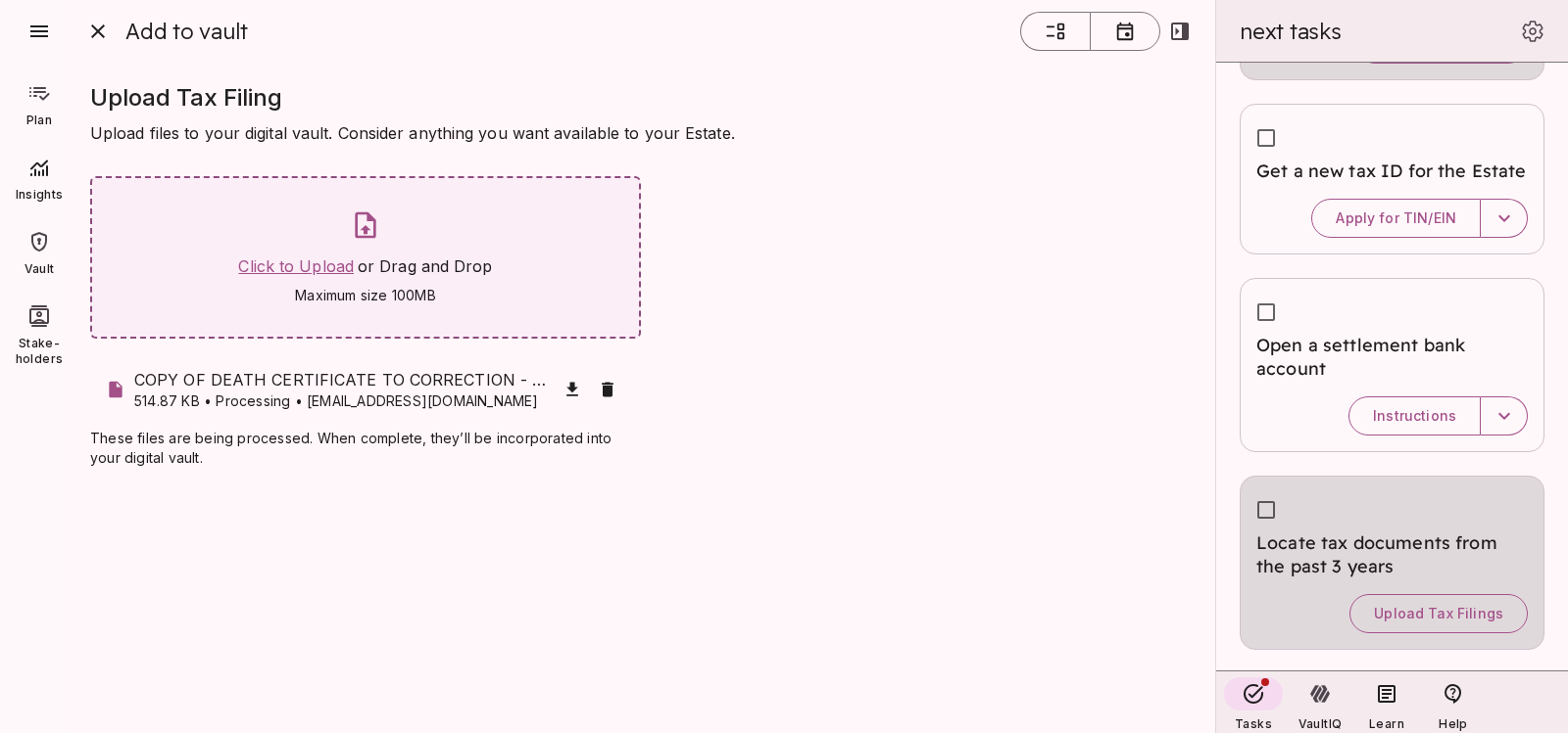
click at [295, 260] on span "Click to Upload" at bounding box center [295, 266] width 116 height 20
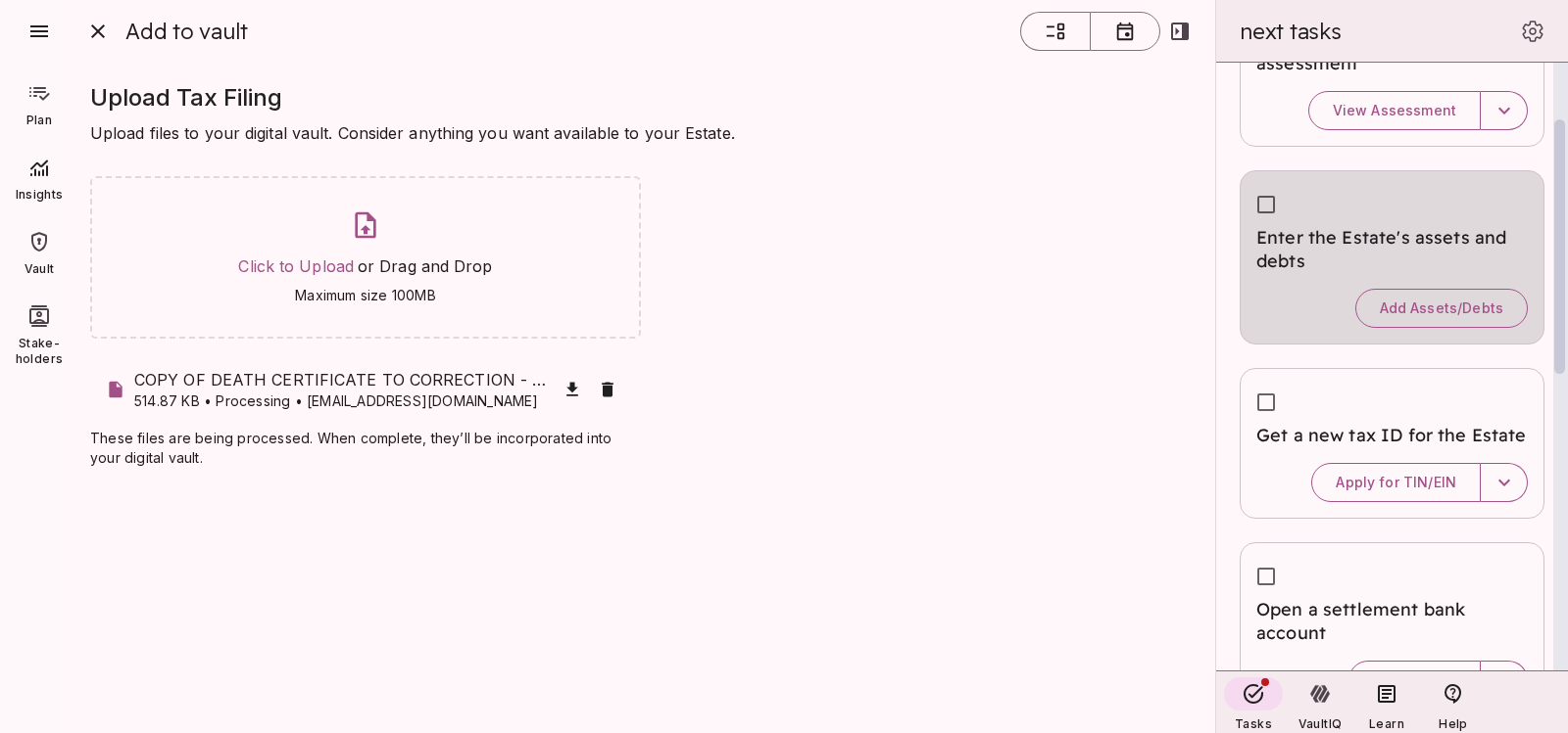
scroll to position [100, 0]
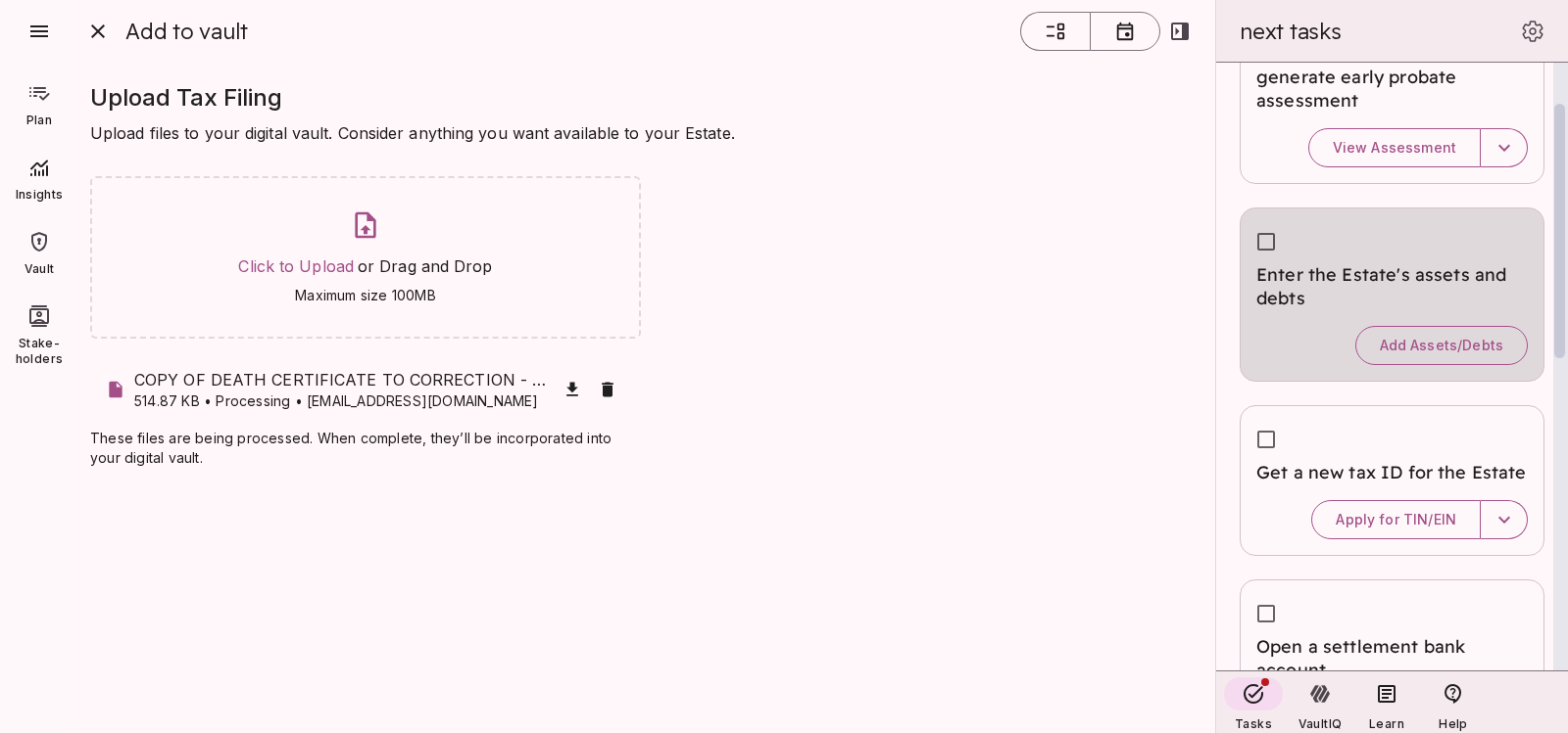
drag, startPoint x: 1555, startPoint y: 275, endPoint x: 1552, endPoint y: 157, distance: 118.0
click at [1552, 157] on div "Enter known Estate info to generate early probate assessment View Assessment En…" at bounding box center [1392, 366] width 352 height 608
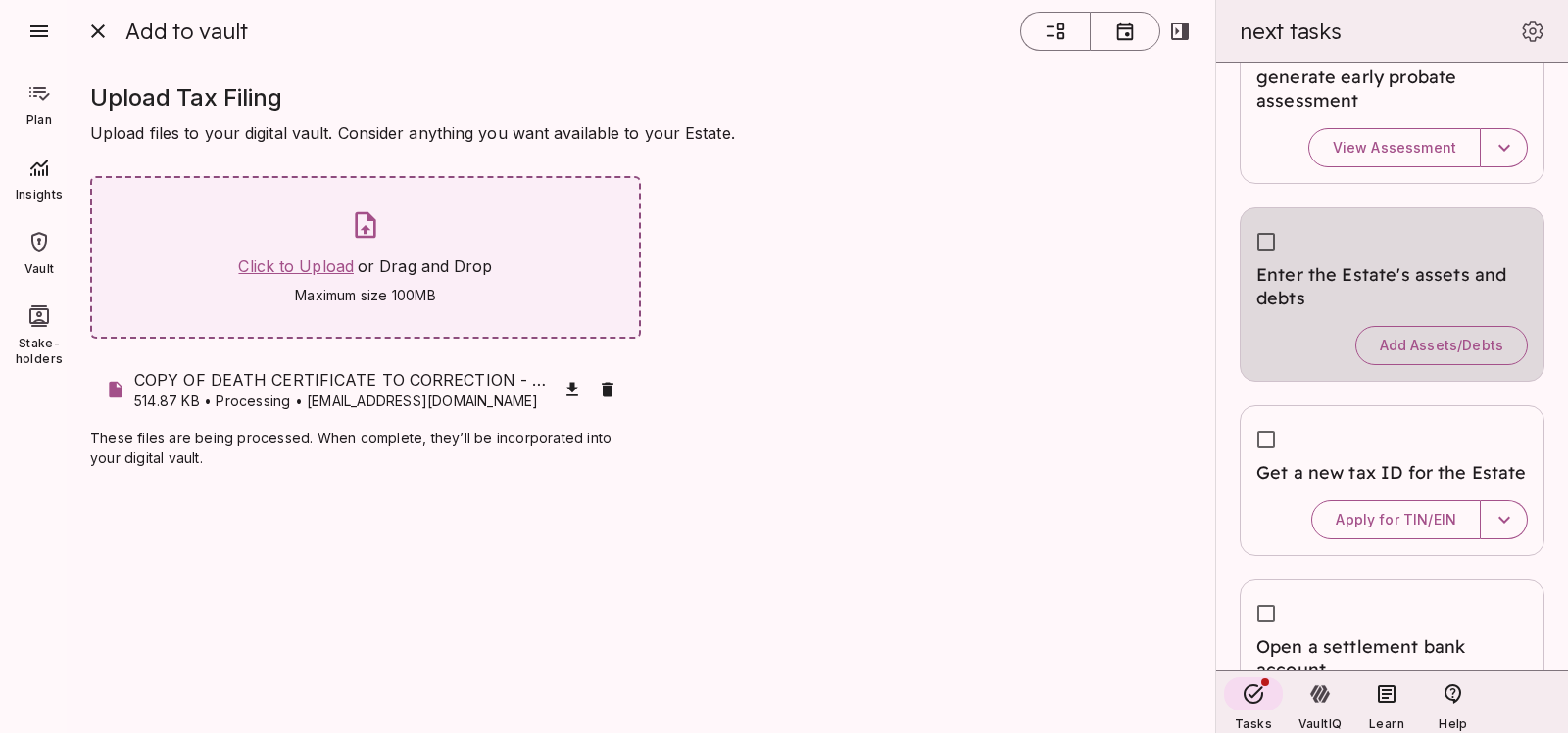
click at [266, 266] on span "Click to Upload" at bounding box center [295, 266] width 116 height 20
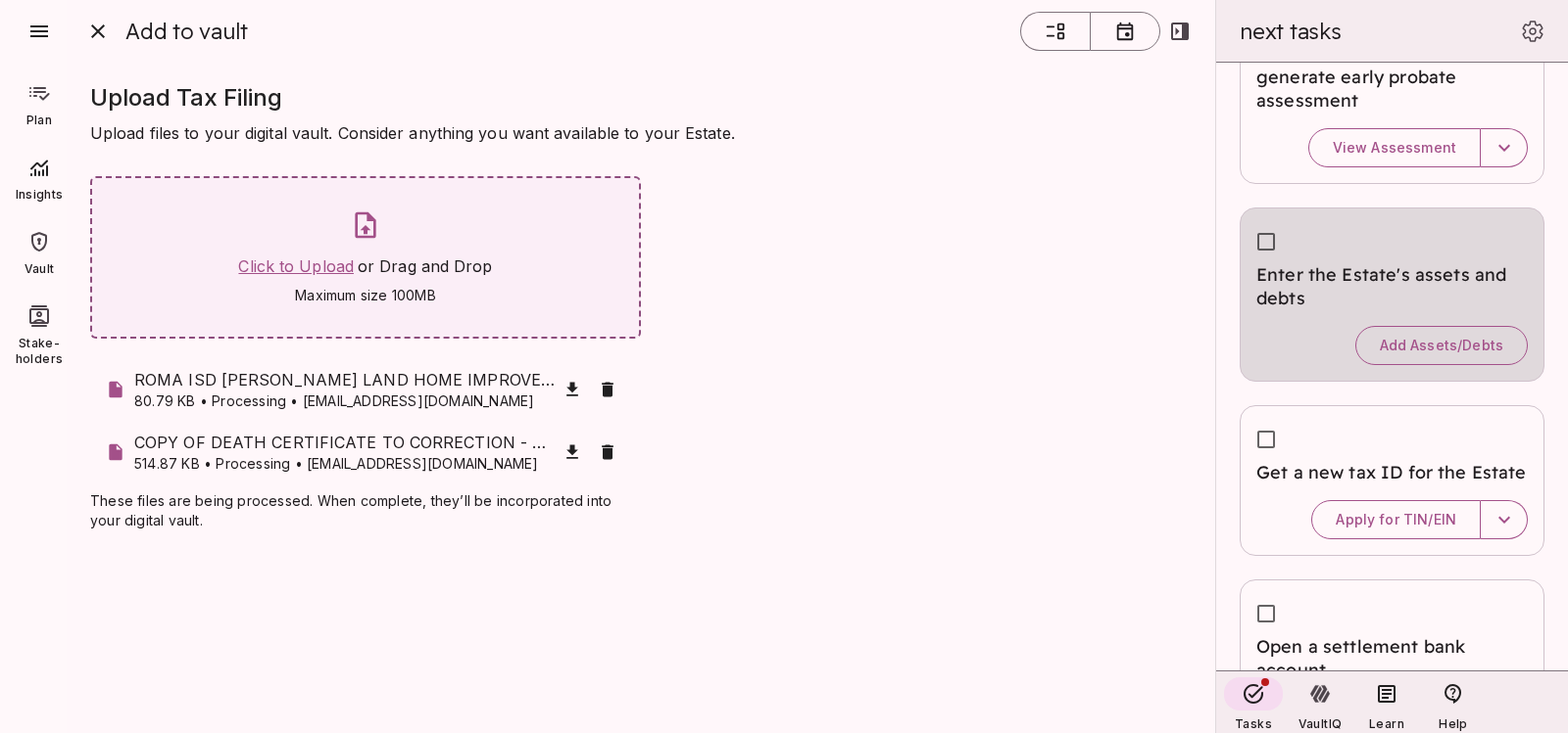
click at [298, 268] on span "Click to Upload" at bounding box center [295, 266] width 116 height 20
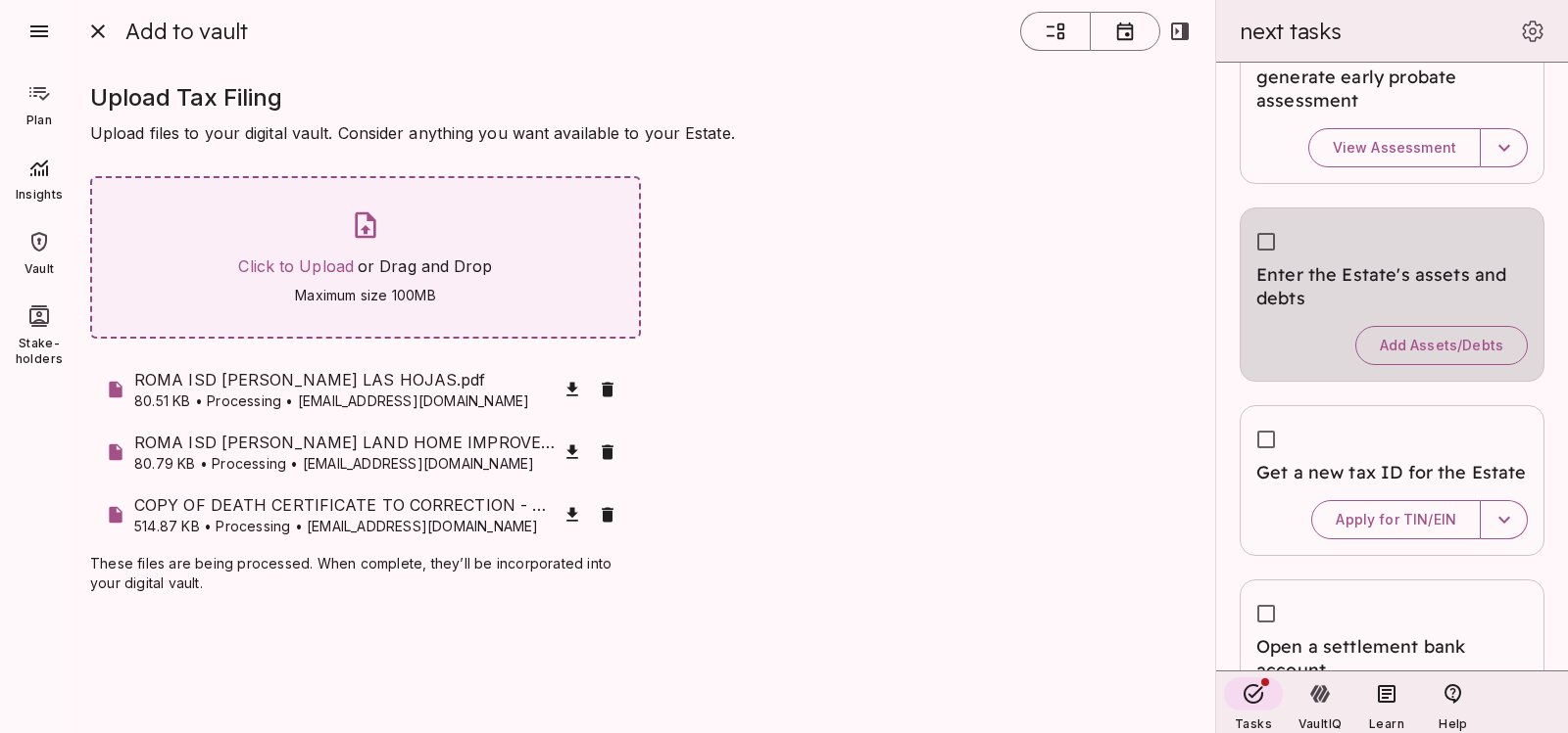
click at [356, 238] on icon at bounding box center [366, 226] width 32 height 32
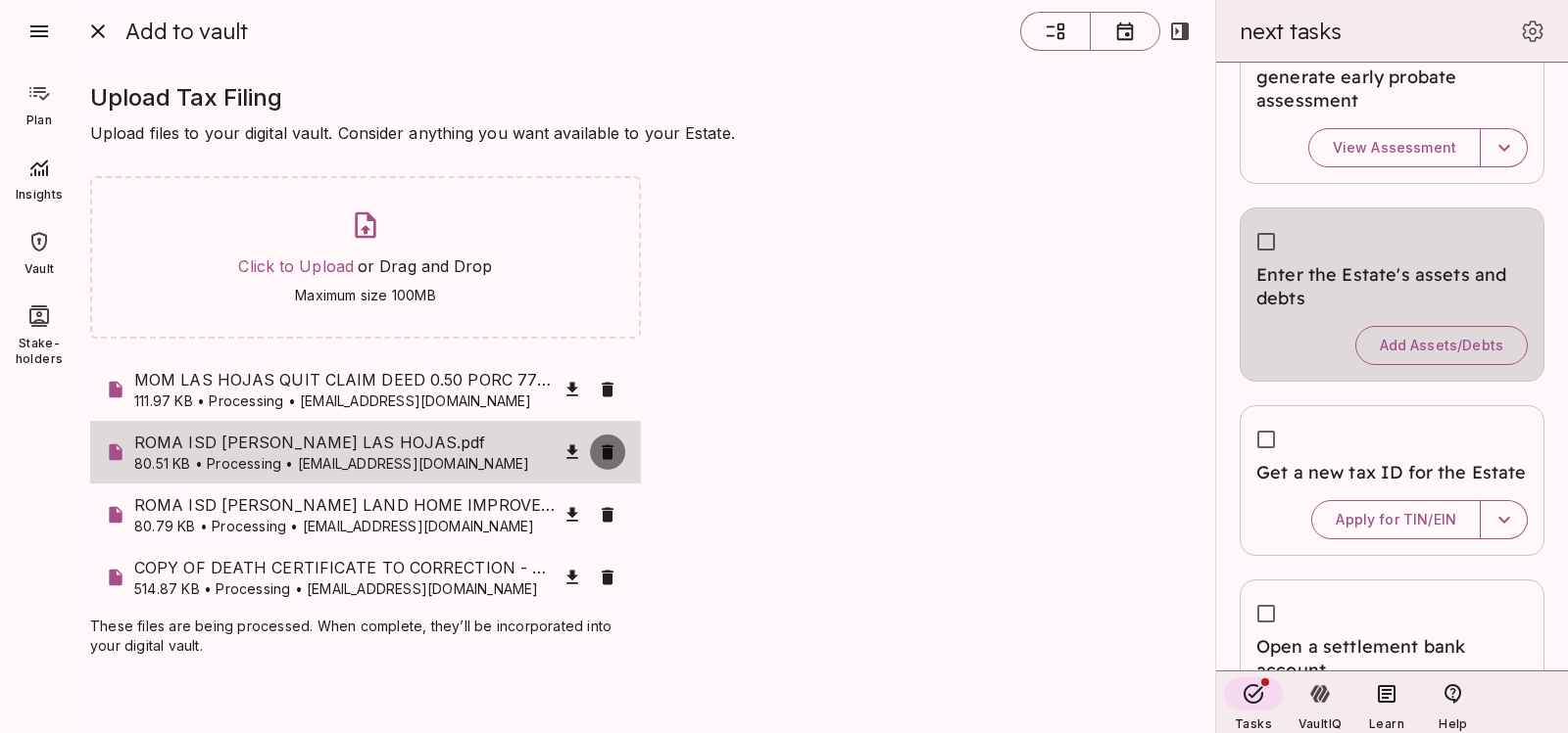
click at [609, 455] on icon "button" at bounding box center [608, 452] width 12 height 15
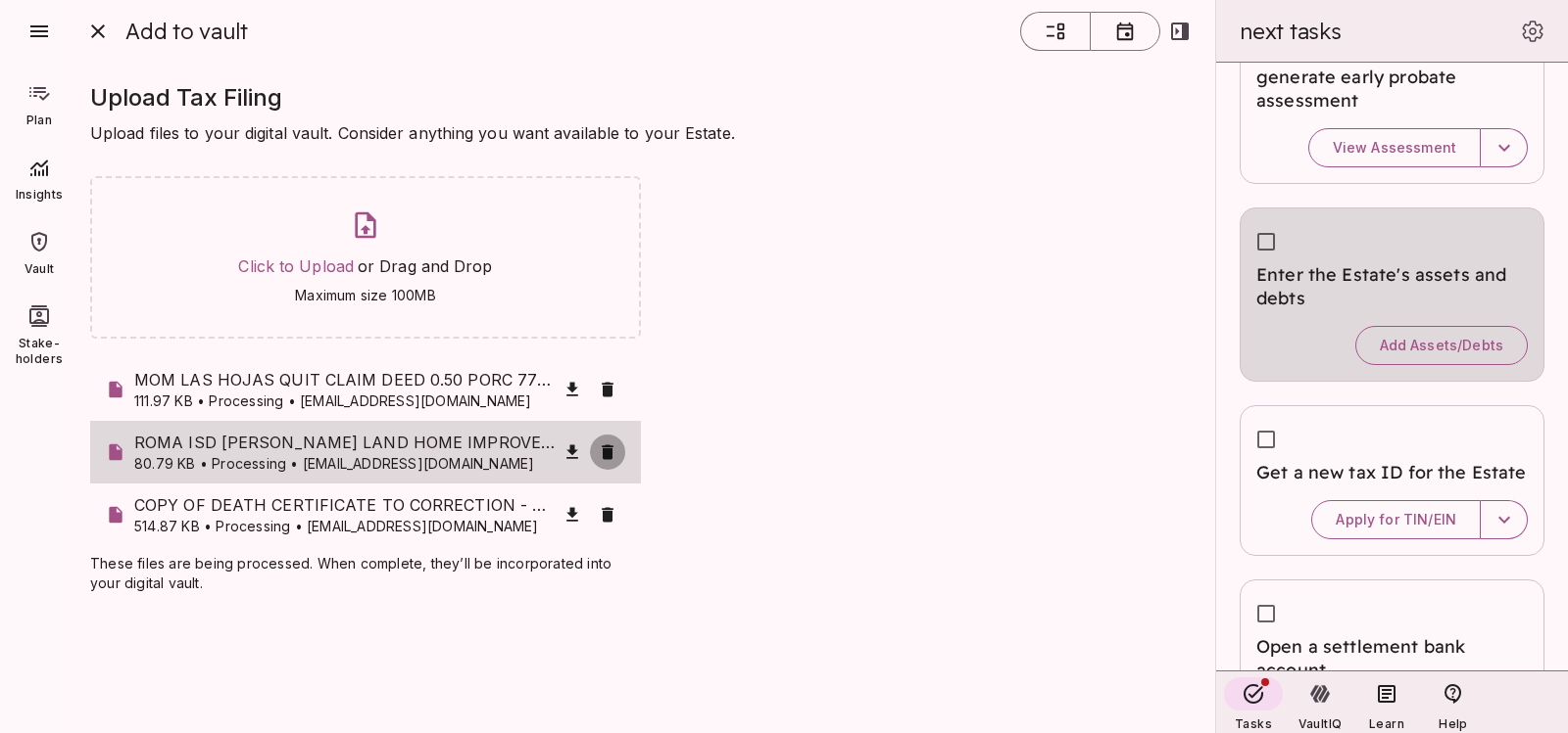
click at [600, 460] on icon "button" at bounding box center [608, 453] width 20 height 20
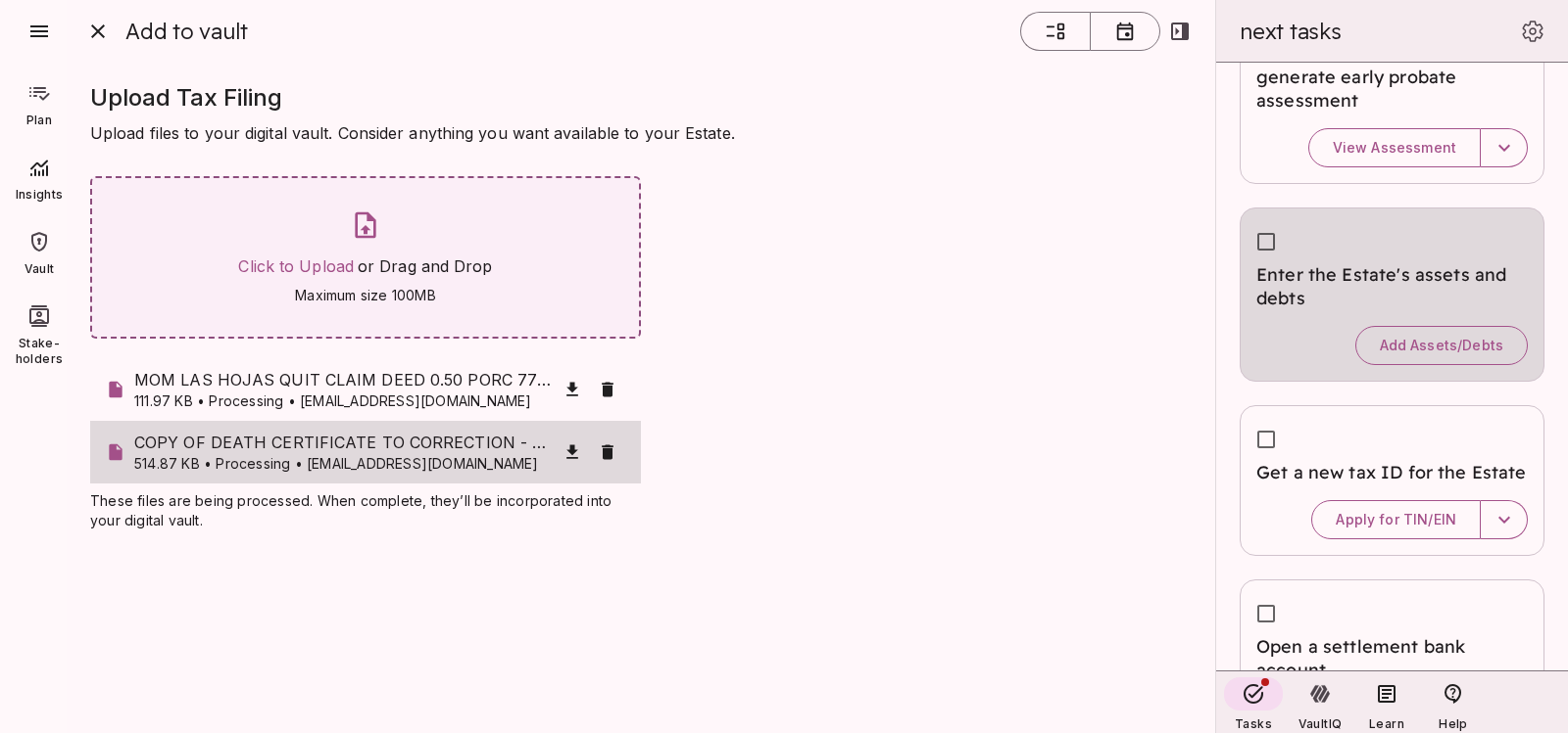
click at [367, 258] on span "Click to Upload or Drag and Drop" at bounding box center [365, 266] width 254 height 24
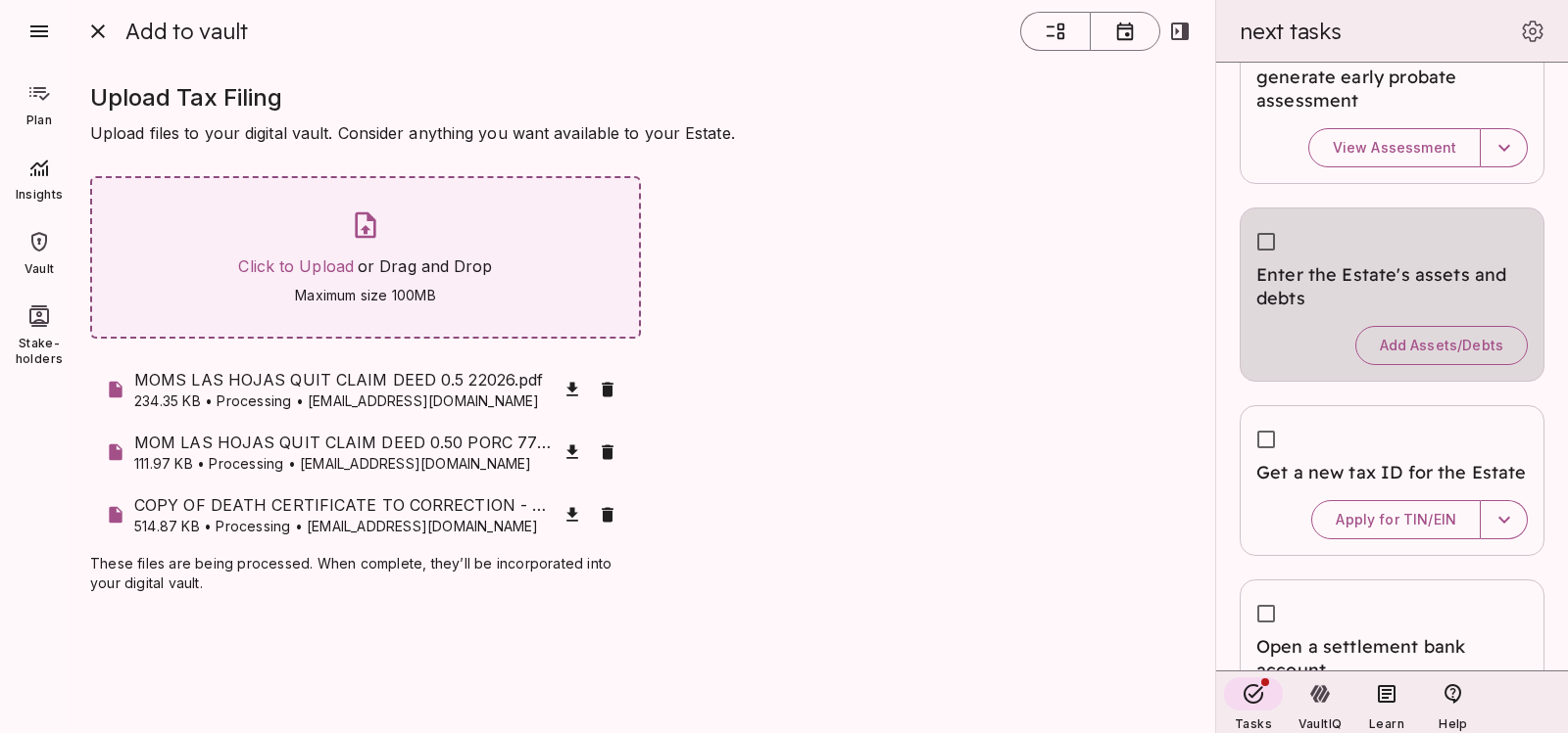
click at [287, 257] on span "Click to Upload or Drag and Drop" at bounding box center [365, 266] width 254 height 24
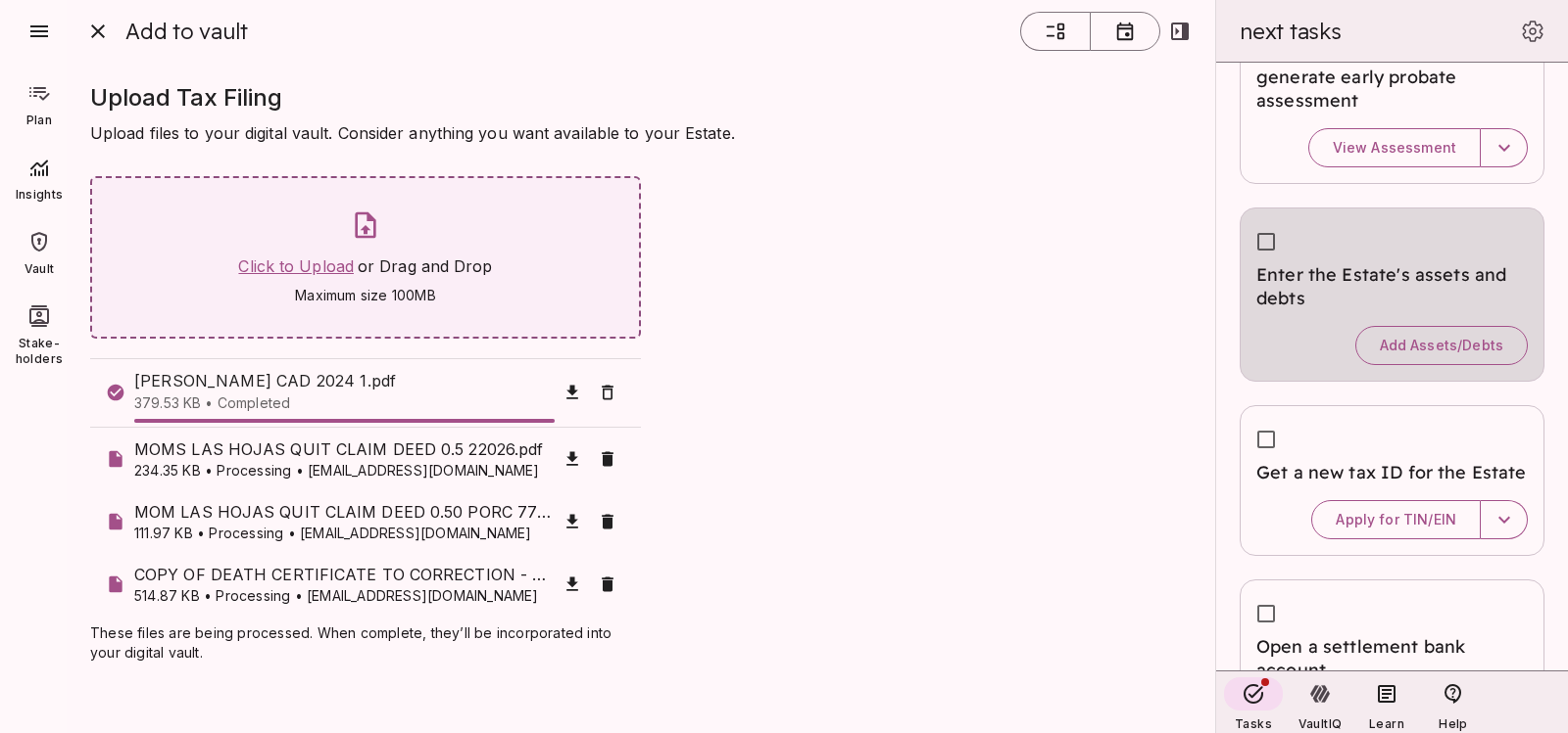
click at [270, 267] on span "Click to Upload" at bounding box center [295, 266] width 116 height 20
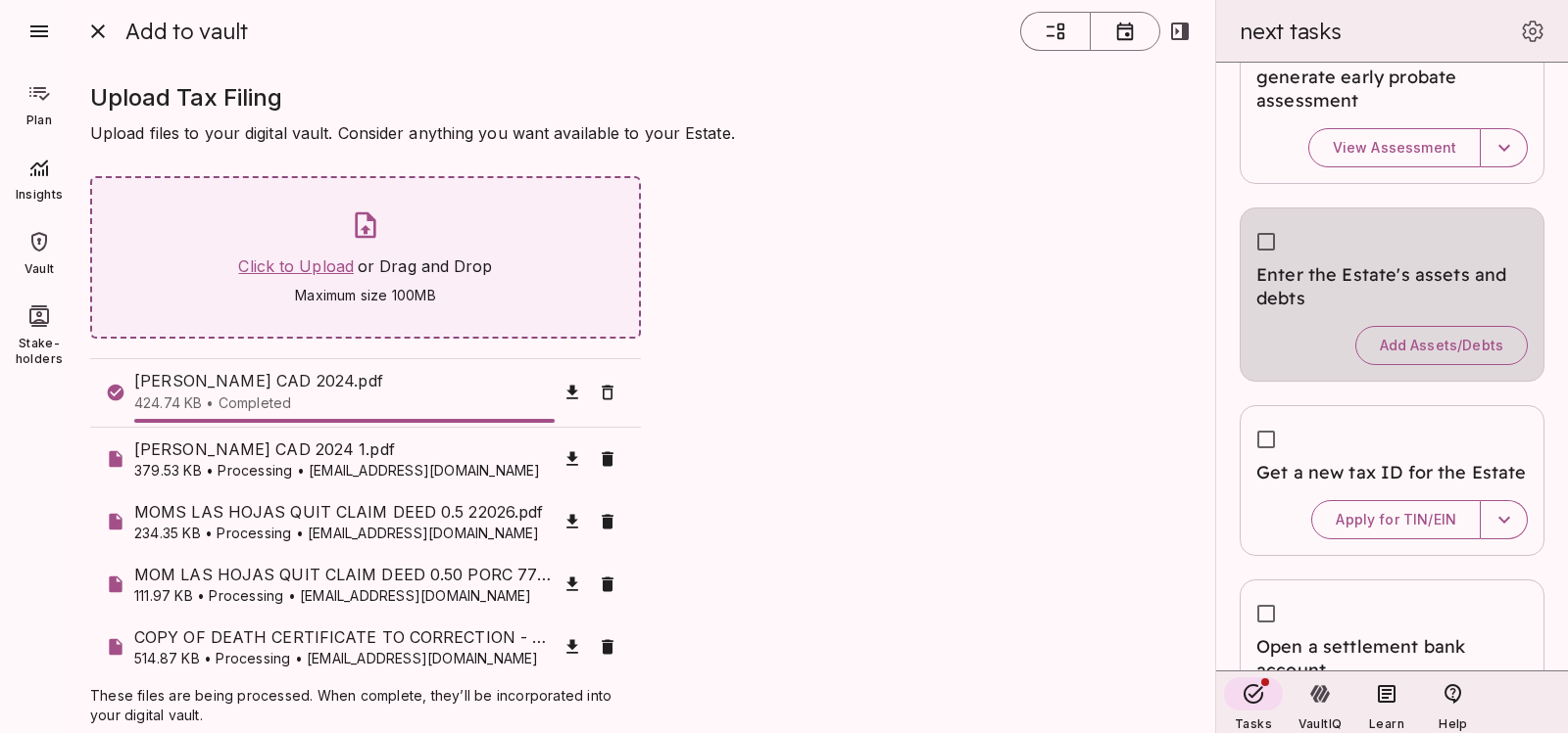
click at [256, 270] on span "Click to Upload" at bounding box center [295, 266] width 116 height 20
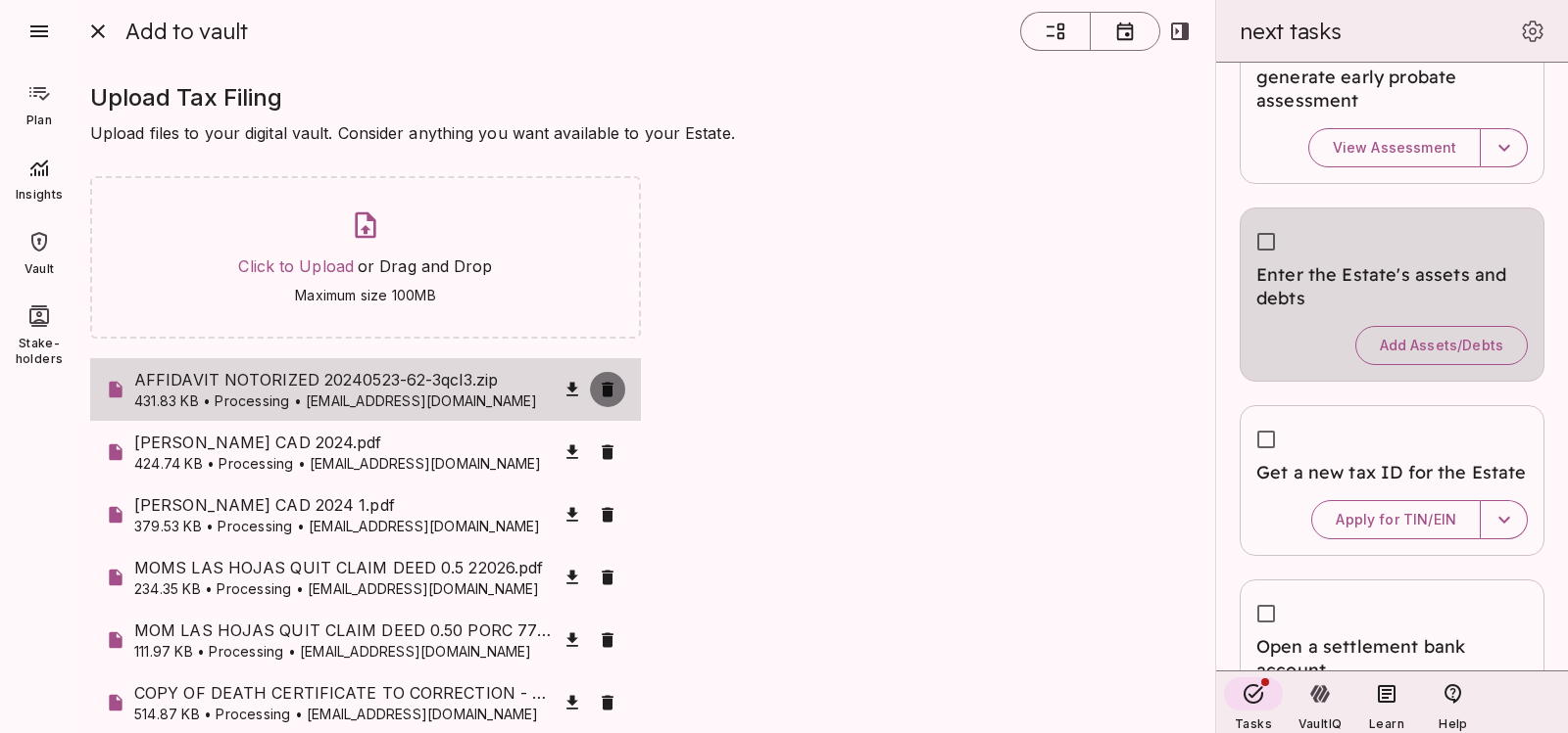
click at [603, 390] on icon "button" at bounding box center [608, 389] width 12 height 15
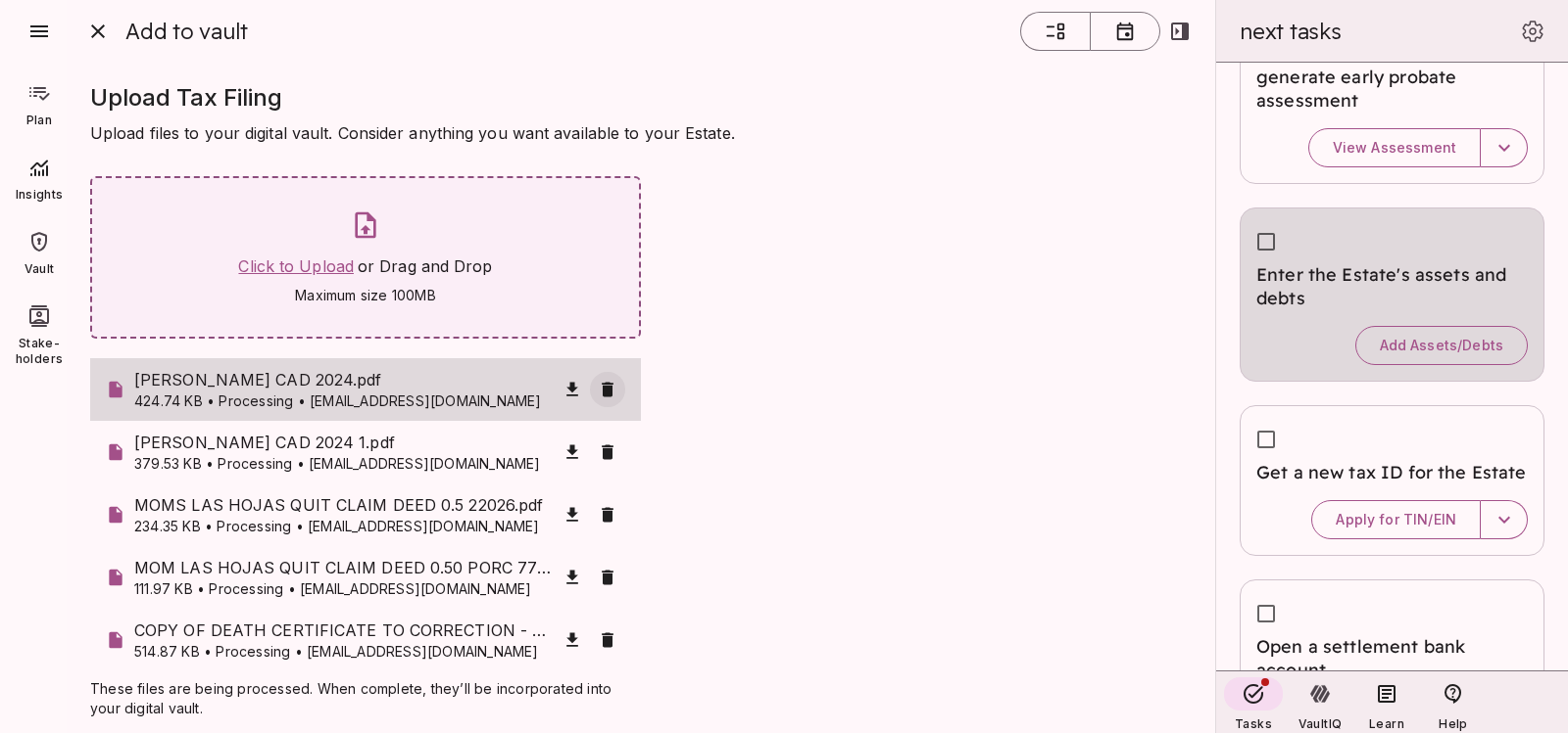
click at [295, 263] on span "Click to Upload" at bounding box center [295, 266] width 116 height 20
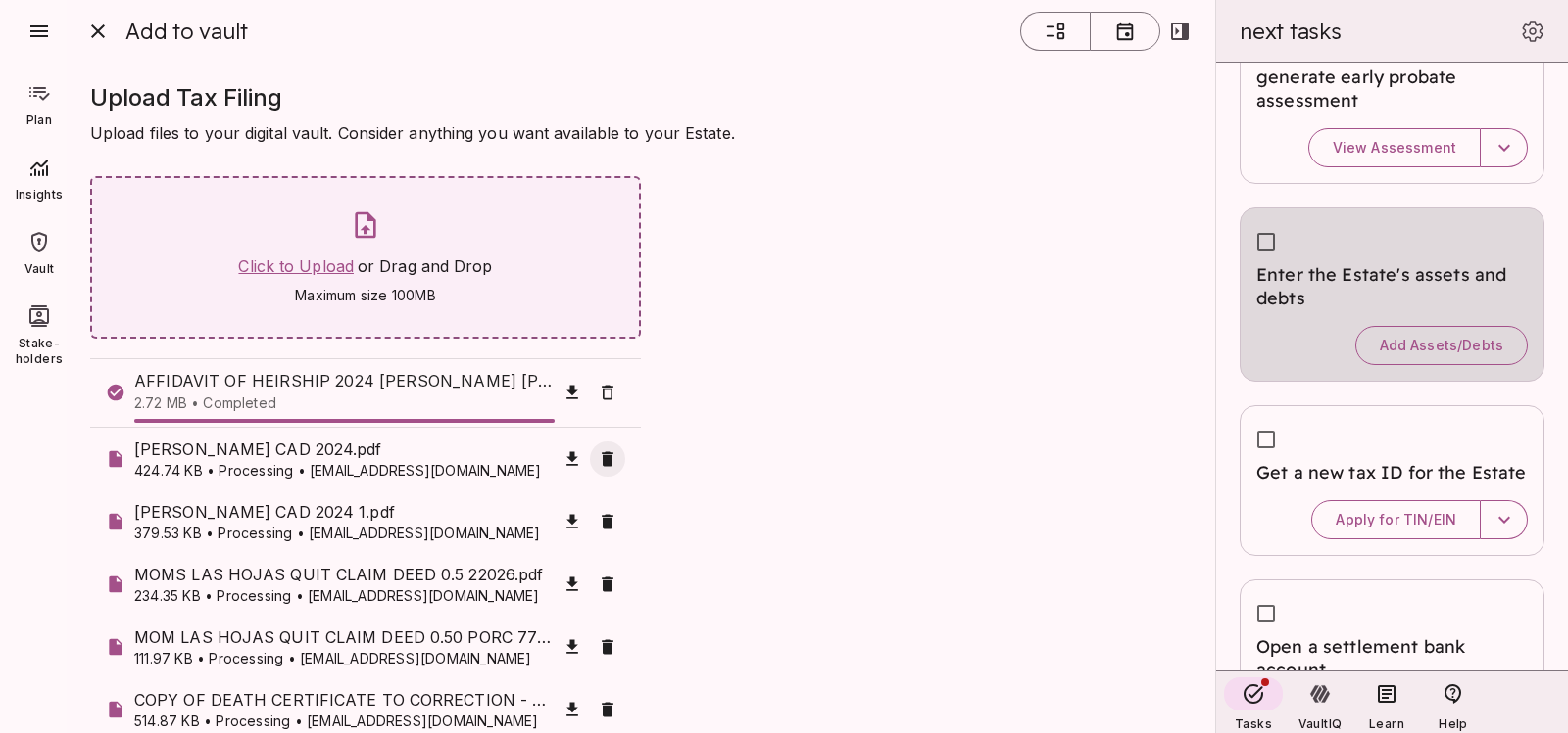
click at [312, 271] on span "Click to Upload" at bounding box center [295, 266] width 116 height 20
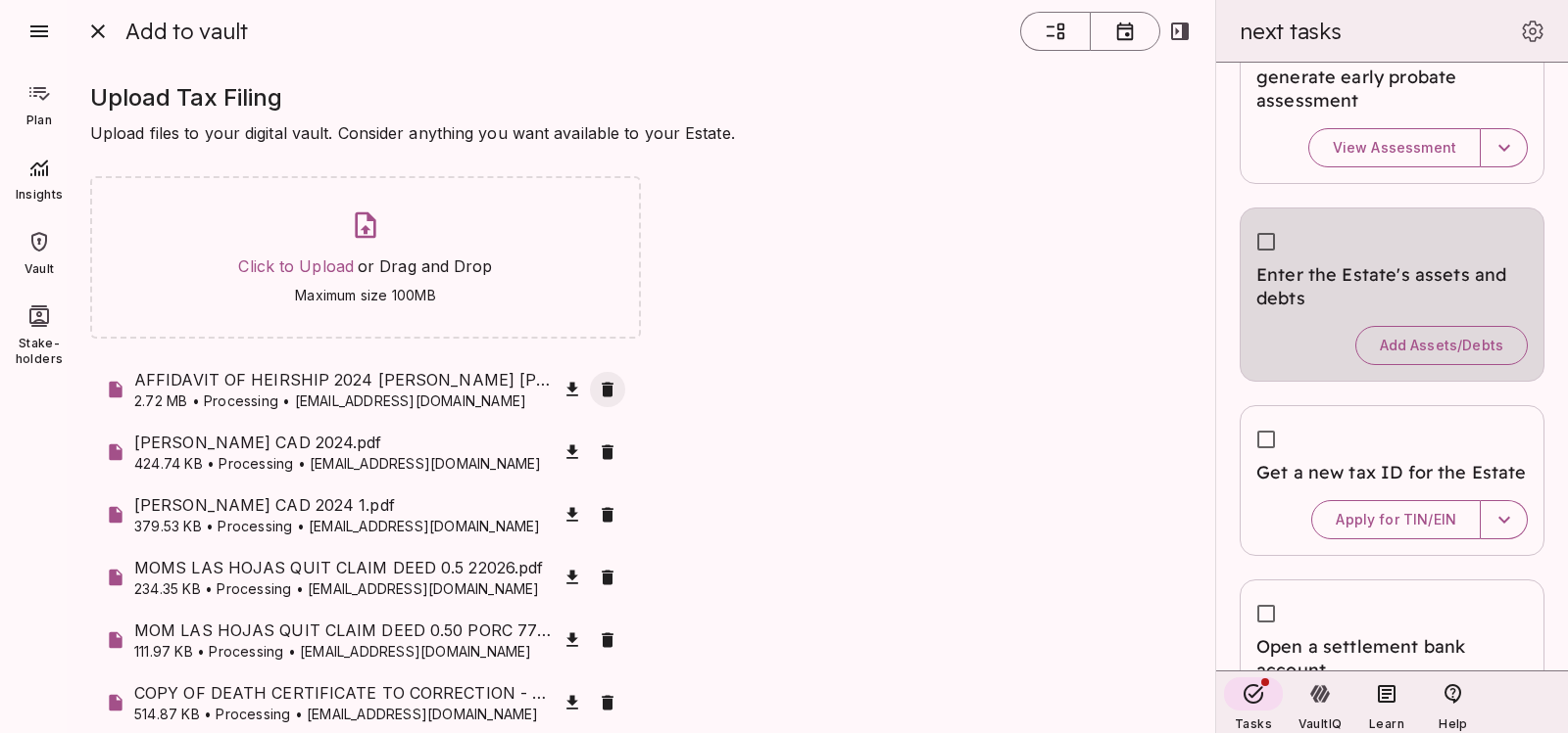
click at [600, 380] on button "button" at bounding box center [608, 390] width 36 height 36
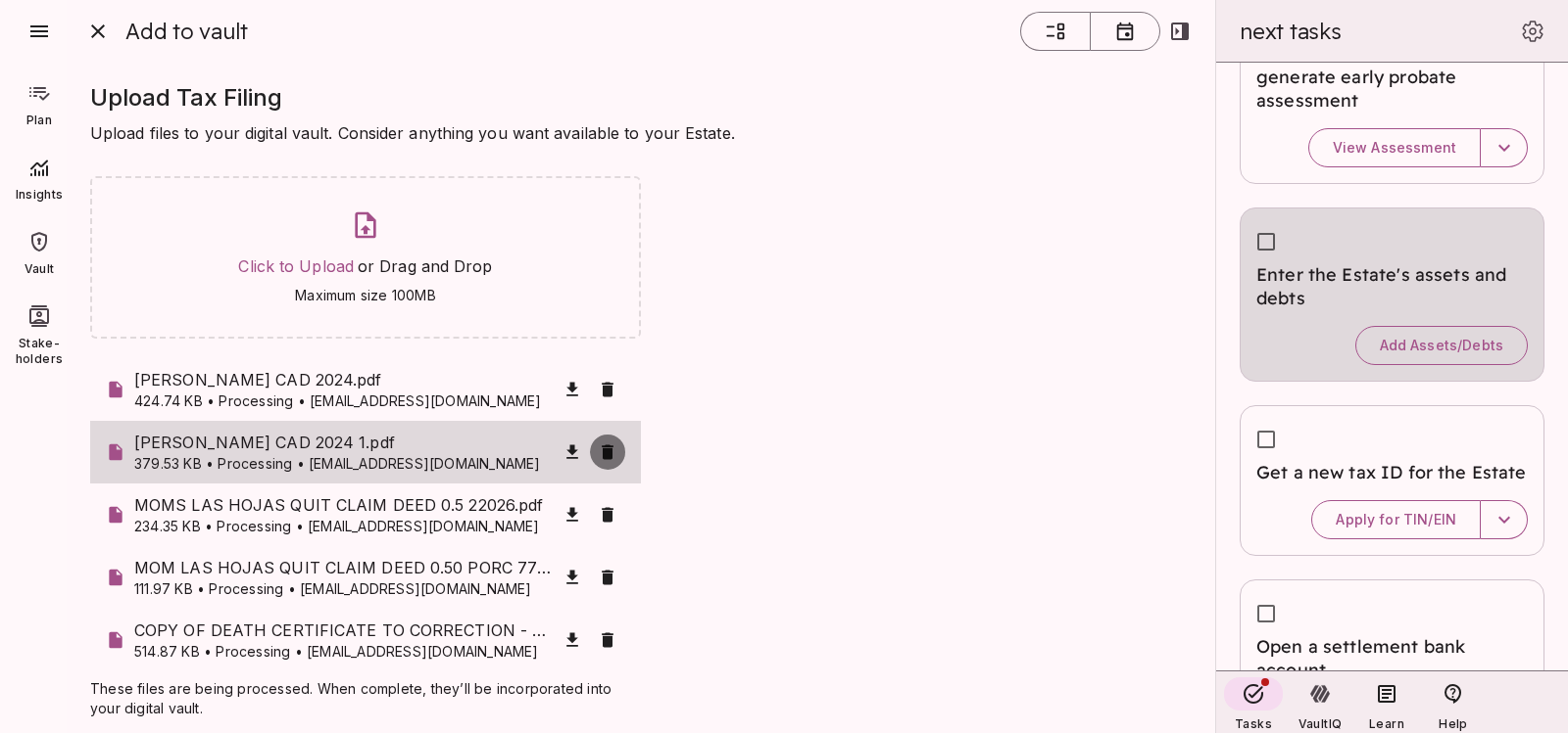
click at [598, 447] on icon "button" at bounding box center [608, 453] width 20 height 20
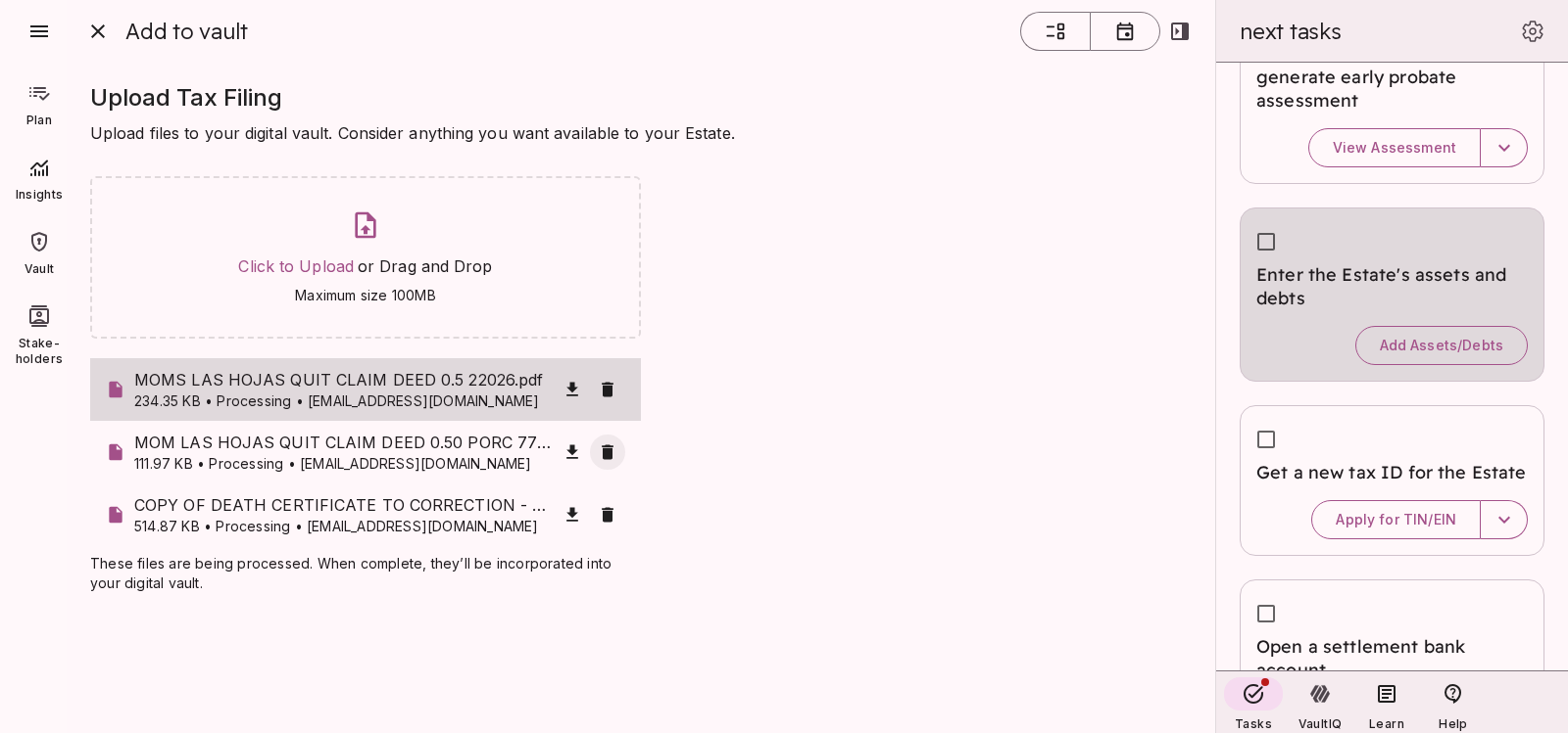
click at [607, 452] on icon "button" at bounding box center [608, 452] width 12 height 15
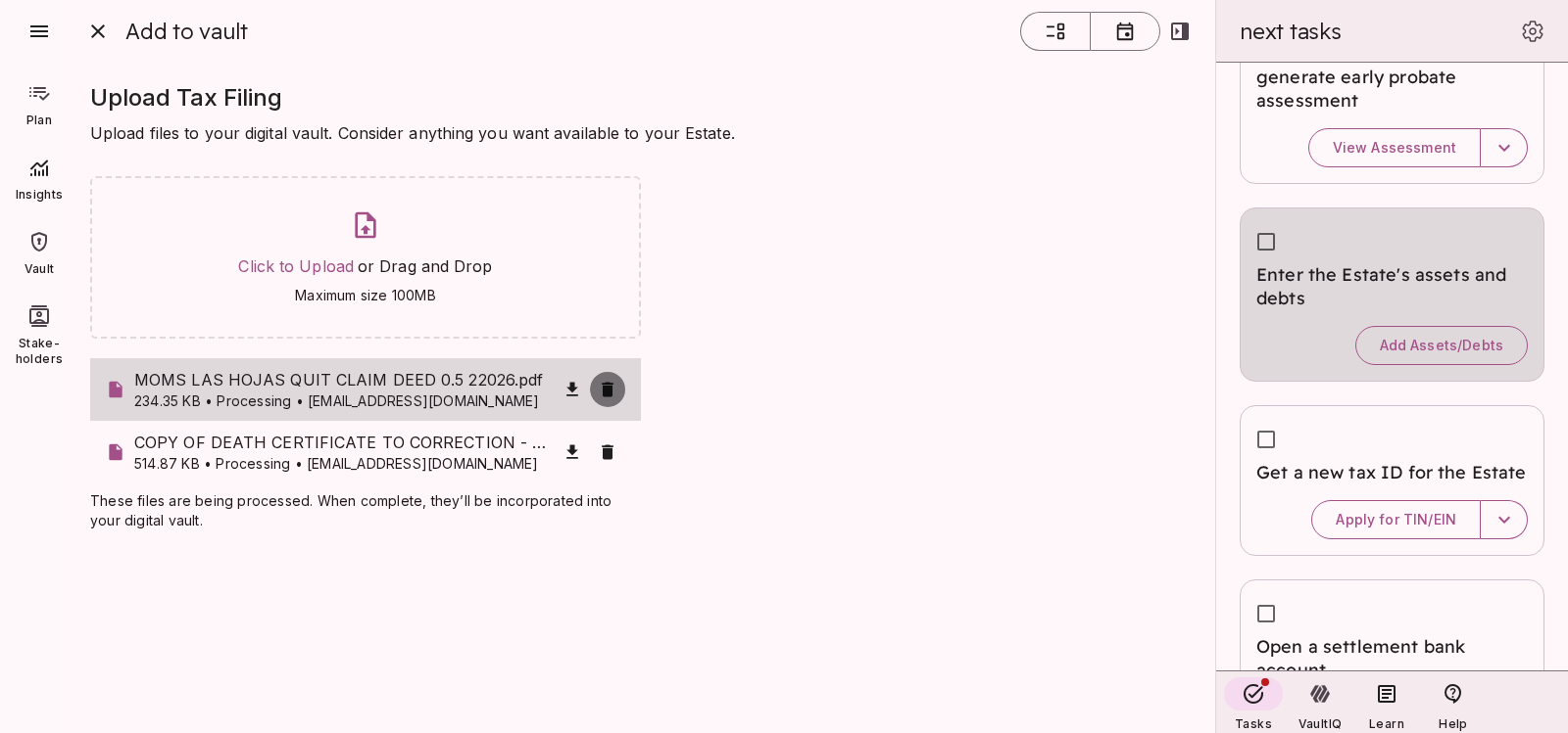
click at [614, 387] on icon "button" at bounding box center [608, 390] width 20 height 20
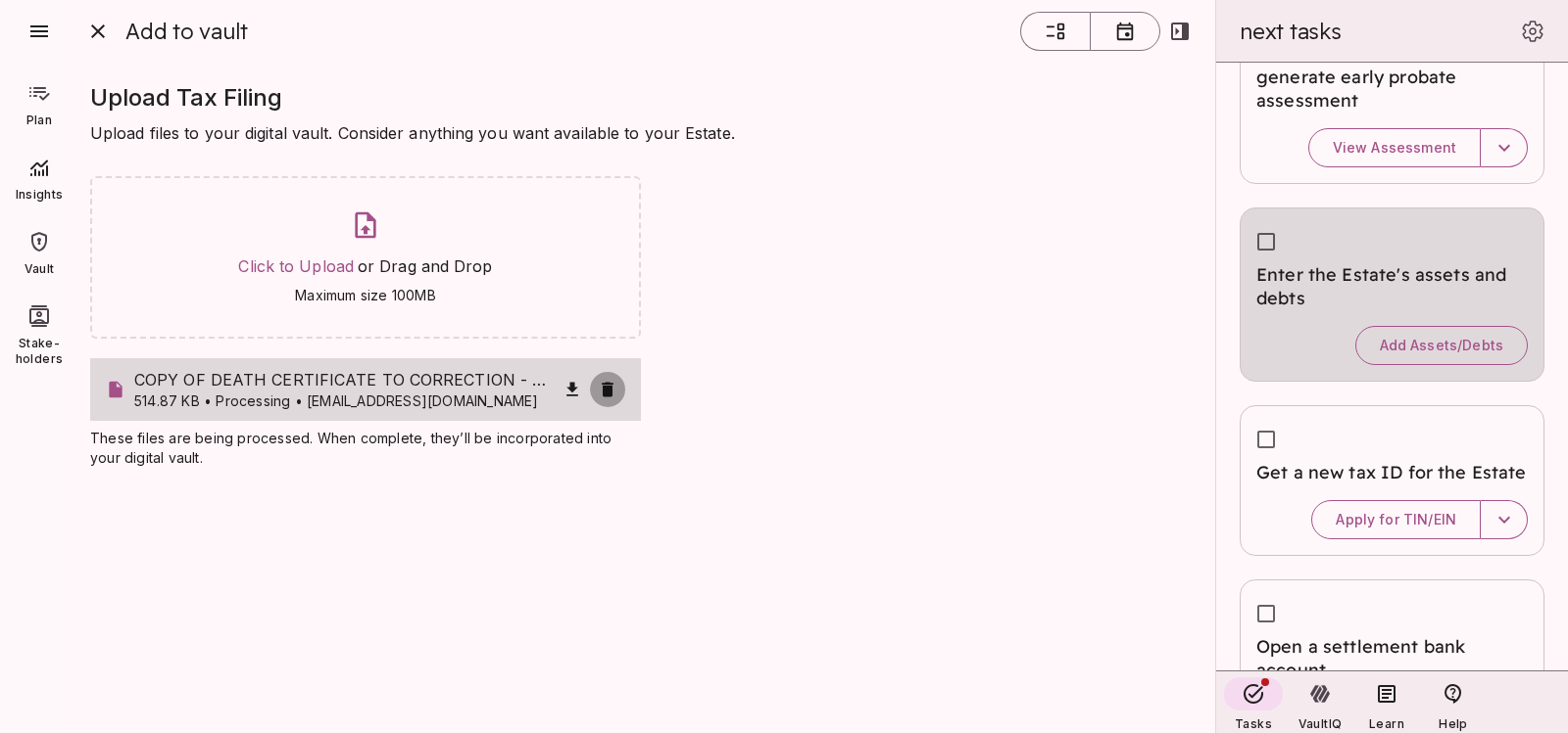
click at [611, 383] on icon "button" at bounding box center [608, 390] width 20 height 20
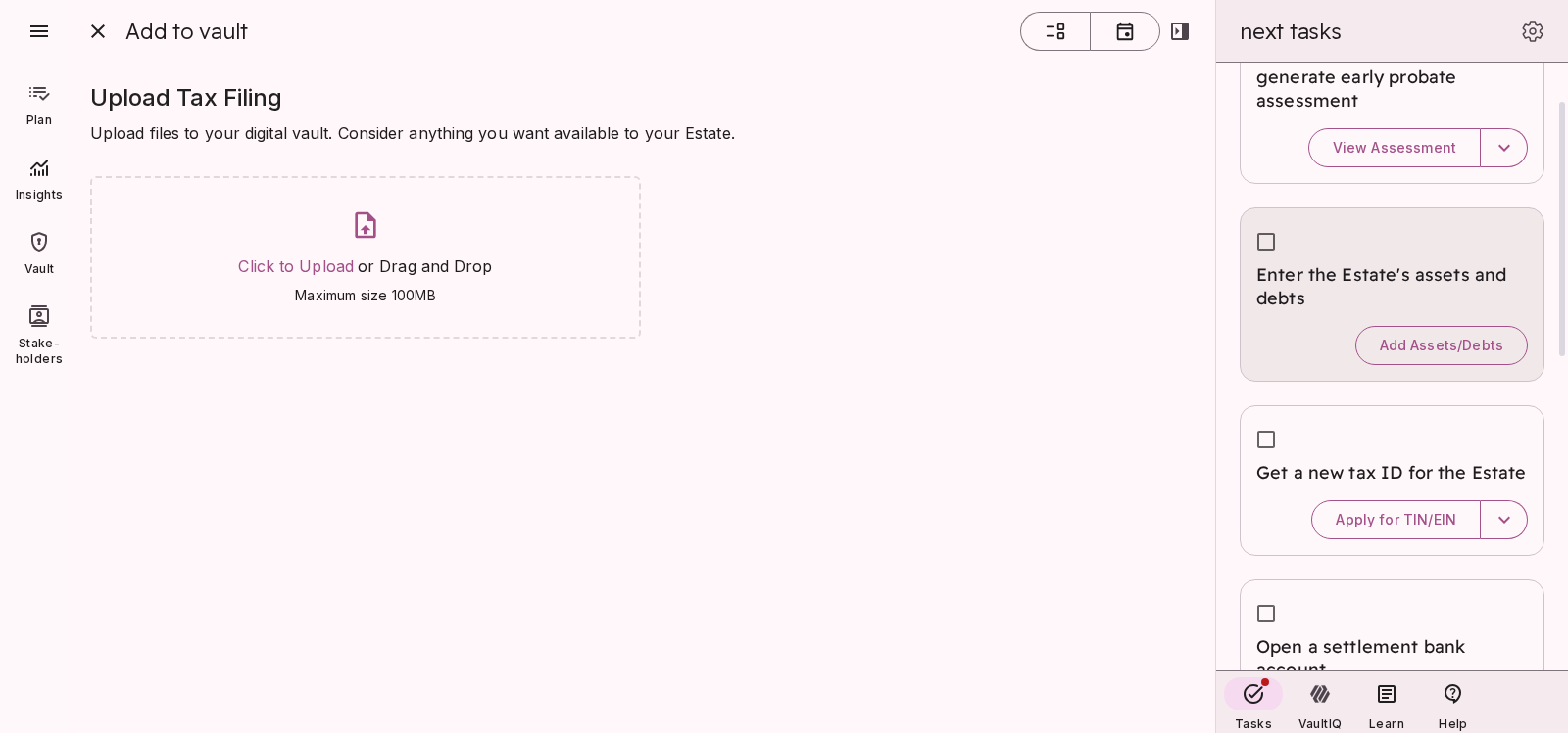
scroll to position [97, 0]
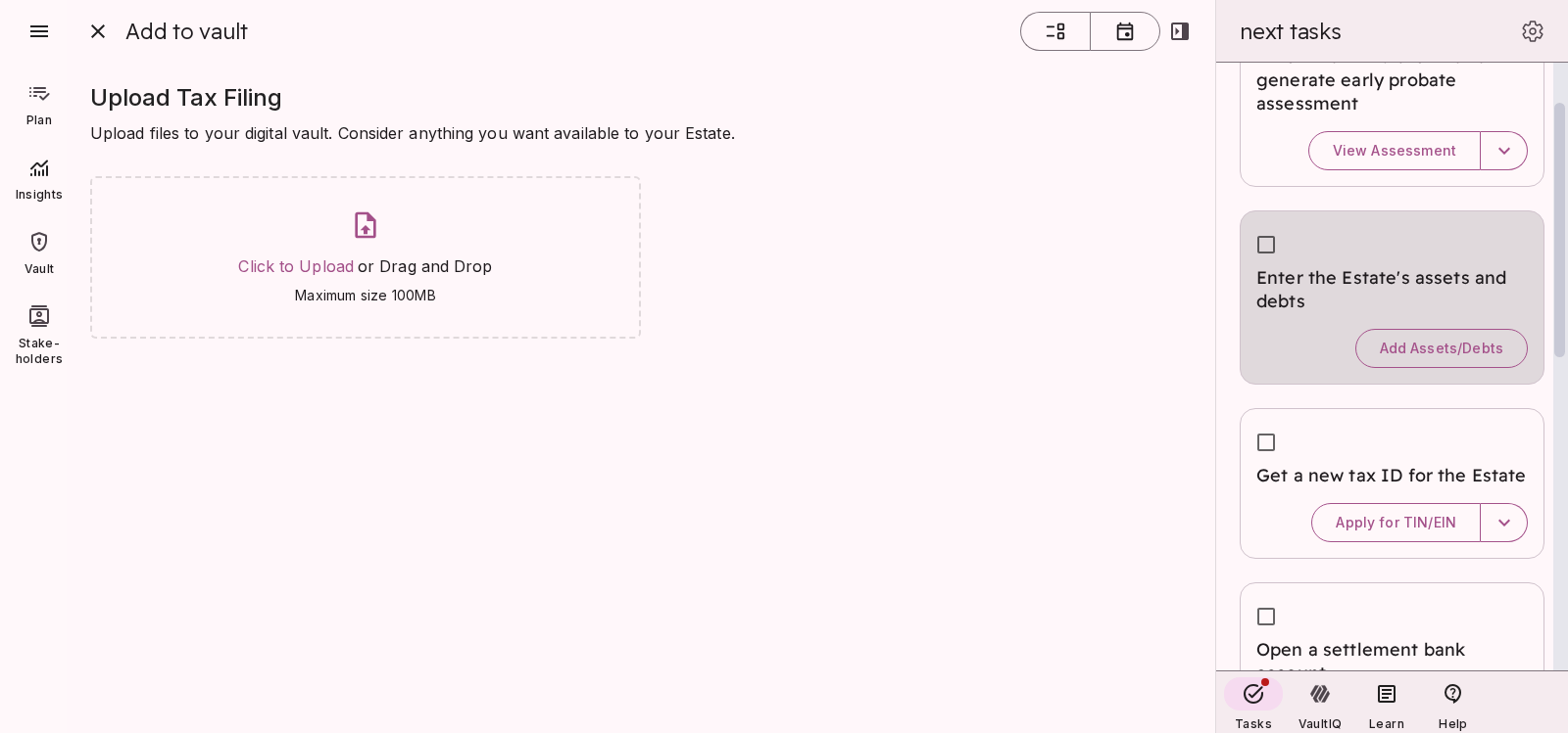
click at [1560, 298] on div at bounding box center [1559, 230] width 11 height 255
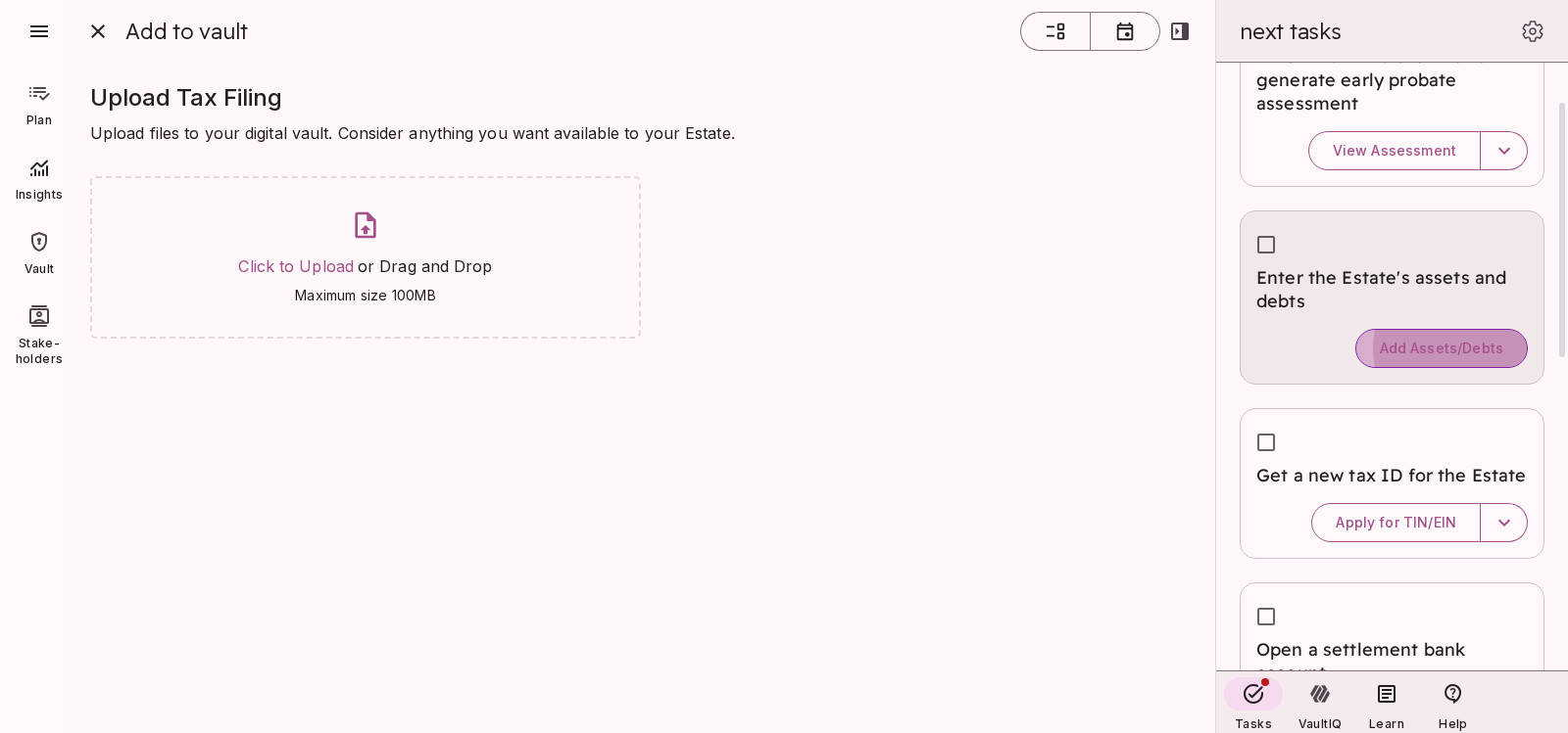
click at [1432, 357] on span "Add Assets/Debts" at bounding box center [1441, 349] width 124 height 18
click at [1426, 357] on span "Add Assets/Debts" at bounding box center [1441, 349] width 124 height 18
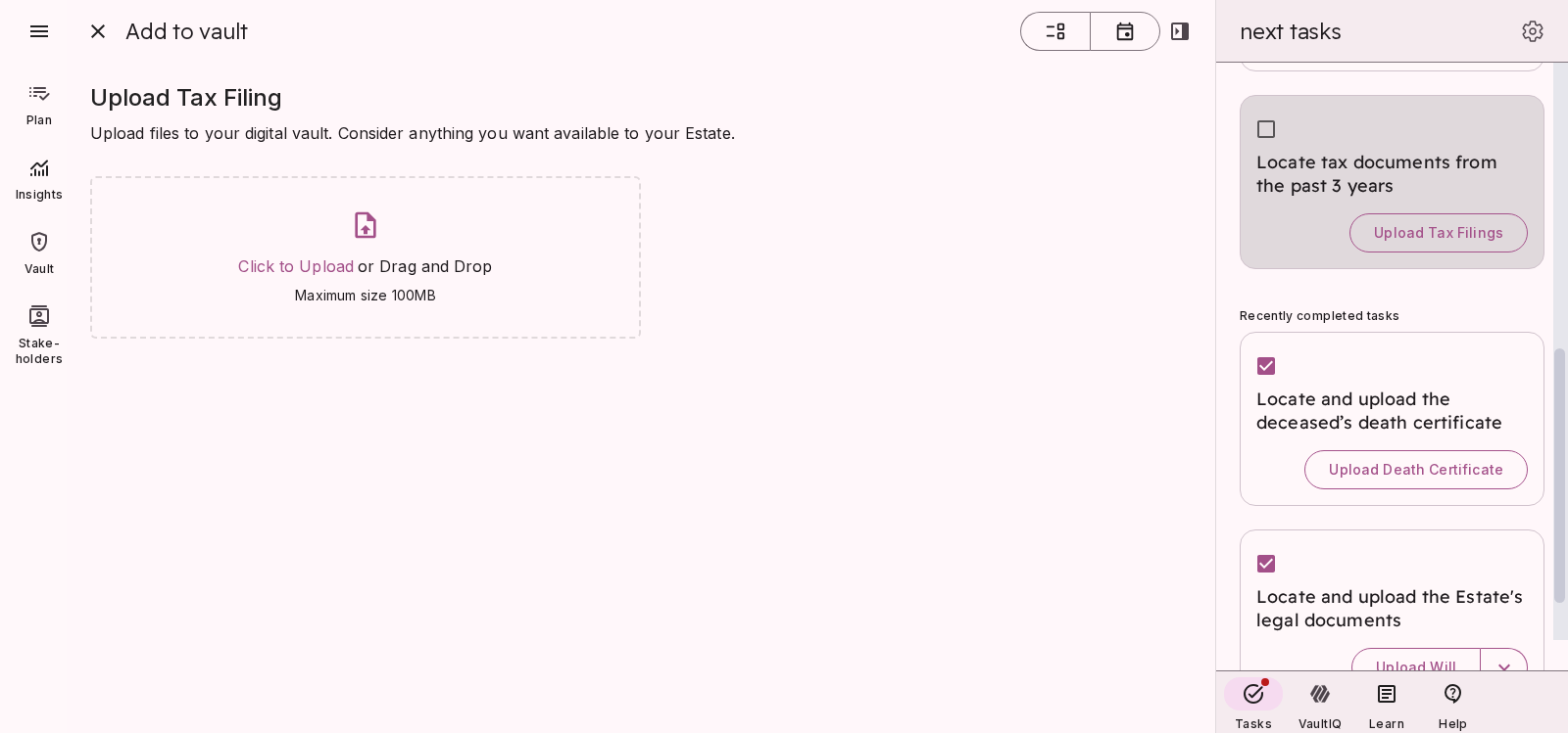
scroll to position [804, 0]
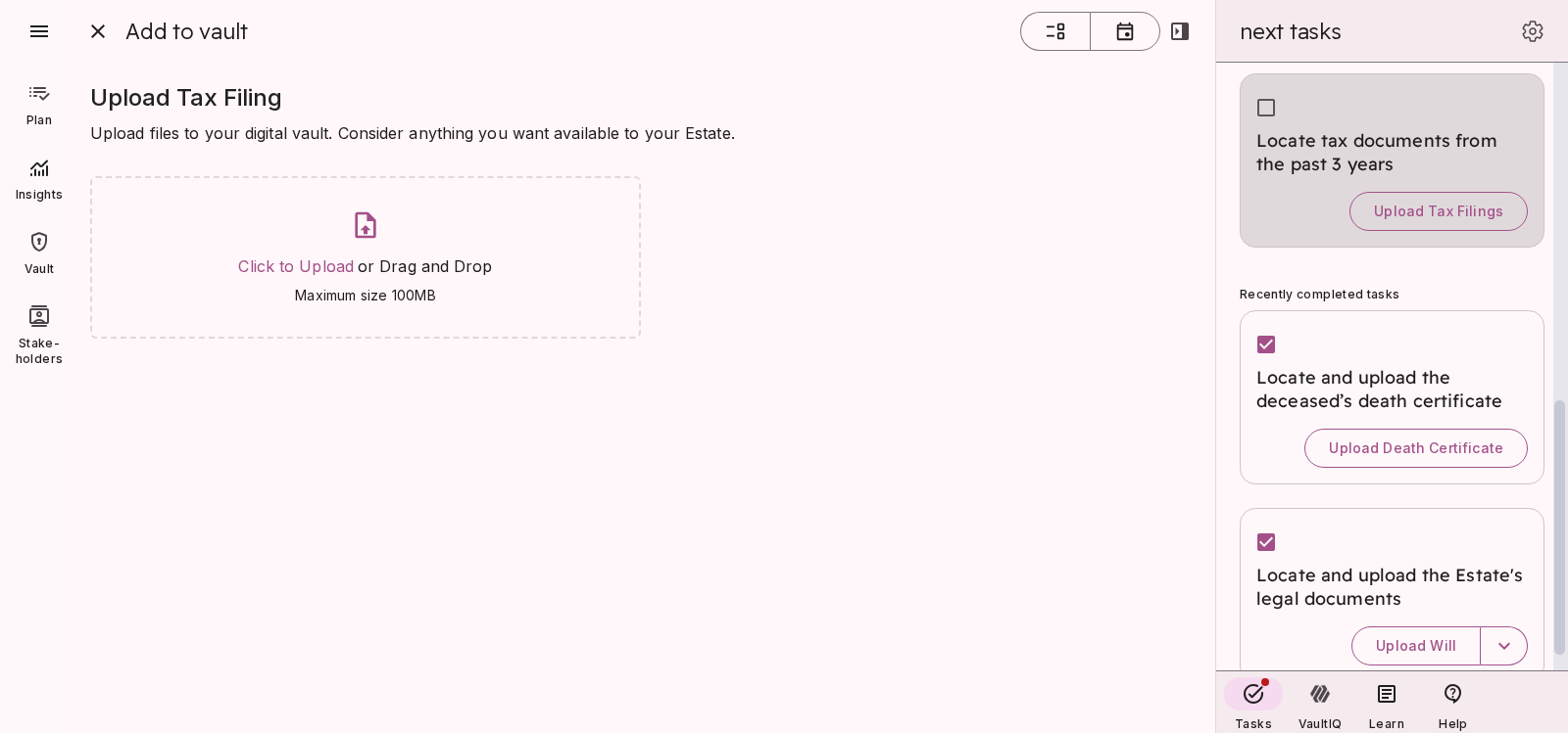
drag, startPoint x: 1562, startPoint y: 338, endPoint x: 1567, endPoint y: 636, distance: 298.0
click at [1567, 636] on div at bounding box center [1560, 366] width 15 height 608
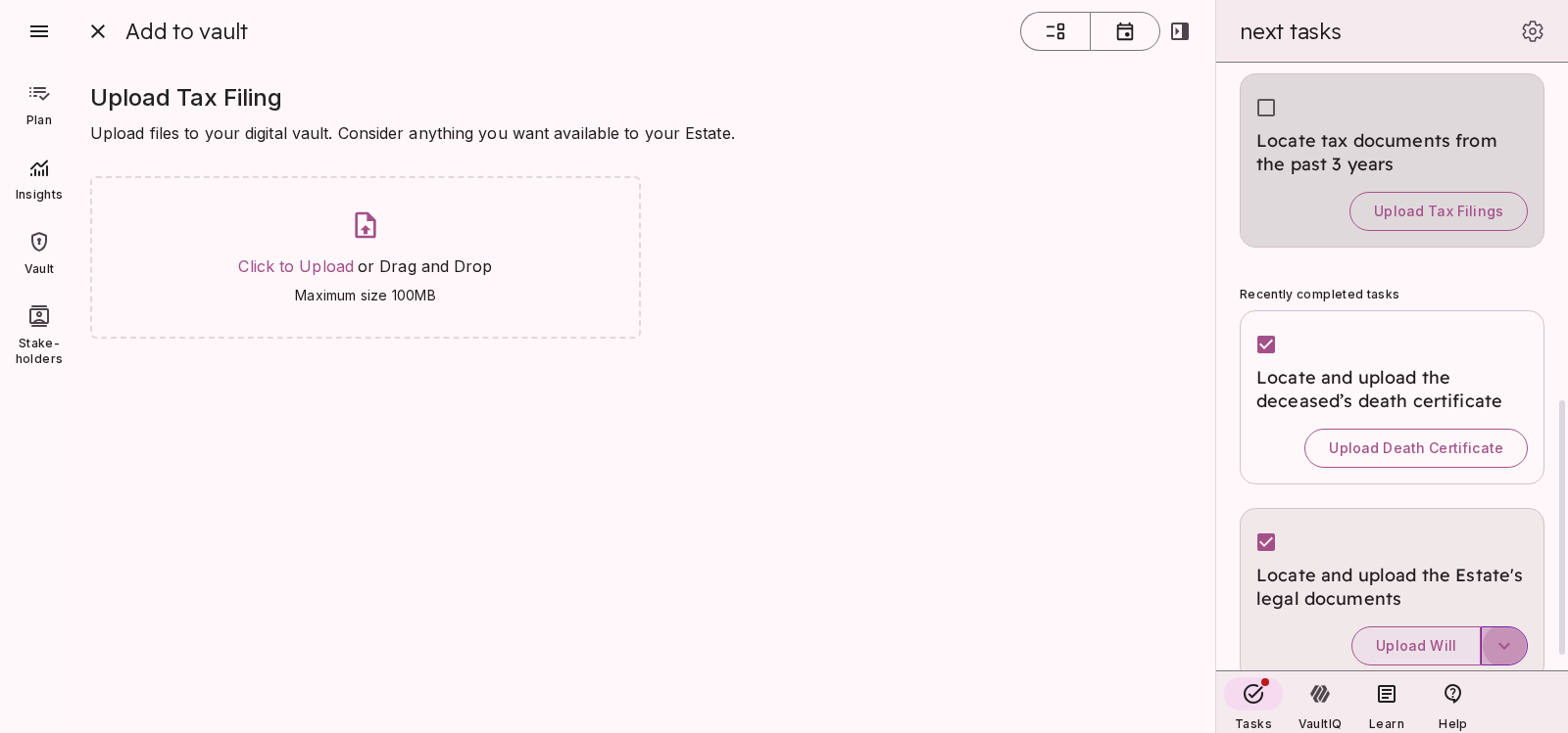
click at [1496, 641] on icon "button" at bounding box center [1505, 647] width 24 height 24
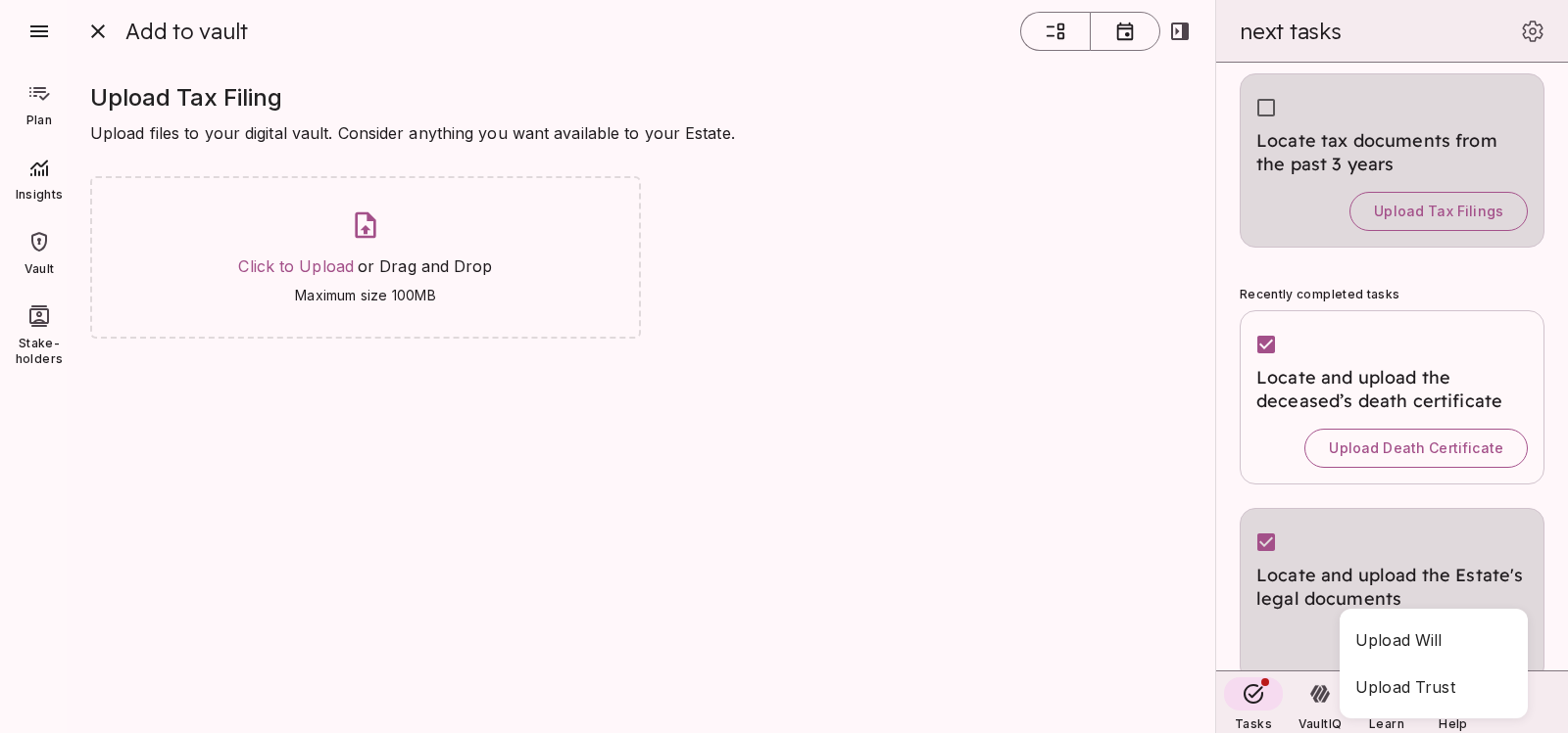
click at [1308, 616] on div at bounding box center [784, 366] width 1568 height 733
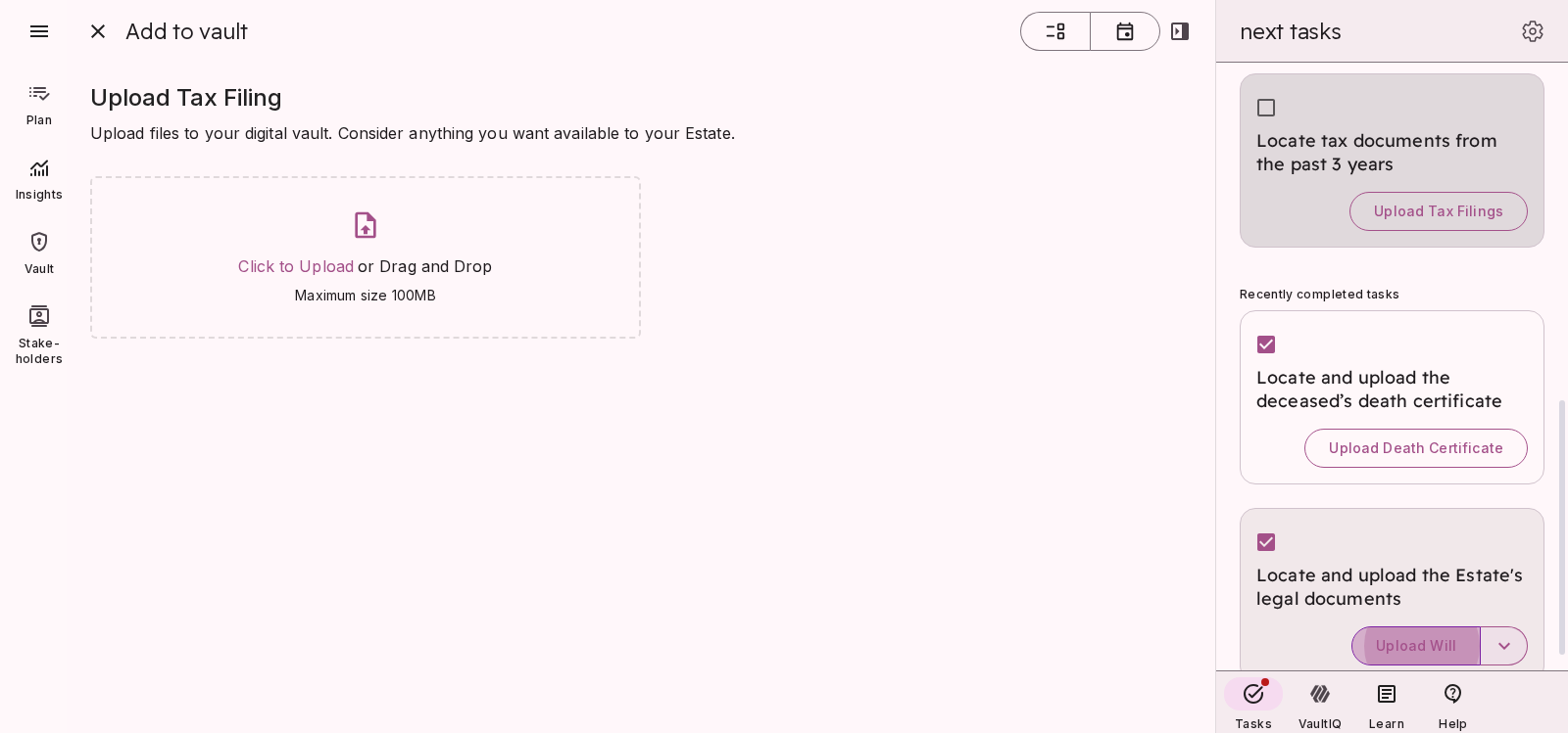
click at [1390, 644] on span "Upload Will" at bounding box center [1415, 647] width 80 height 18
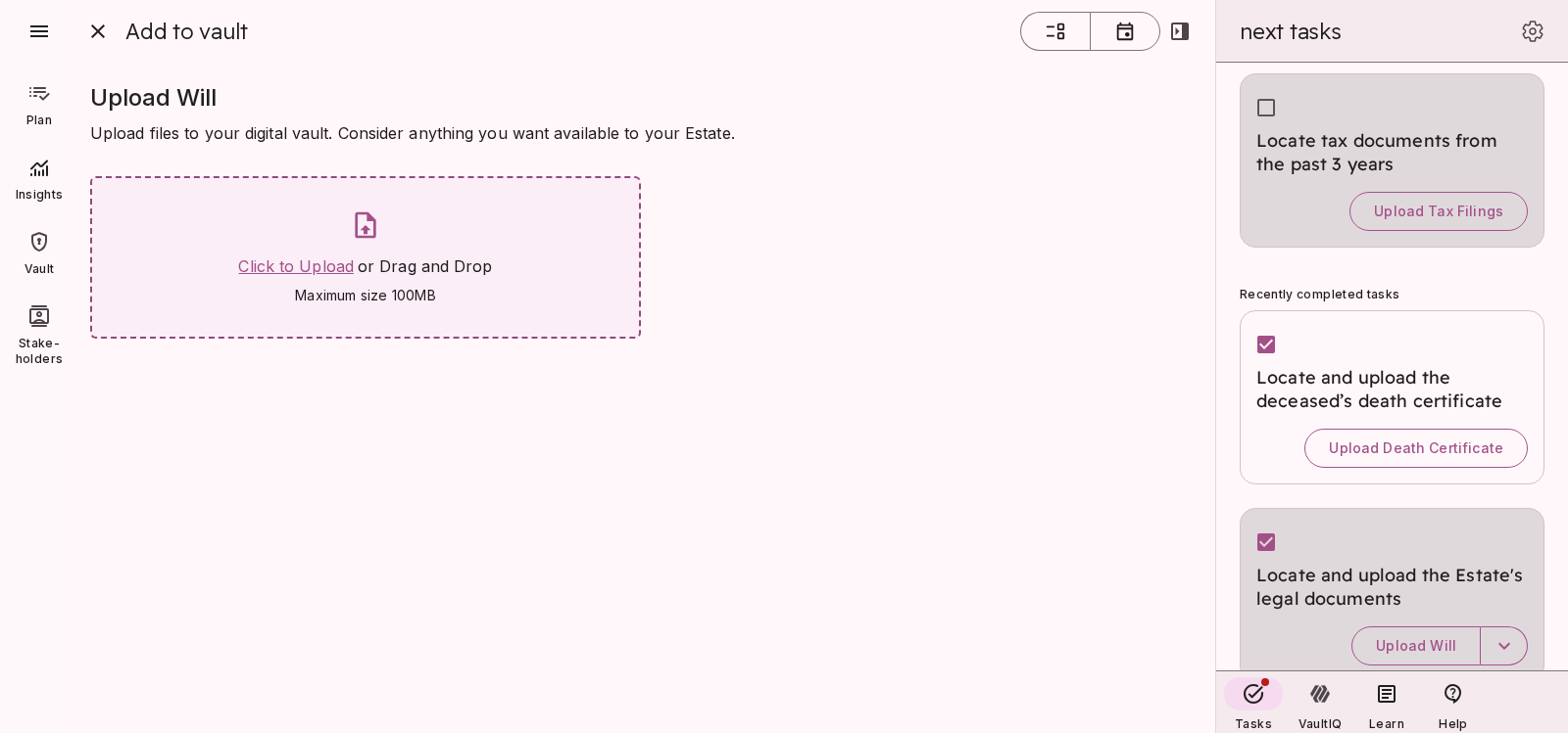
click at [323, 265] on span "Click to Upload" at bounding box center [295, 266] width 116 height 20
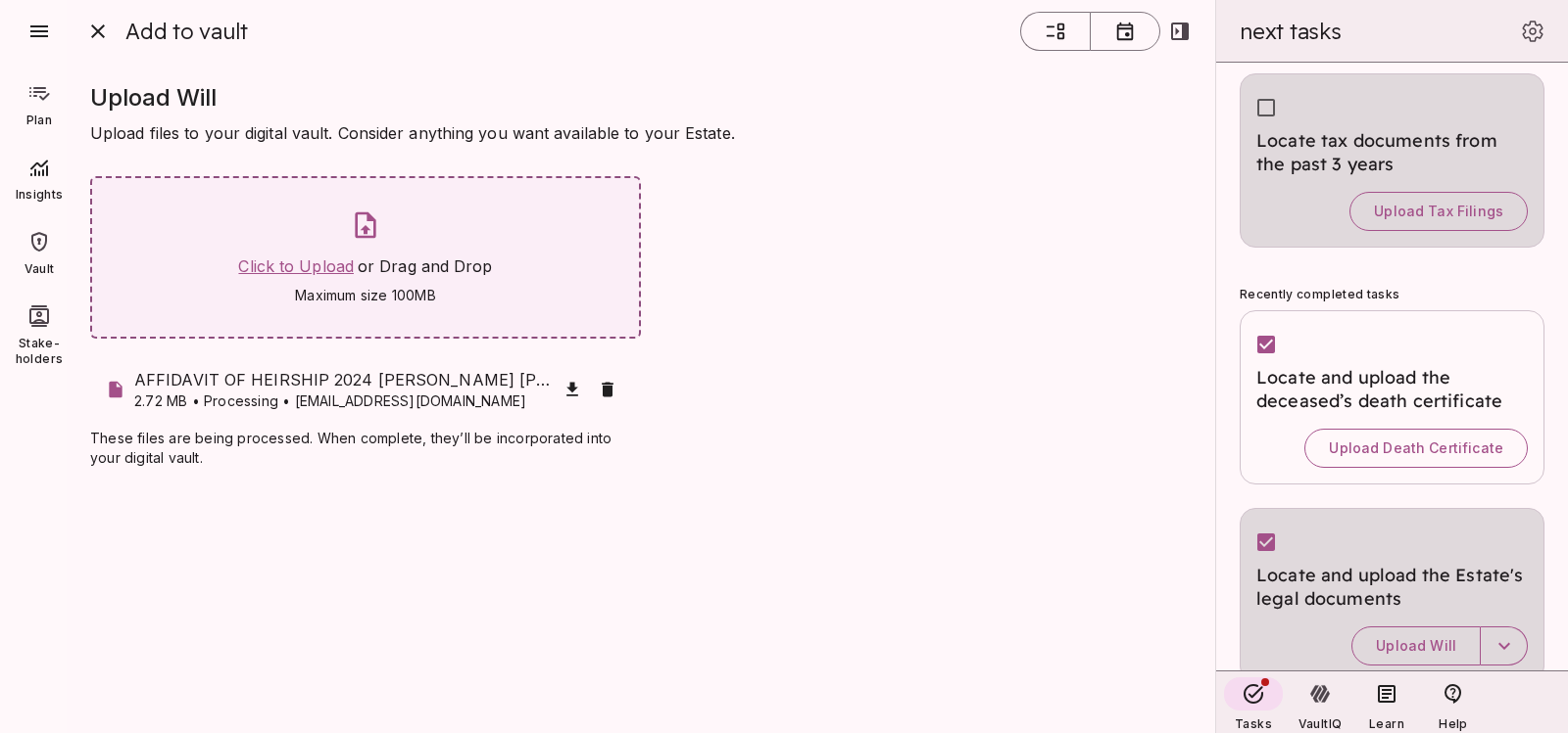
click at [323, 265] on span "Click to Upload" at bounding box center [295, 266] width 116 height 20
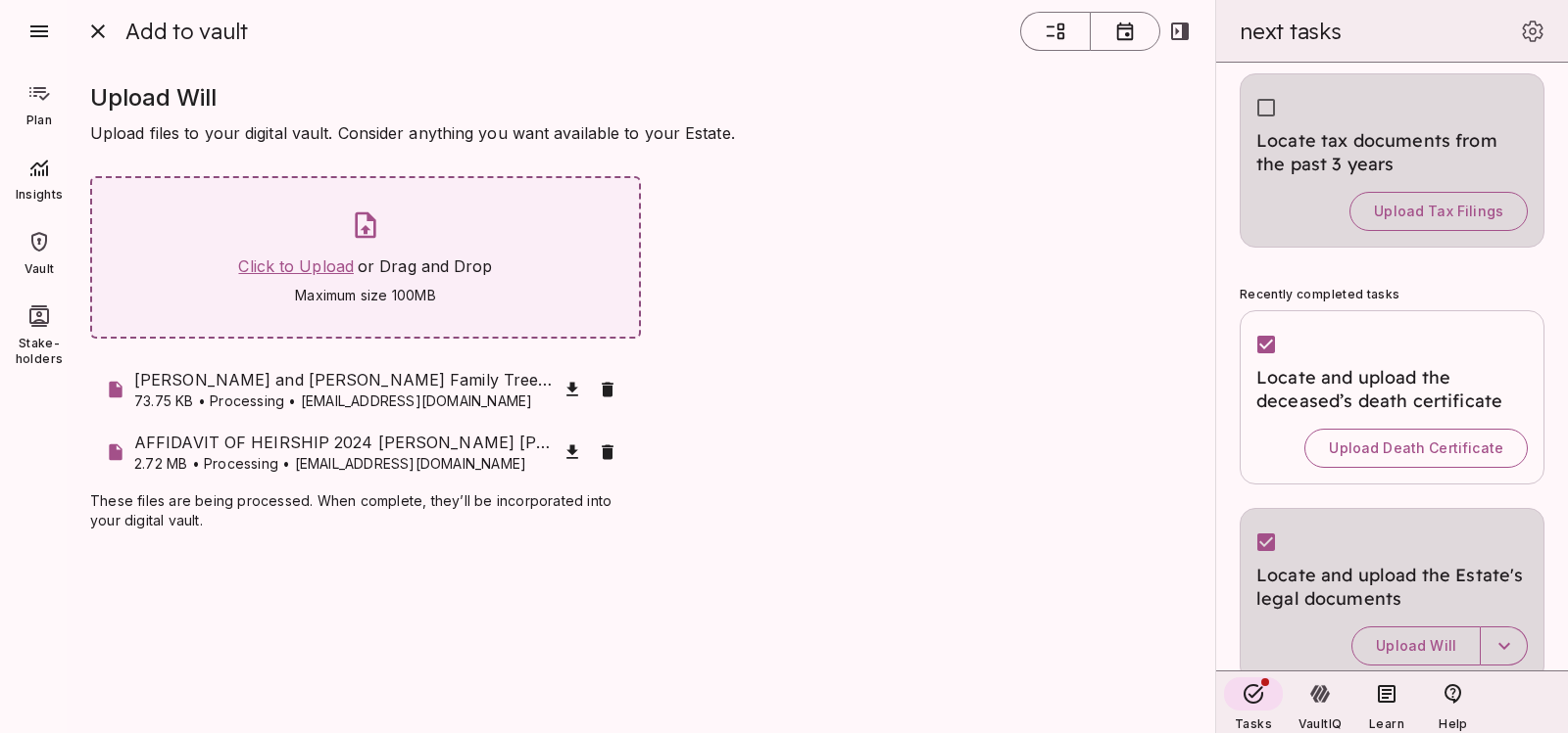
click at [323, 263] on span "Click to Upload" at bounding box center [295, 266] width 116 height 20
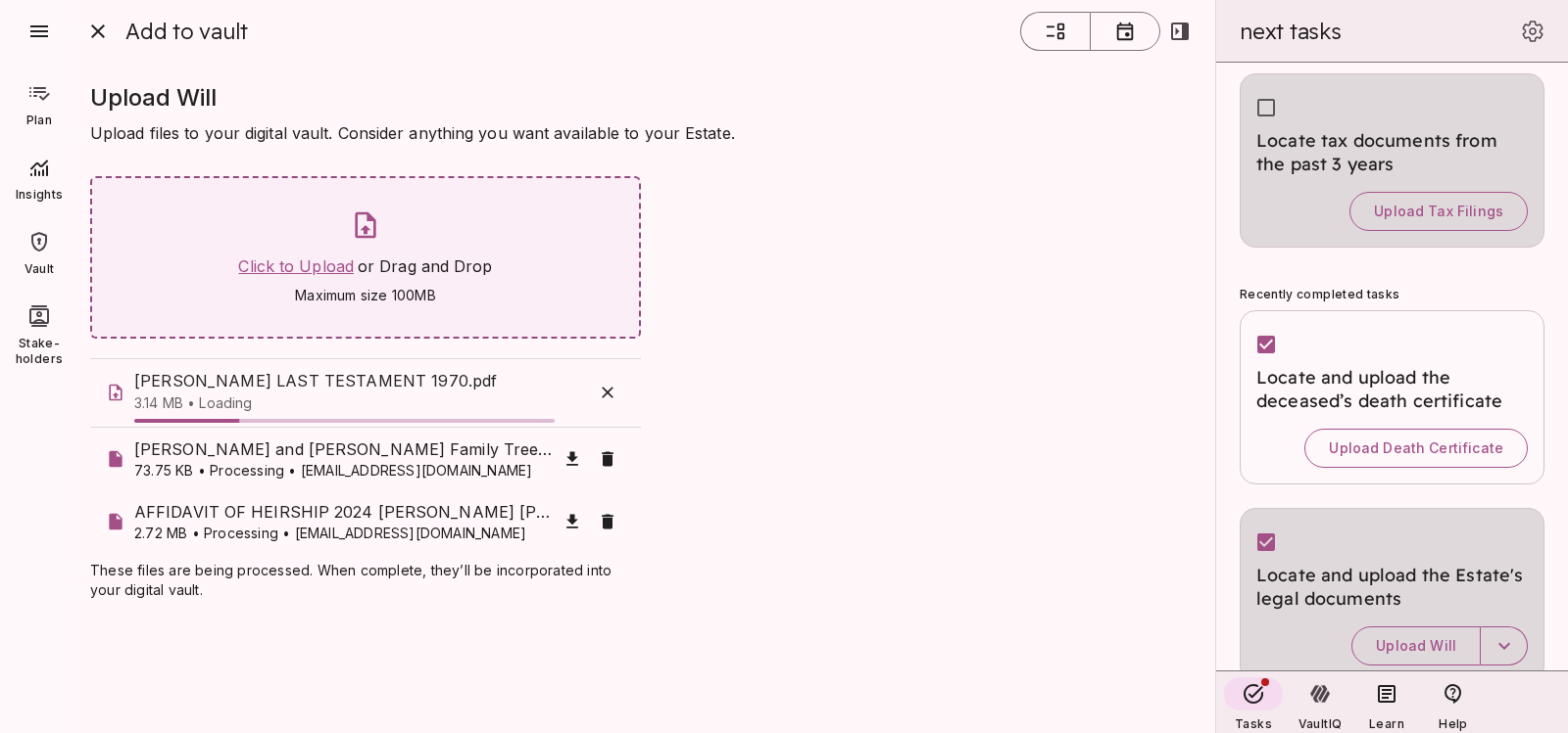
click at [270, 258] on span "Click to Upload" at bounding box center [295, 266] width 116 height 20
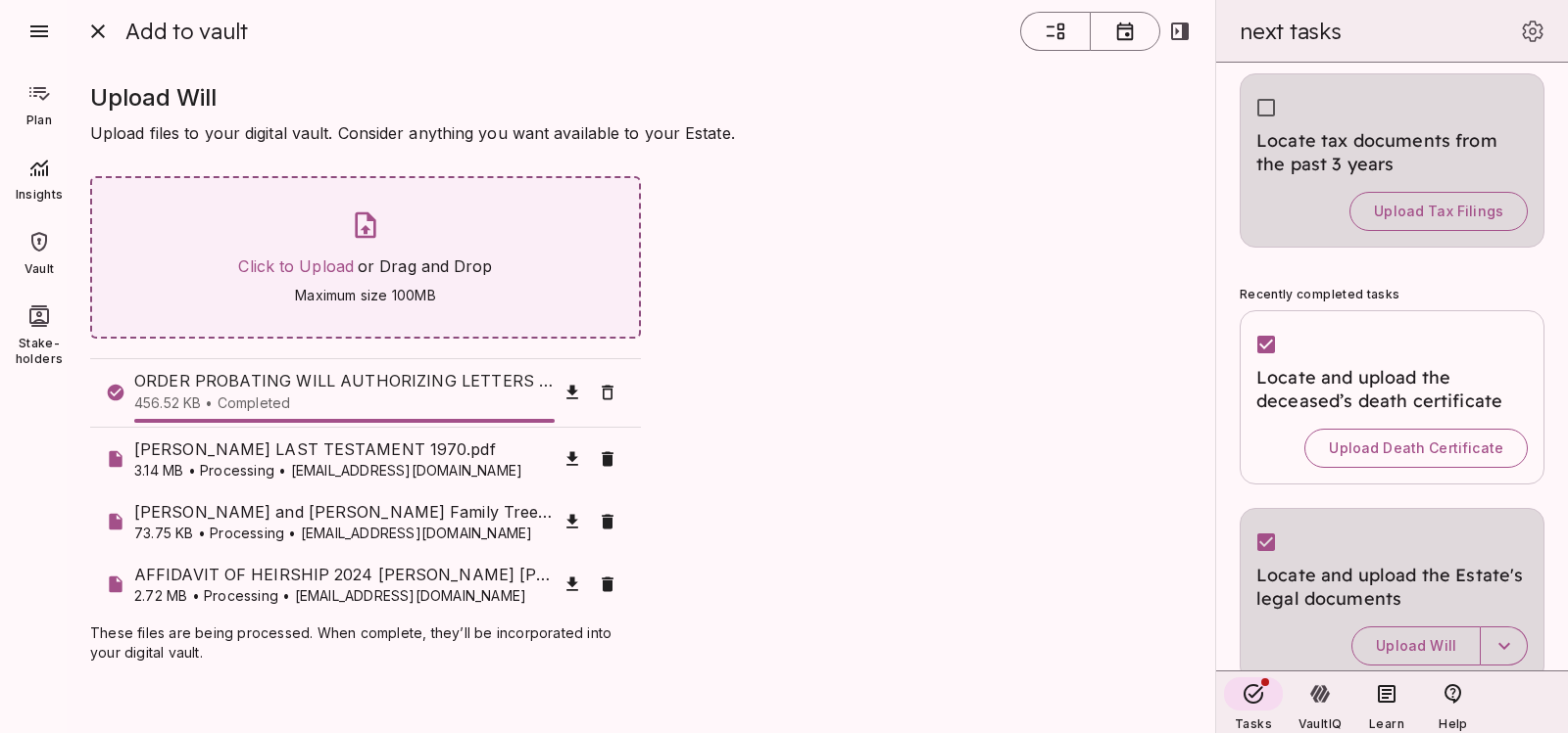
click at [330, 280] on div "Click to Upload or Drag and Drop Maximum size 100MB" at bounding box center [365, 258] width 254 height 96
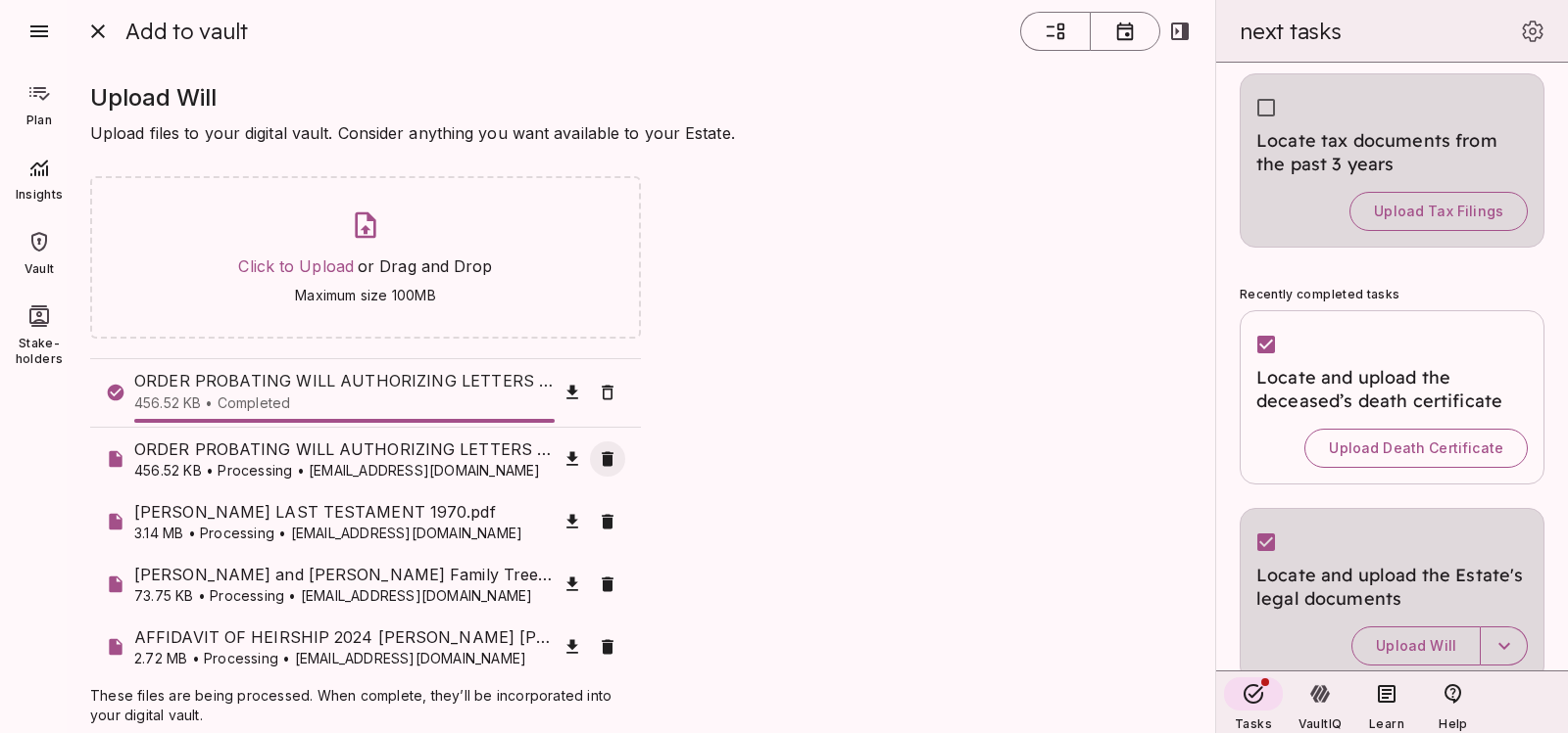
click at [602, 467] on icon "button" at bounding box center [608, 459] width 12 height 15
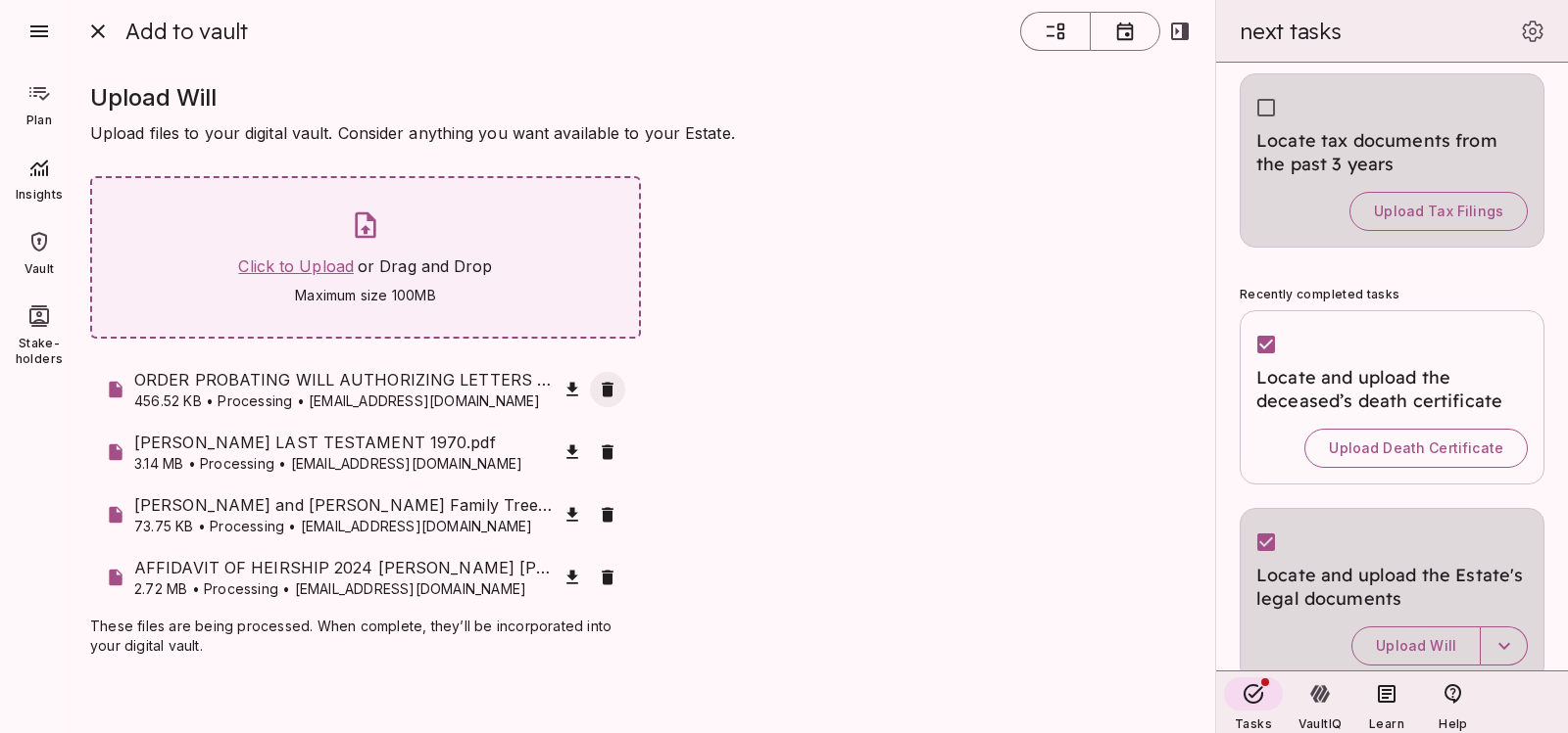
click at [274, 265] on span "Click to Upload" at bounding box center [295, 266] width 116 height 20
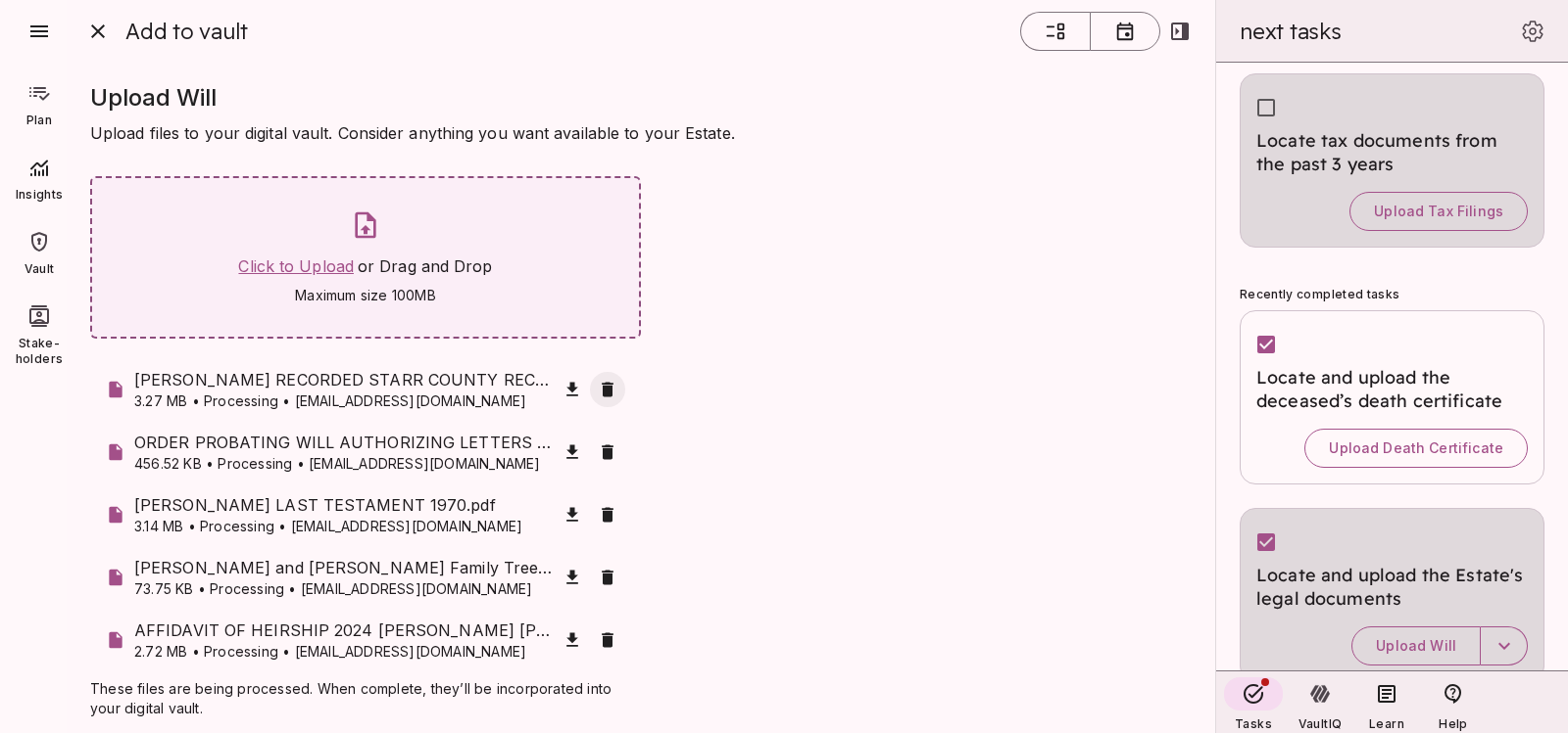
click at [303, 264] on span "Click to Upload" at bounding box center [295, 266] width 116 height 20
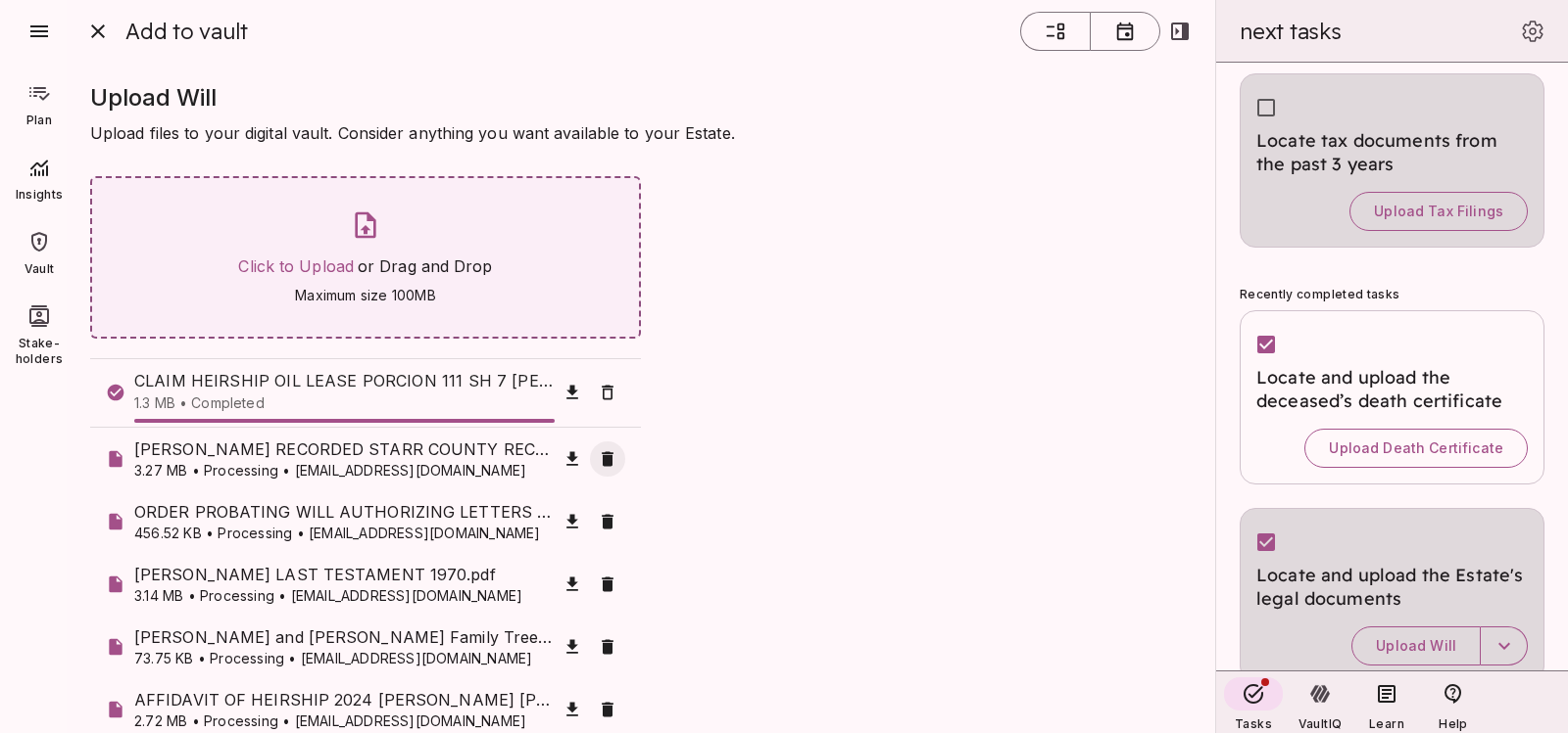
click at [308, 254] on div "Click to Upload or Drag and Drop Maximum size 100MB" at bounding box center [365, 258] width 254 height 96
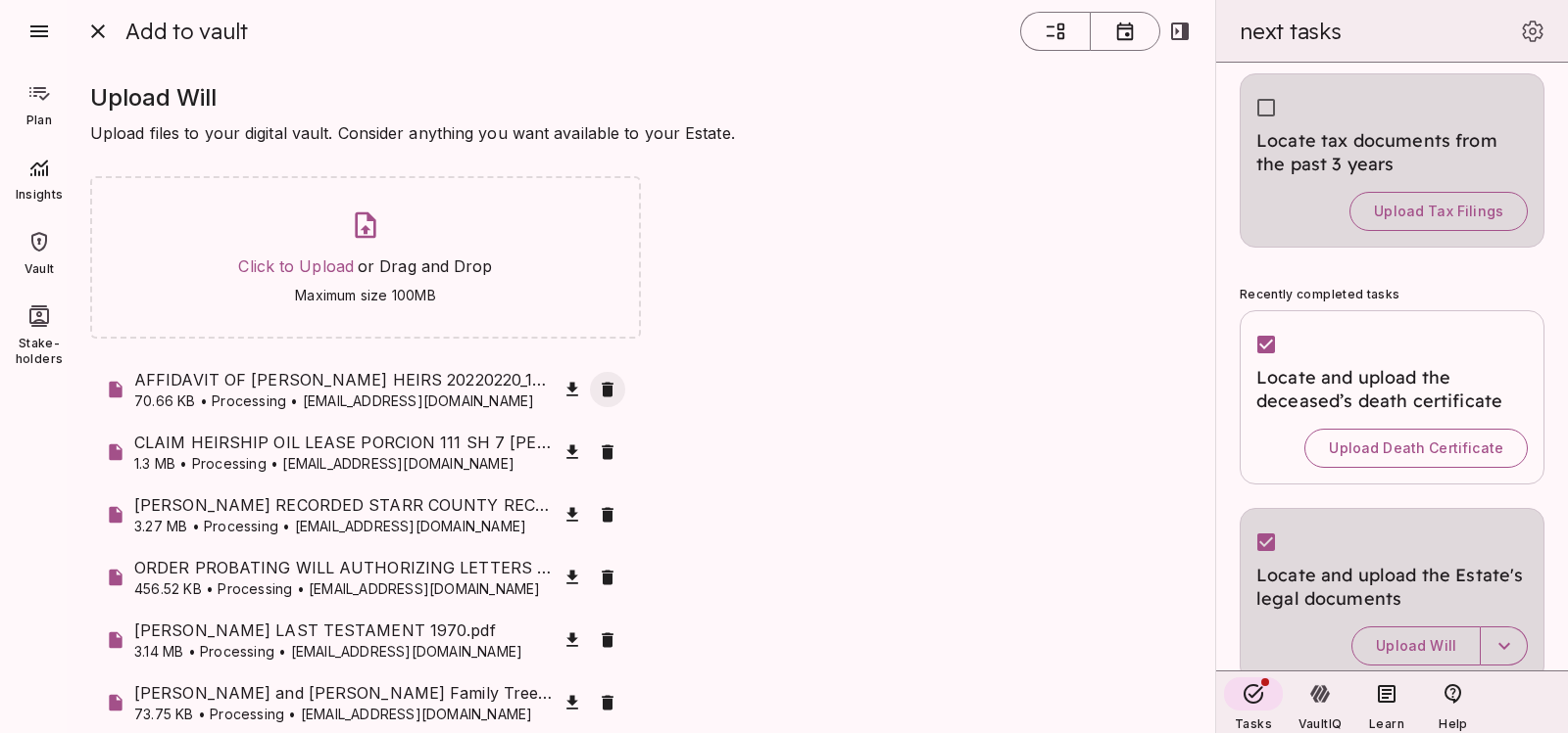
scroll to position [68, 0]
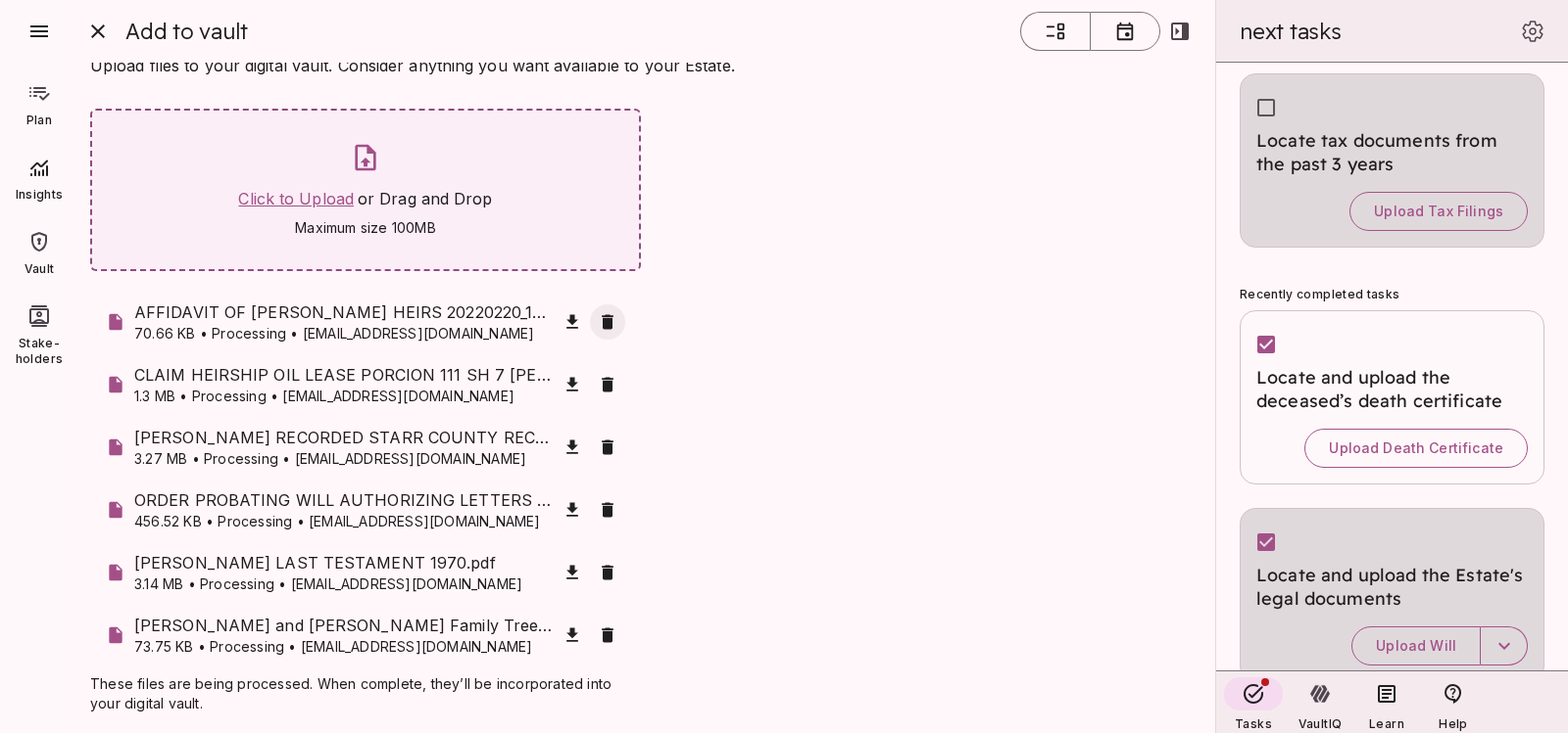
click at [248, 198] on span "Click to Upload" at bounding box center [295, 199] width 116 height 20
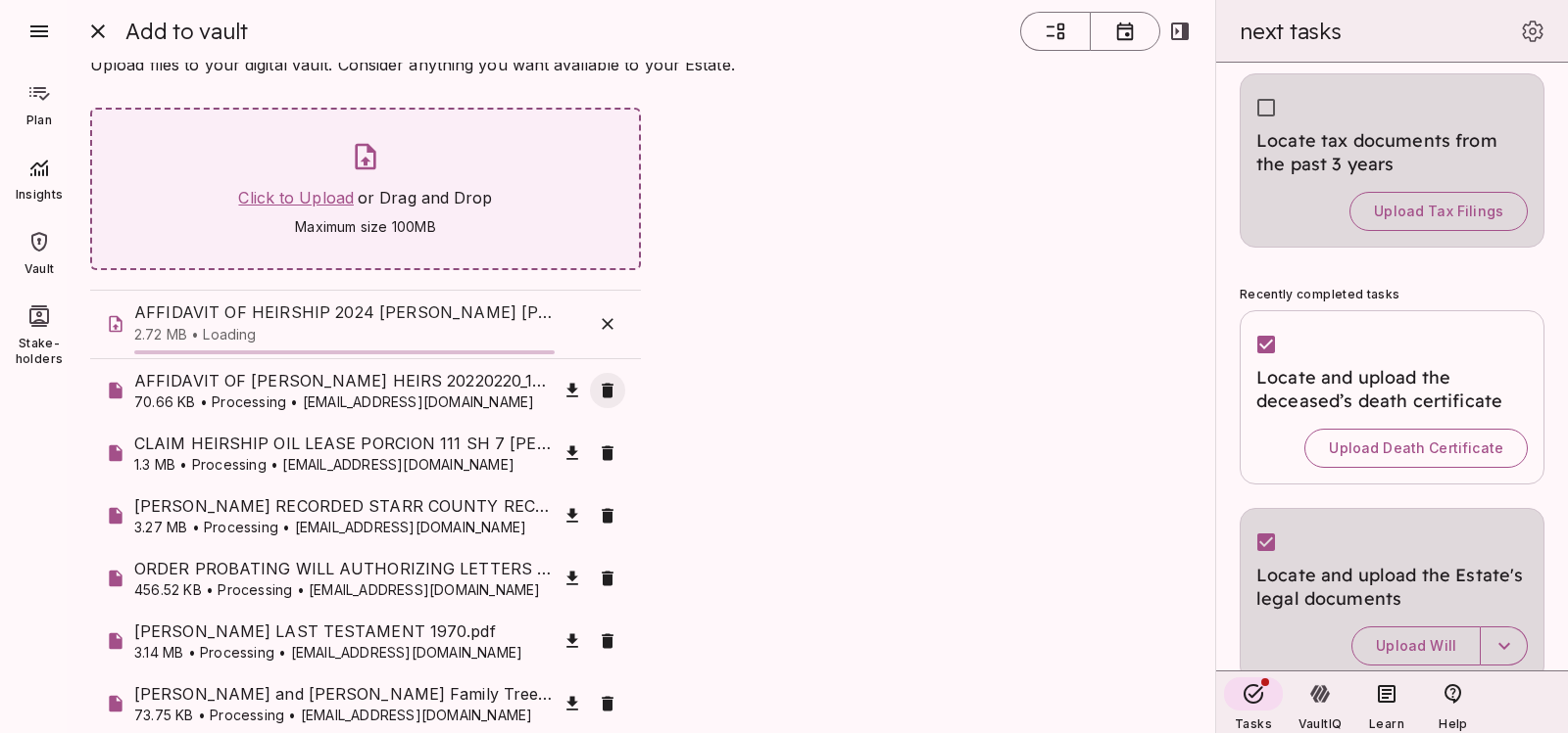
click at [327, 196] on span "Click to Upload" at bounding box center [295, 198] width 116 height 20
click at [330, 198] on span "Click to Upload" at bounding box center [295, 198] width 116 height 20
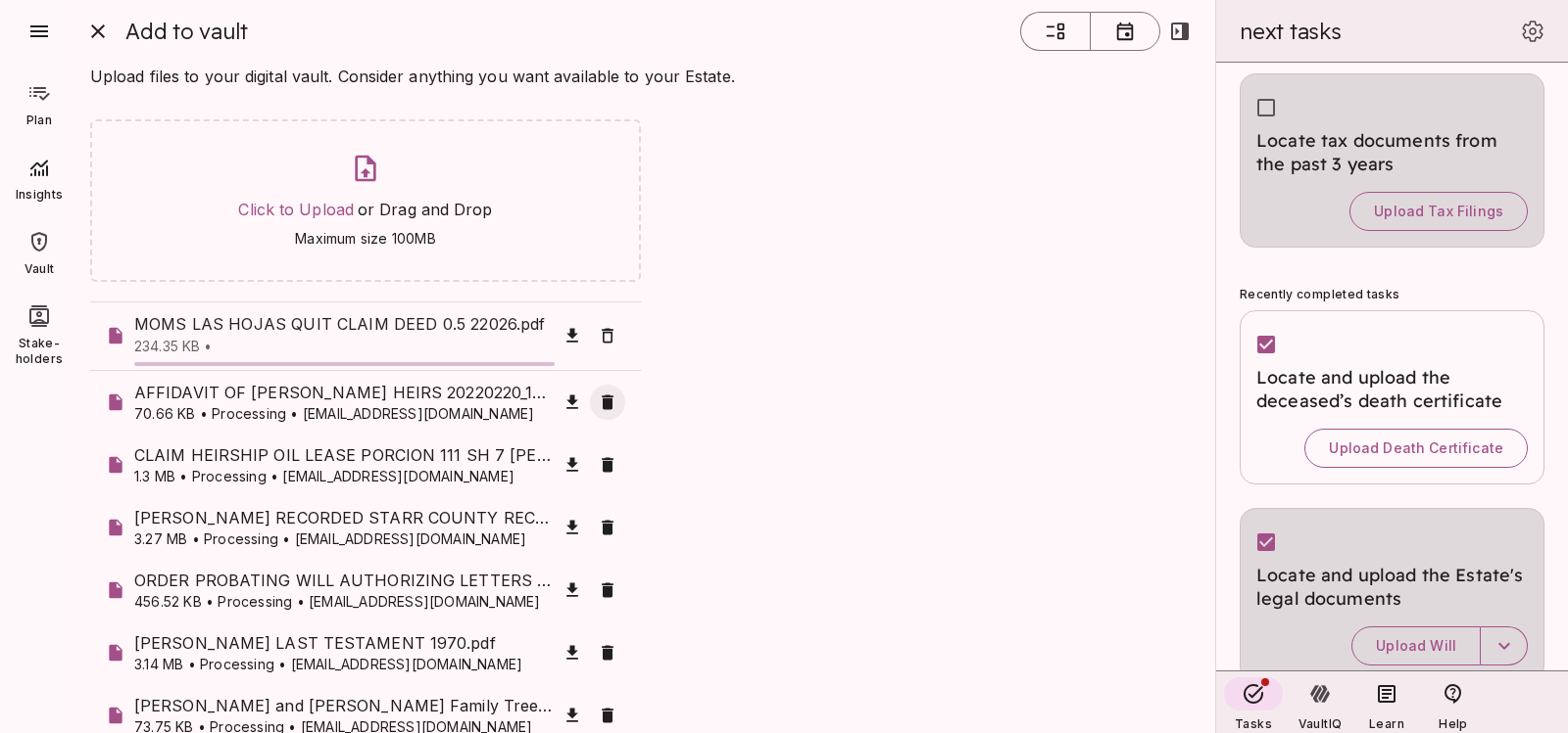
scroll to position [0, 0]
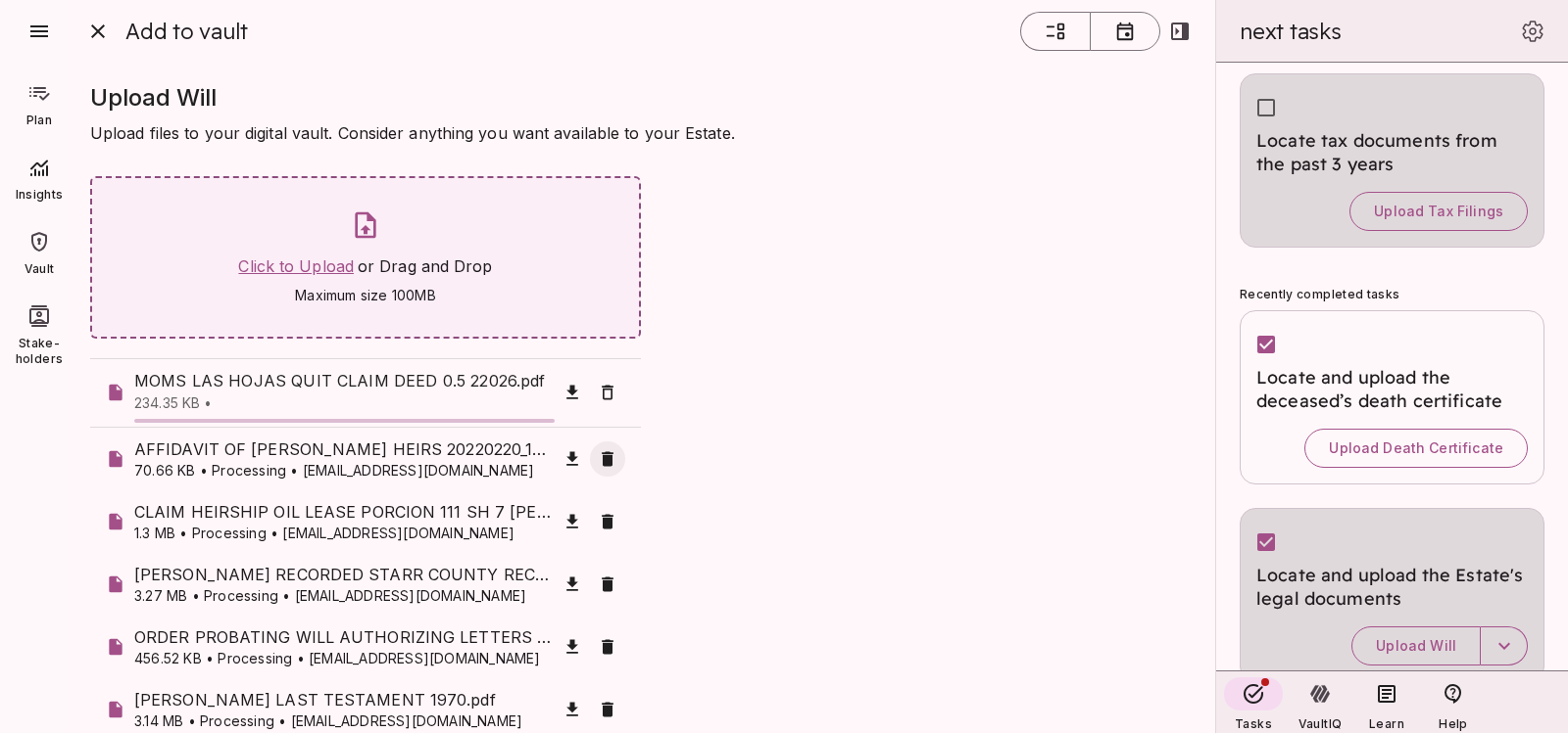
click at [325, 276] on span "Click to Upload" at bounding box center [295, 266] width 116 height 20
click at [322, 270] on span "Click to Upload" at bounding box center [295, 266] width 116 height 20
click at [320, 272] on span "Click to Upload" at bounding box center [295, 266] width 116 height 20
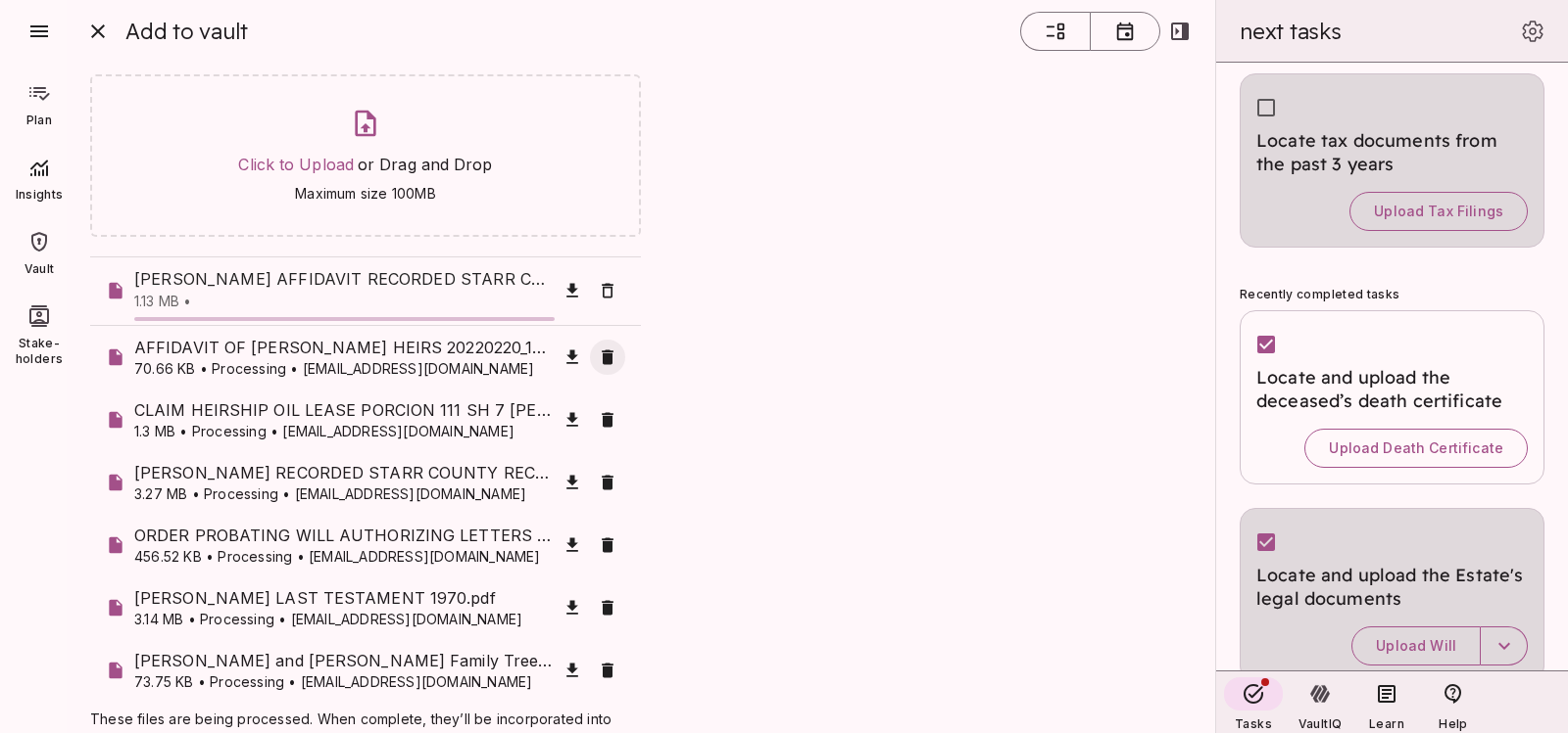
scroll to position [144, 0]
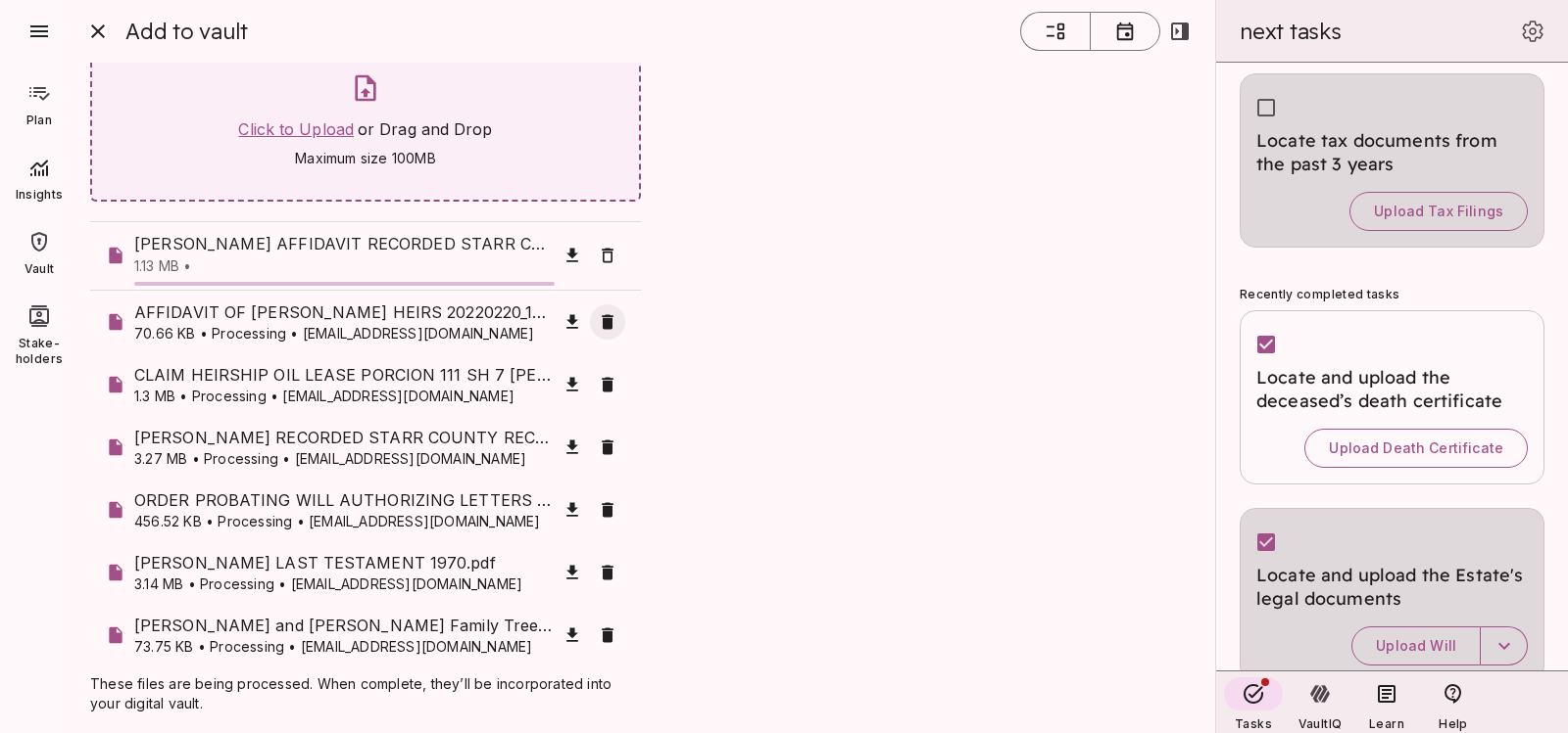
click at [273, 133] on span "Click to Upload" at bounding box center [295, 130] width 116 height 20
click at [298, 120] on span "Click to Upload" at bounding box center [295, 130] width 116 height 20
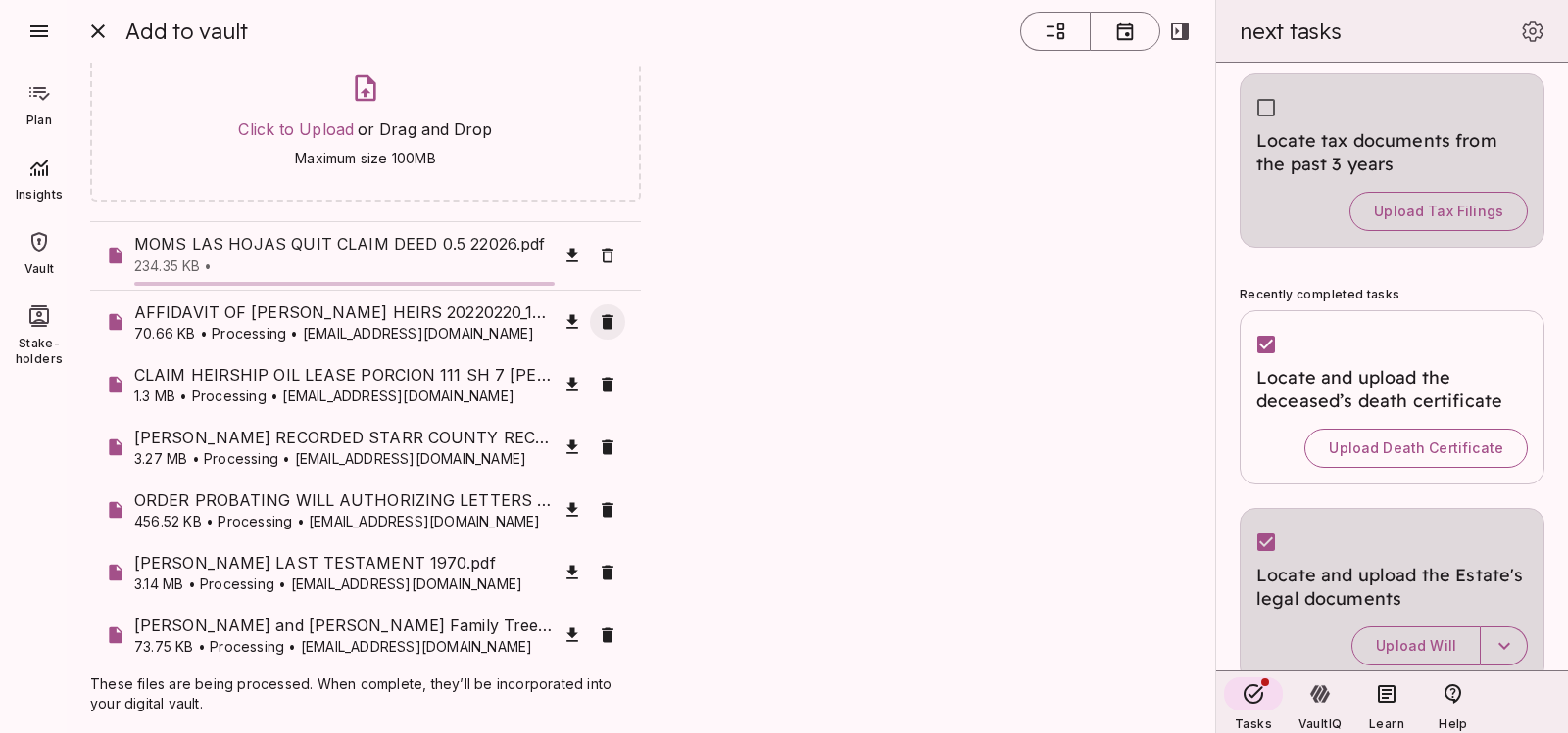
scroll to position [0, 0]
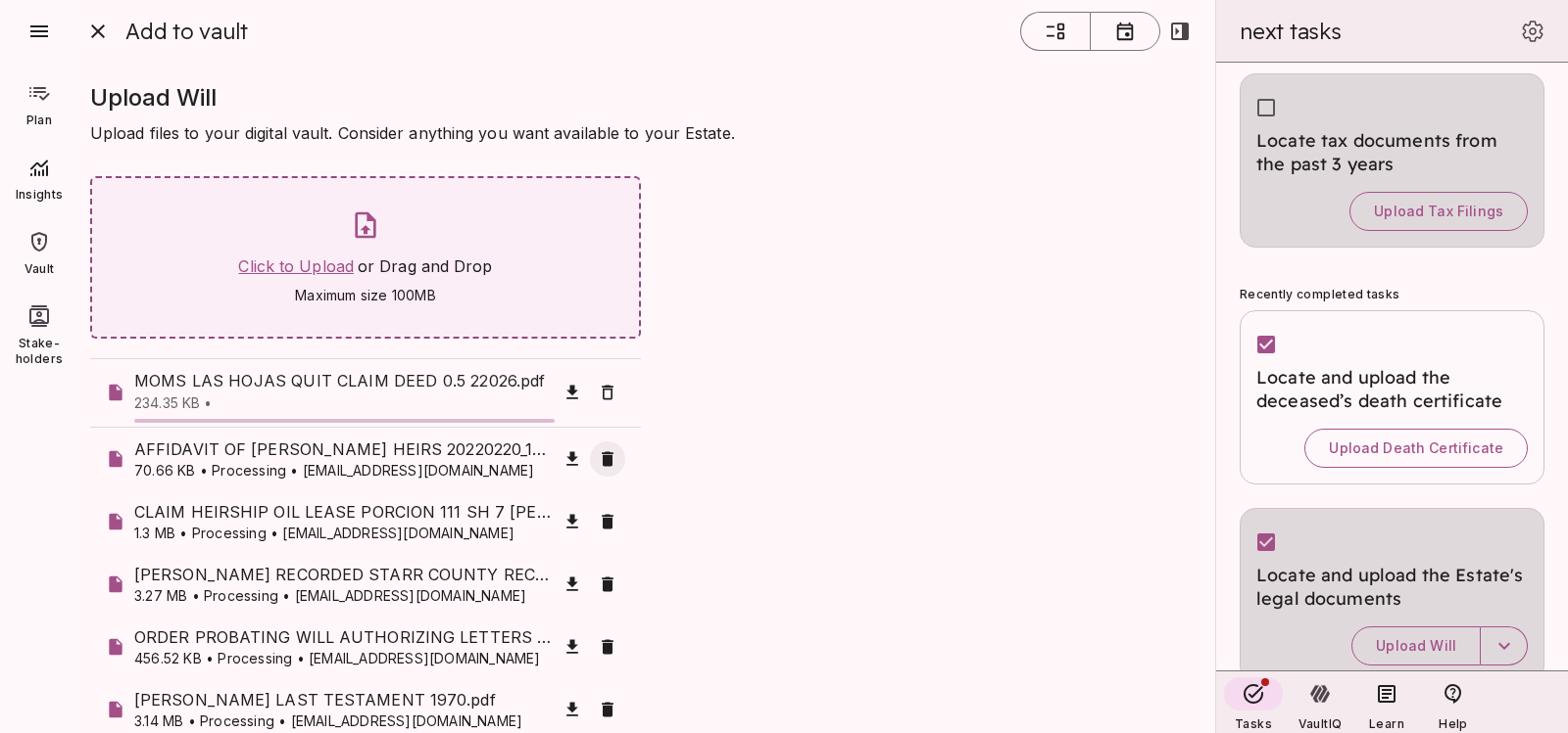
click at [269, 270] on span "Click to Upload" at bounding box center [295, 266] width 116 height 20
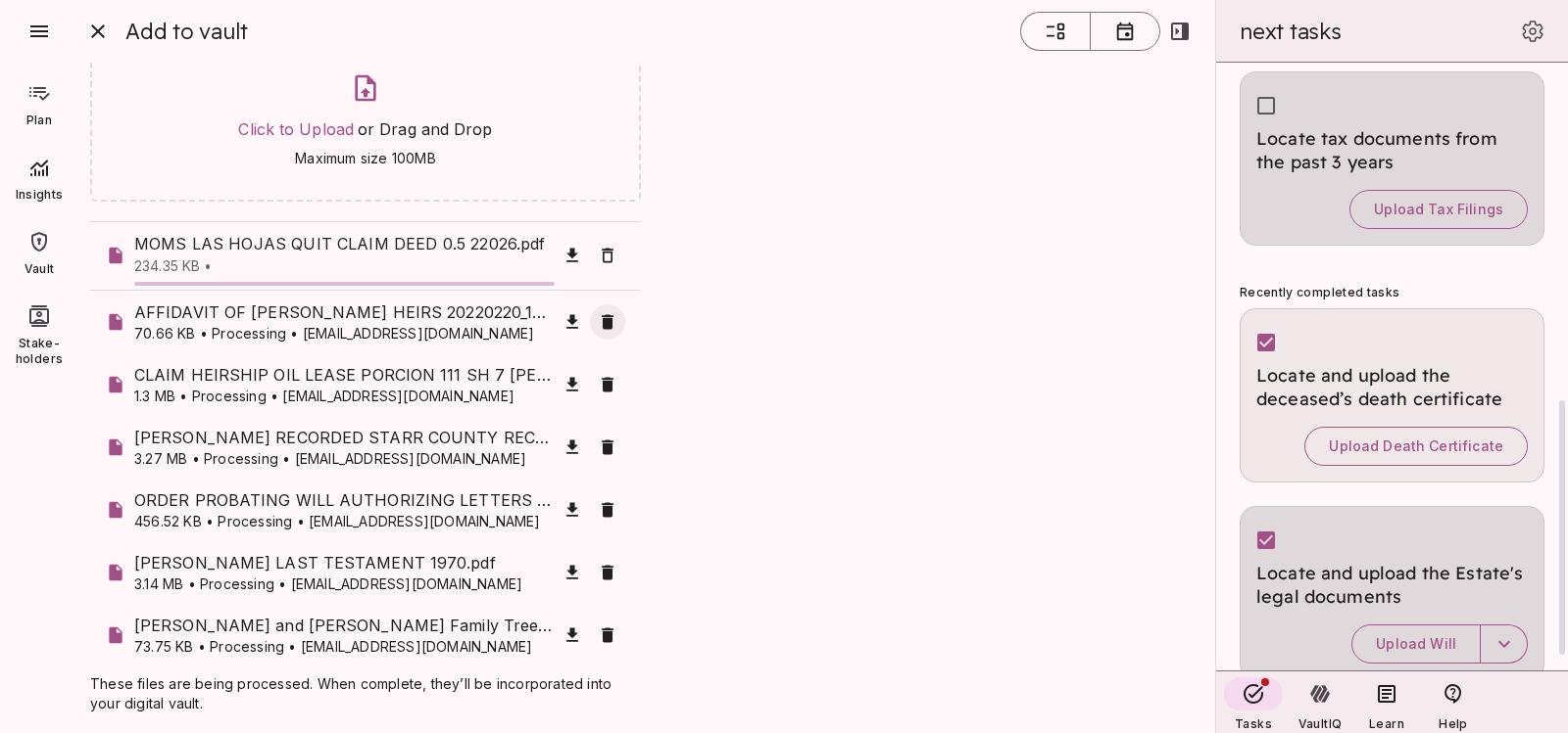
scroll to position [804, 0]
click at [1394, 452] on span "Upload Death Certificate" at bounding box center [1415, 449] width 174 height 18
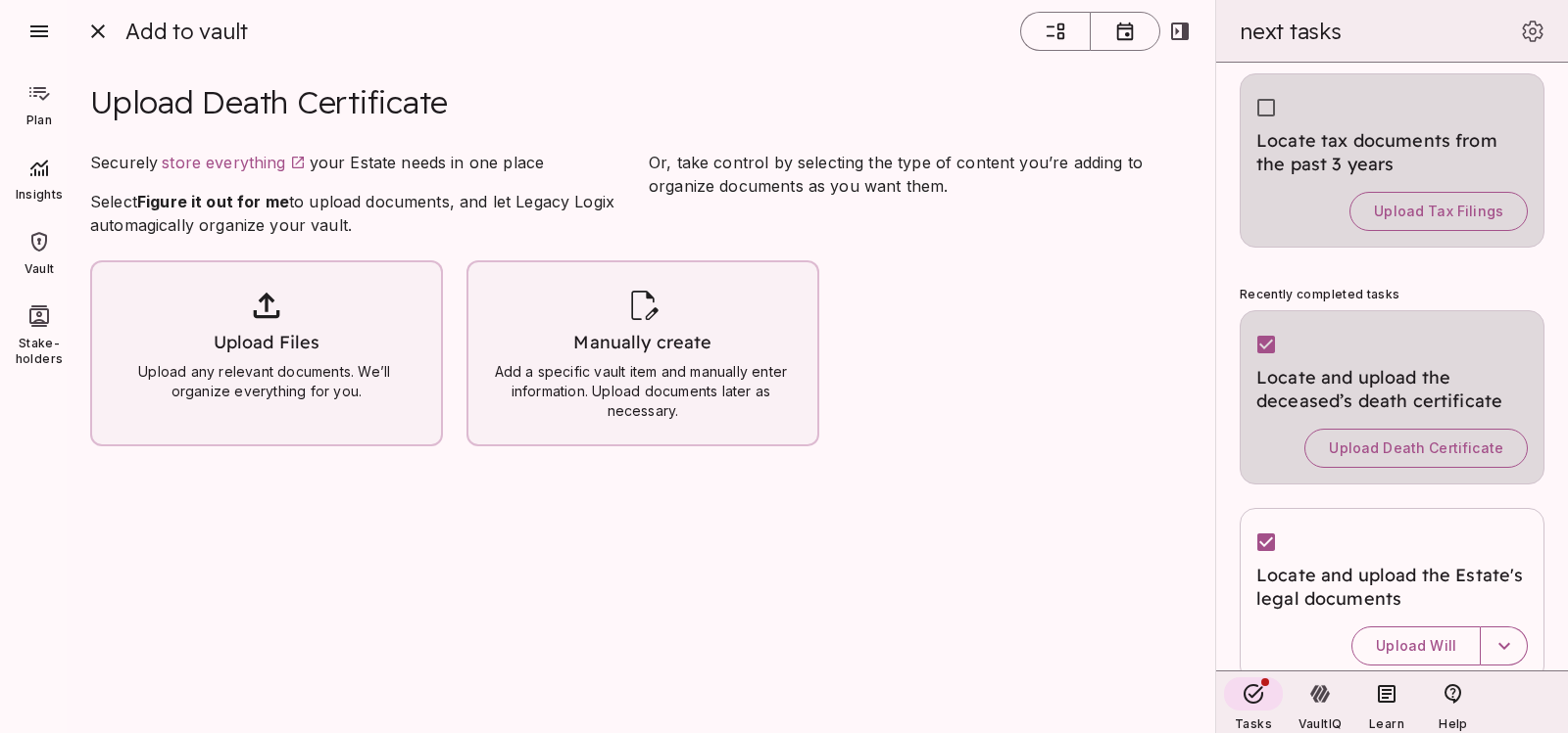
click at [266, 325] on icon at bounding box center [267, 306] width 40 height 40
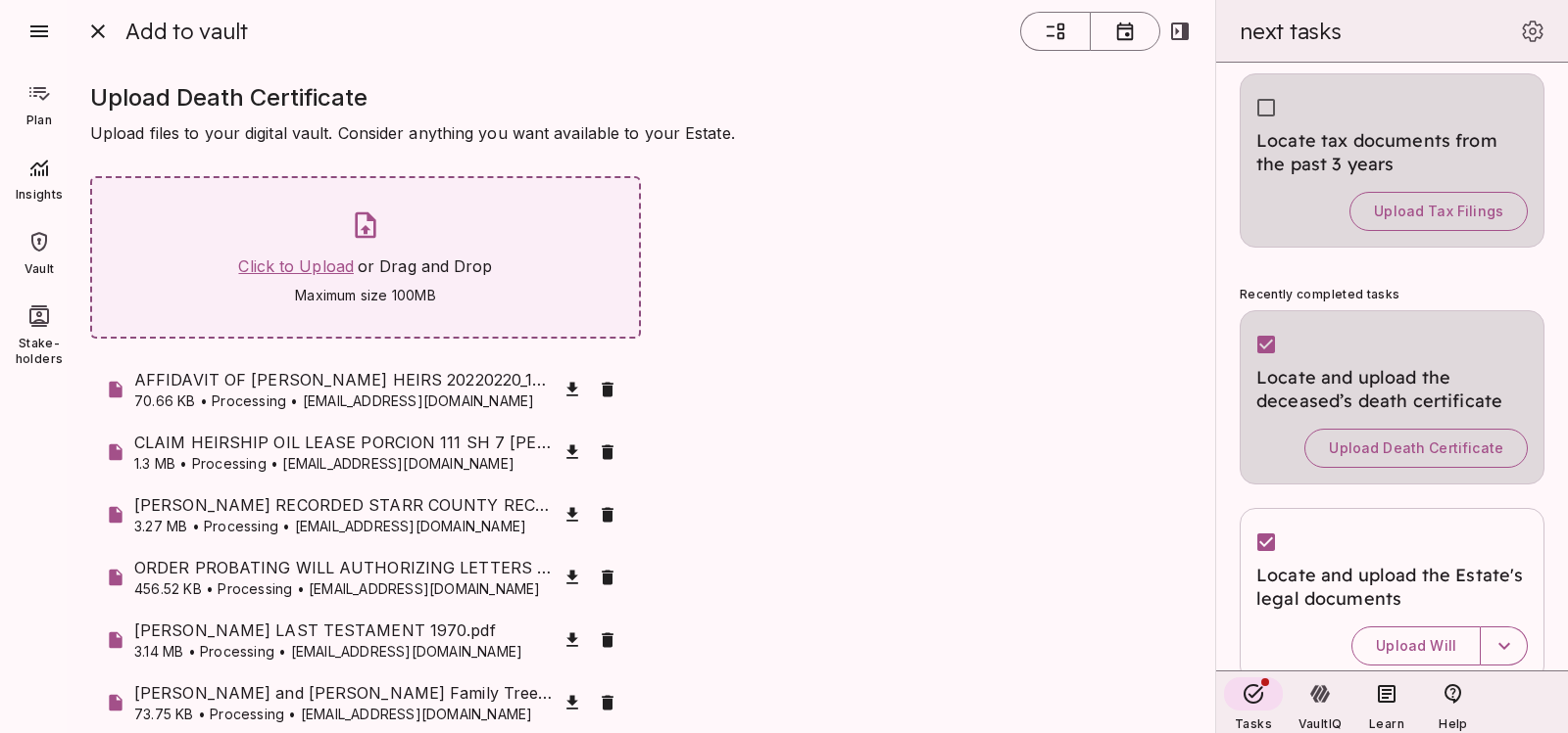
click at [291, 272] on span "Click to Upload" at bounding box center [295, 266] width 116 height 20
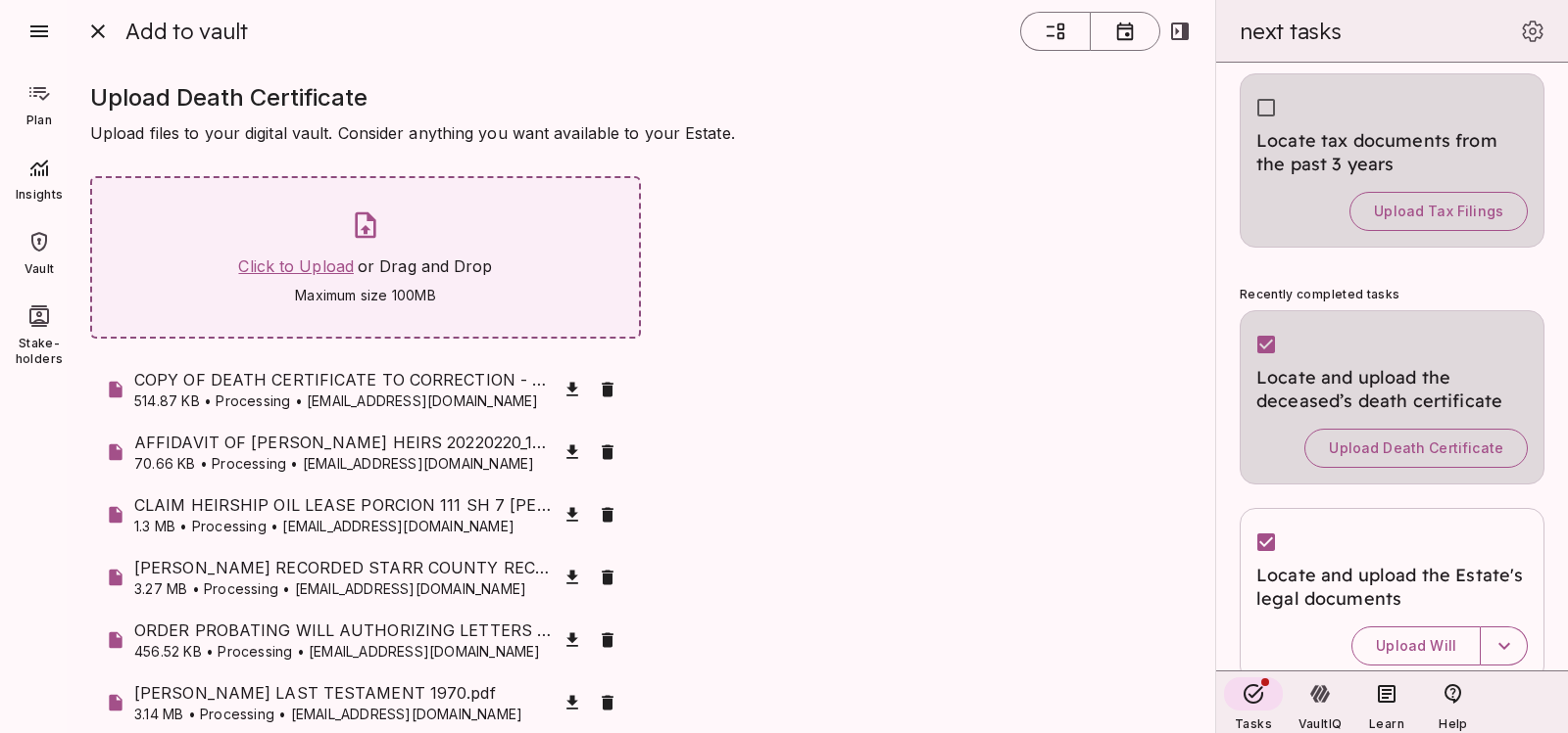
click at [333, 276] on span "Click to Upload" at bounding box center [295, 266] width 116 height 20
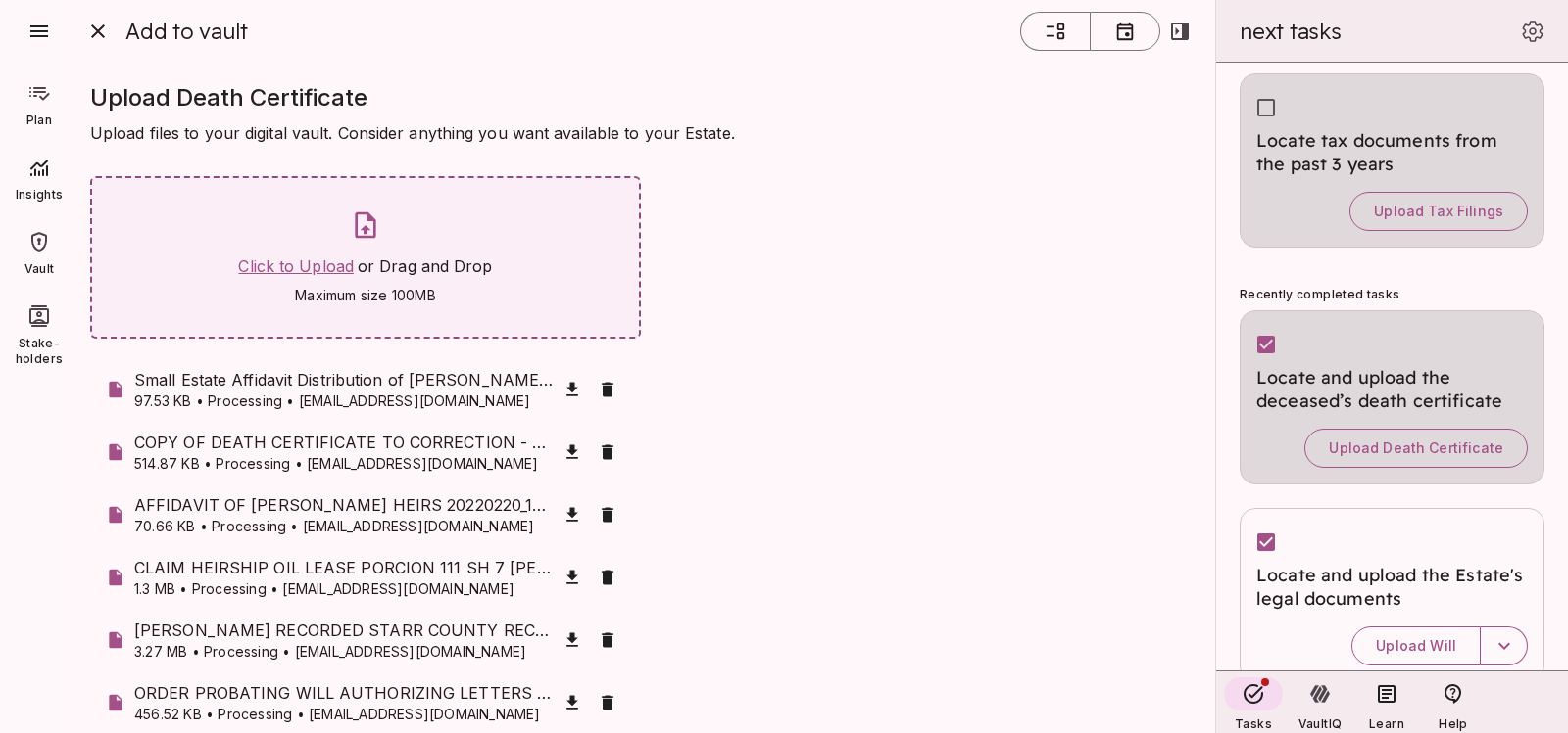
click at [285, 259] on span "Click to Upload" at bounding box center [295, 266] width 116 height 20
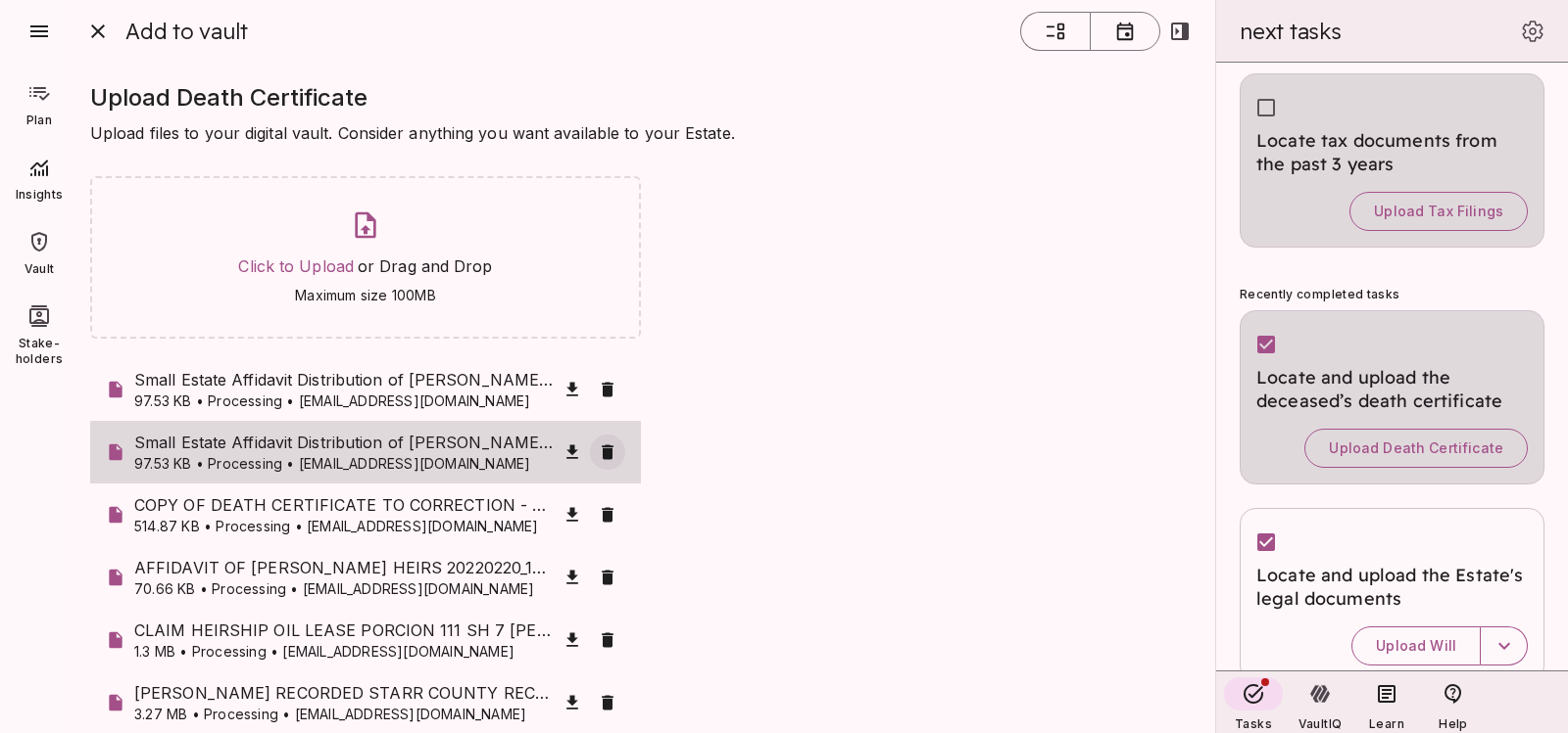
click at [602, 451] on icon "button" at bounding box center [608, 452] width 12 height 15
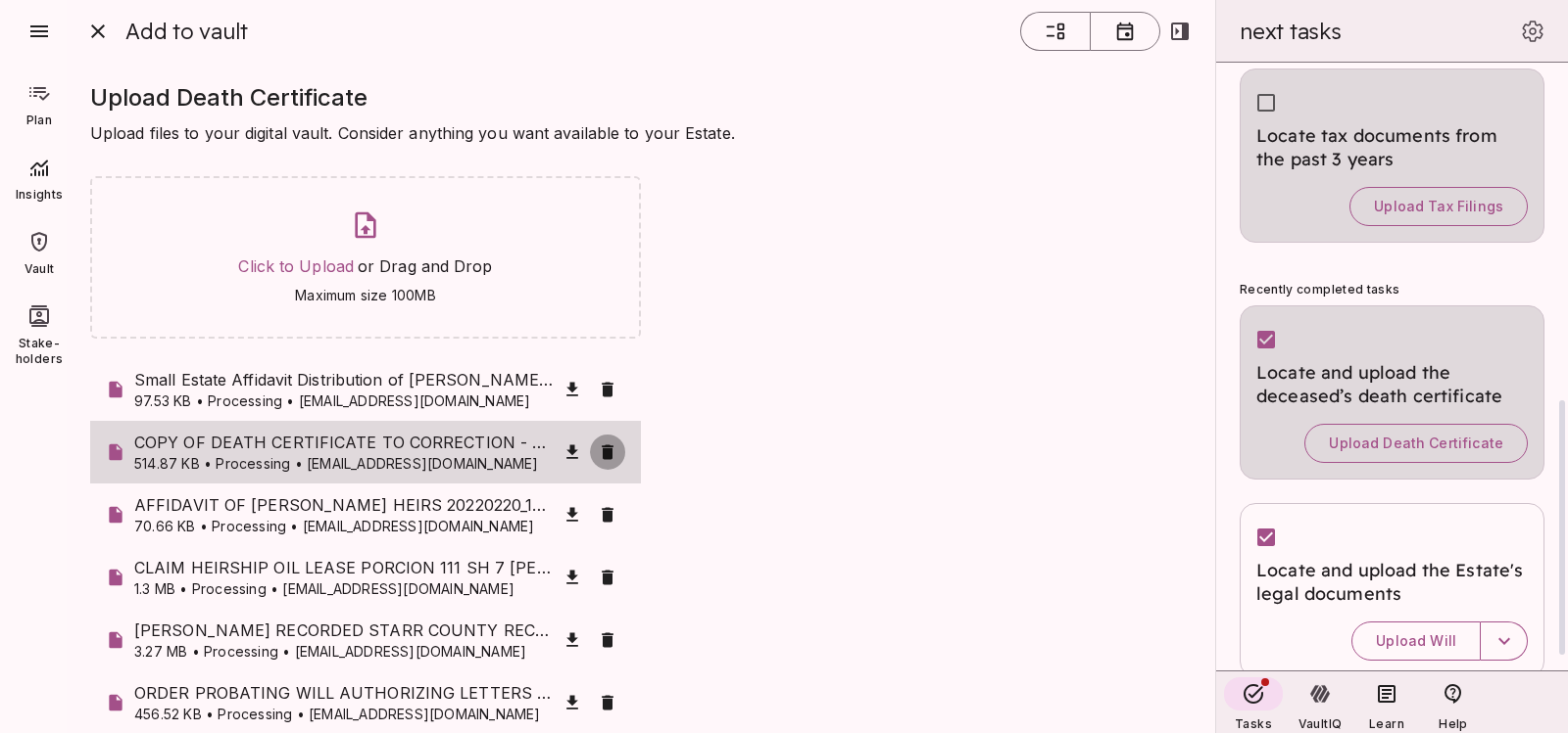
scroll to position [805, 0]
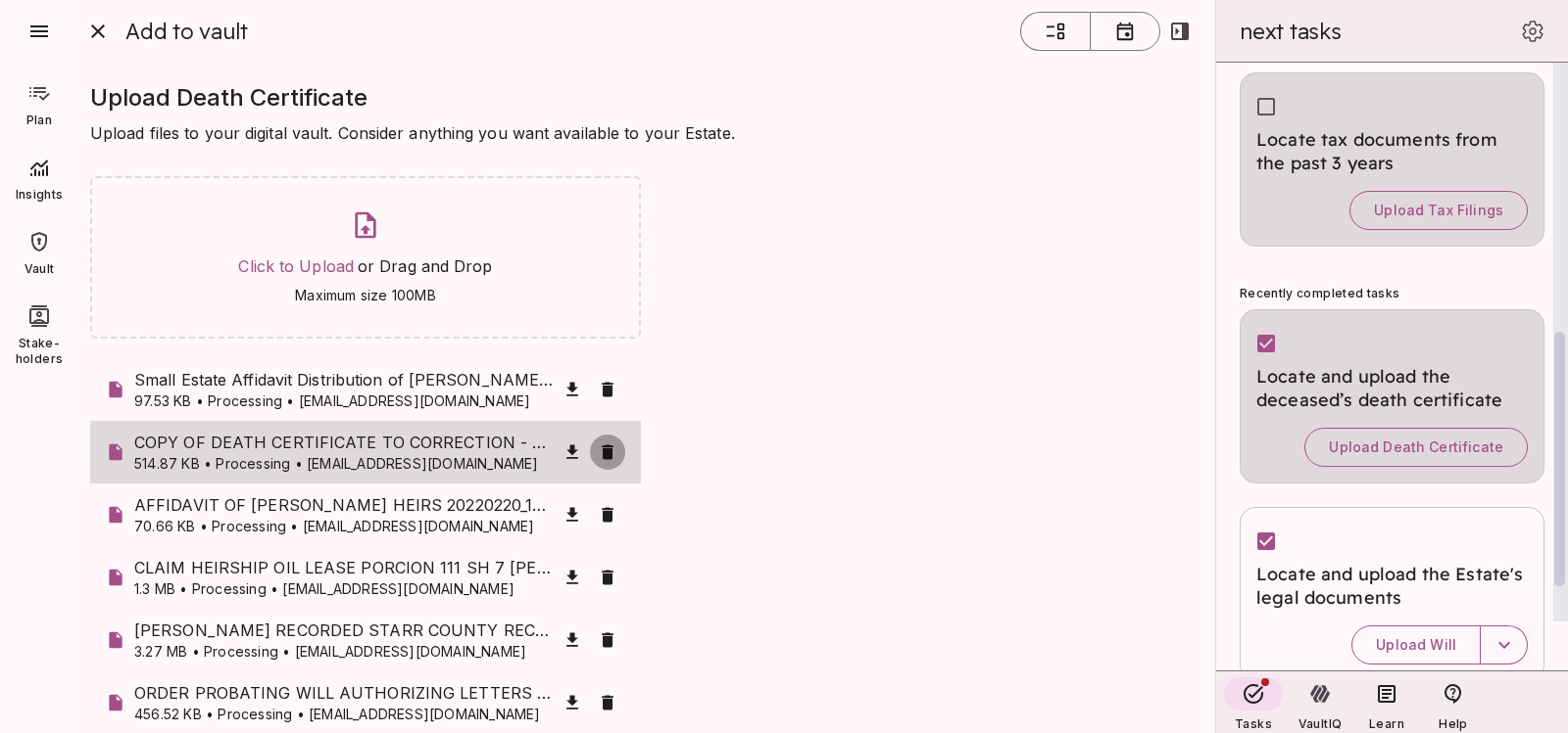
drag, startPoint x: 1558, startPoint y: 579, endPoint x: 1557, endPoint y: 548, distance: 31.0
click at [1557, 548] on div at bounding box center [1559, 459] width 11 height 255
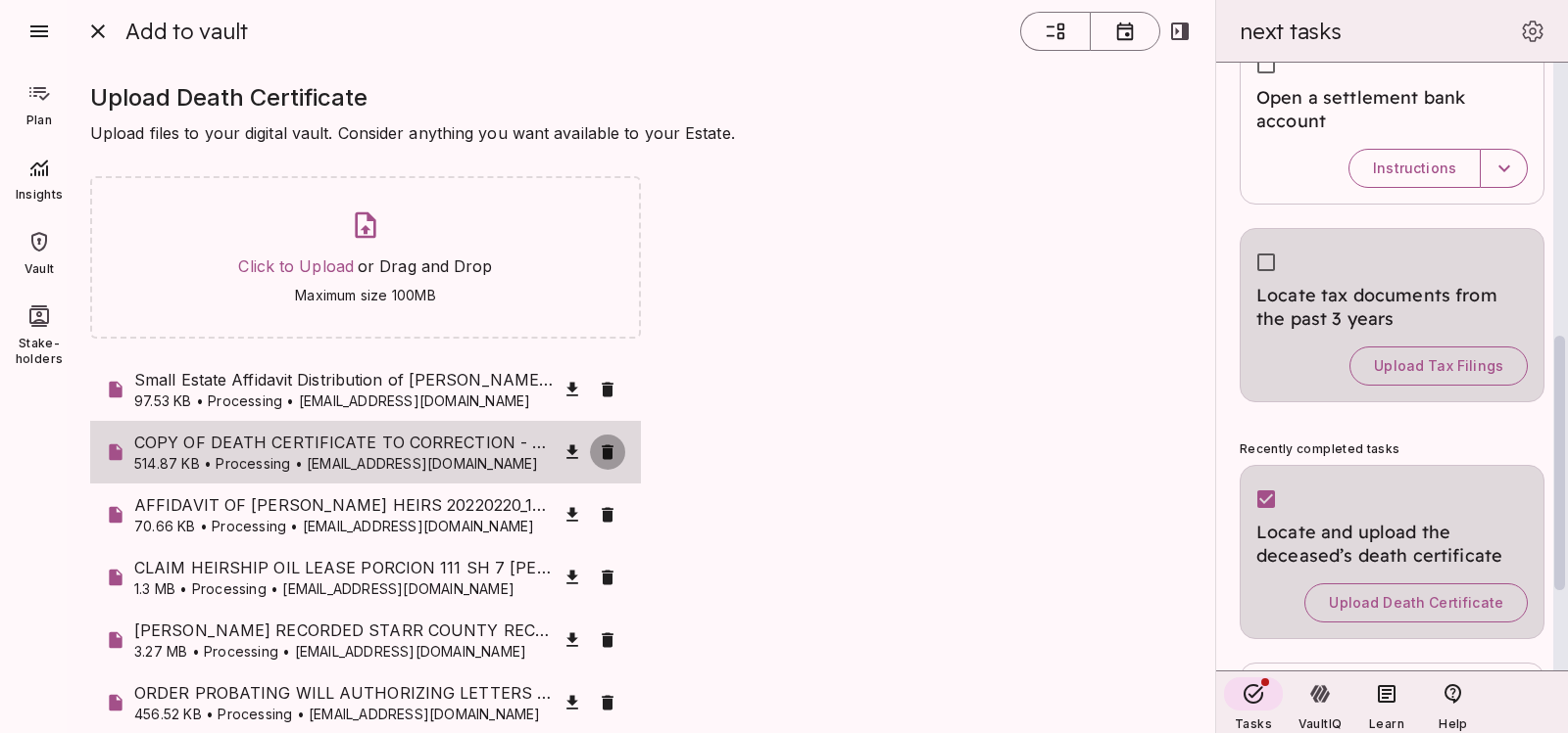
scroll to position [647, 0]
drag, startPoint x: 1558, startPoint y: 407, endPoint x: 1561, endPoint y: 373, distance: 34.1
click at [1561, 373] on div at bounding box center [1559, 462] width 11 height 255
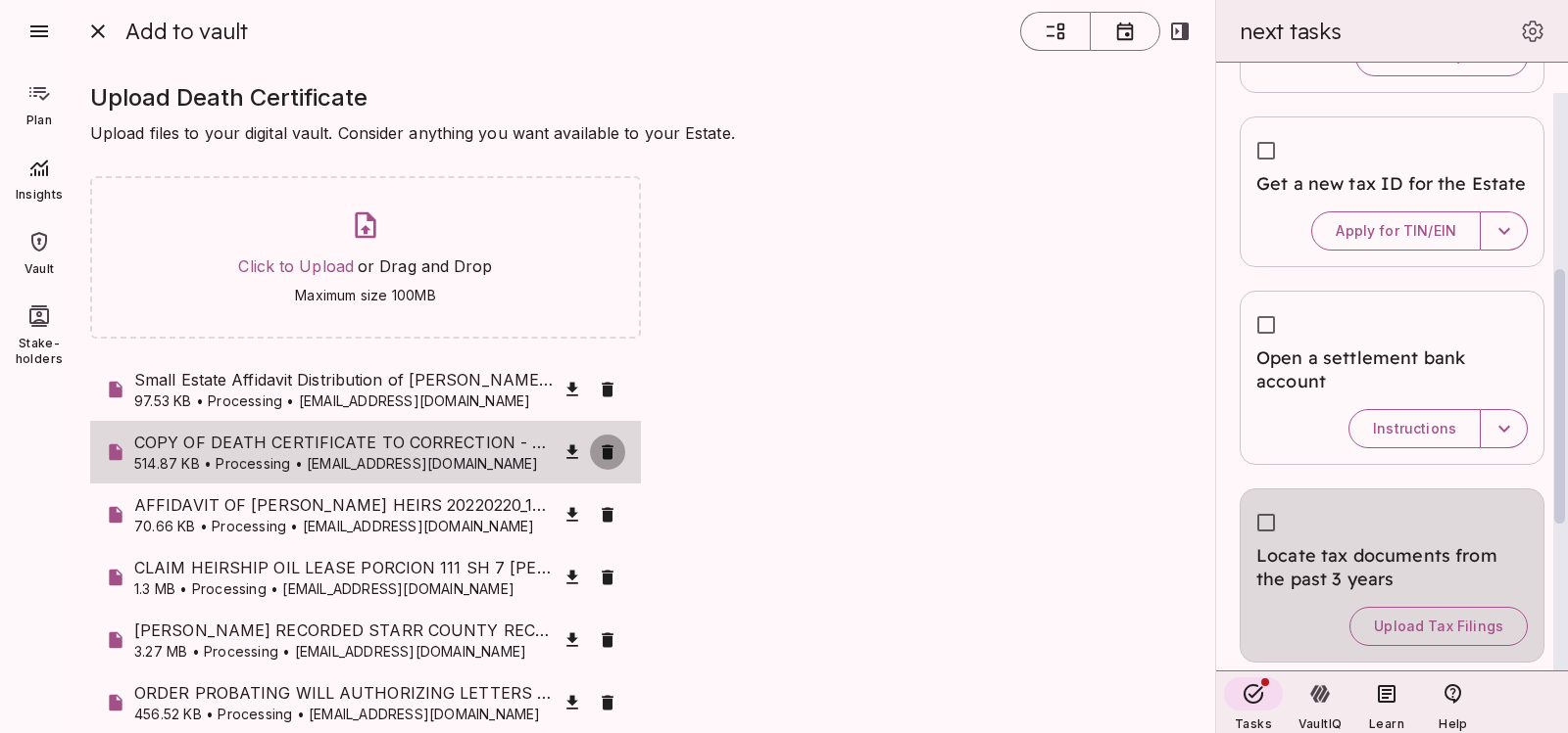
scroll to position [378, 0]
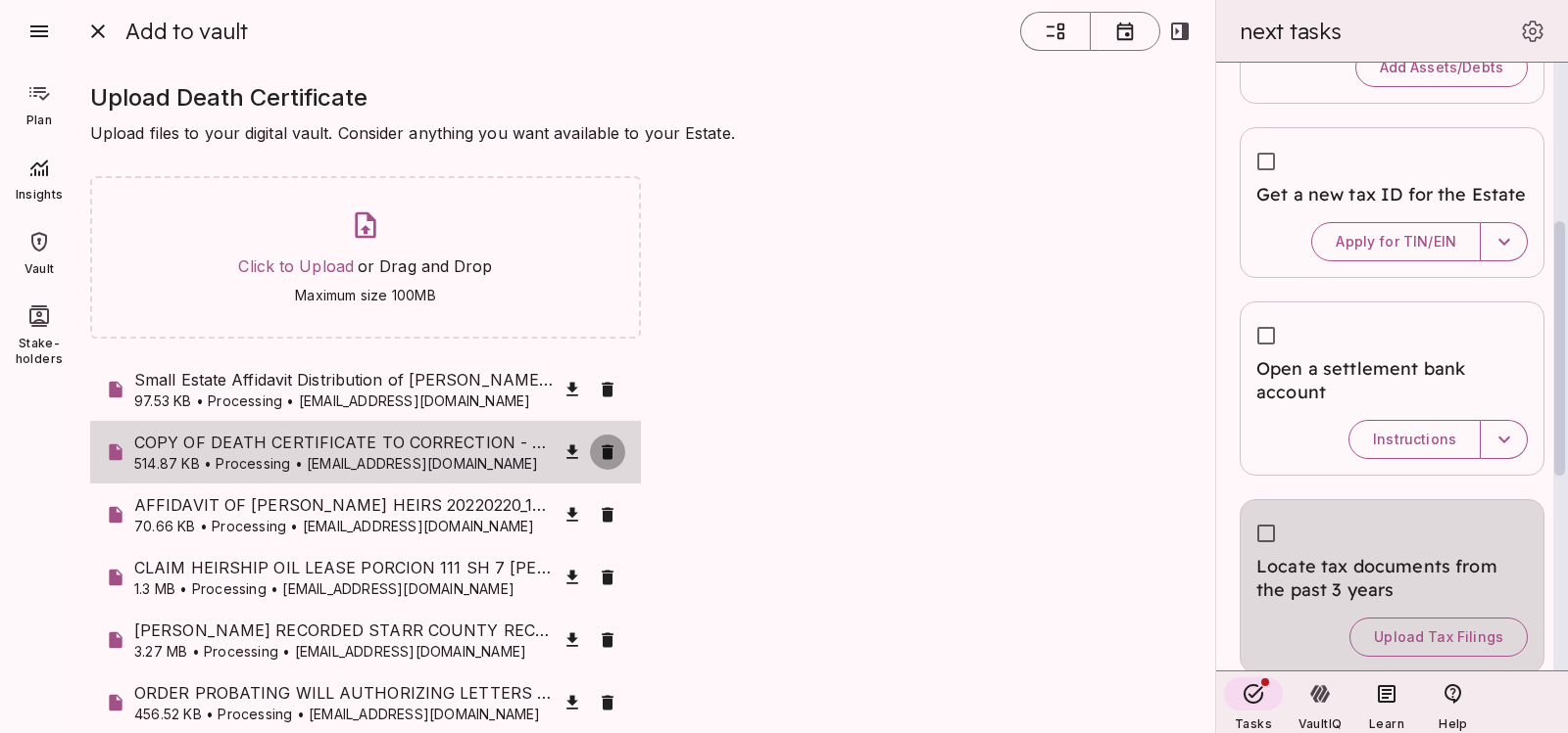
drag, startPoint x: 1557, startPoint y: 451, endPoint x: 1567, endPoint y: 337, distance: 114.4
click at [1567, 337] on div at bounding box center [1560, 366] width 15 height 608
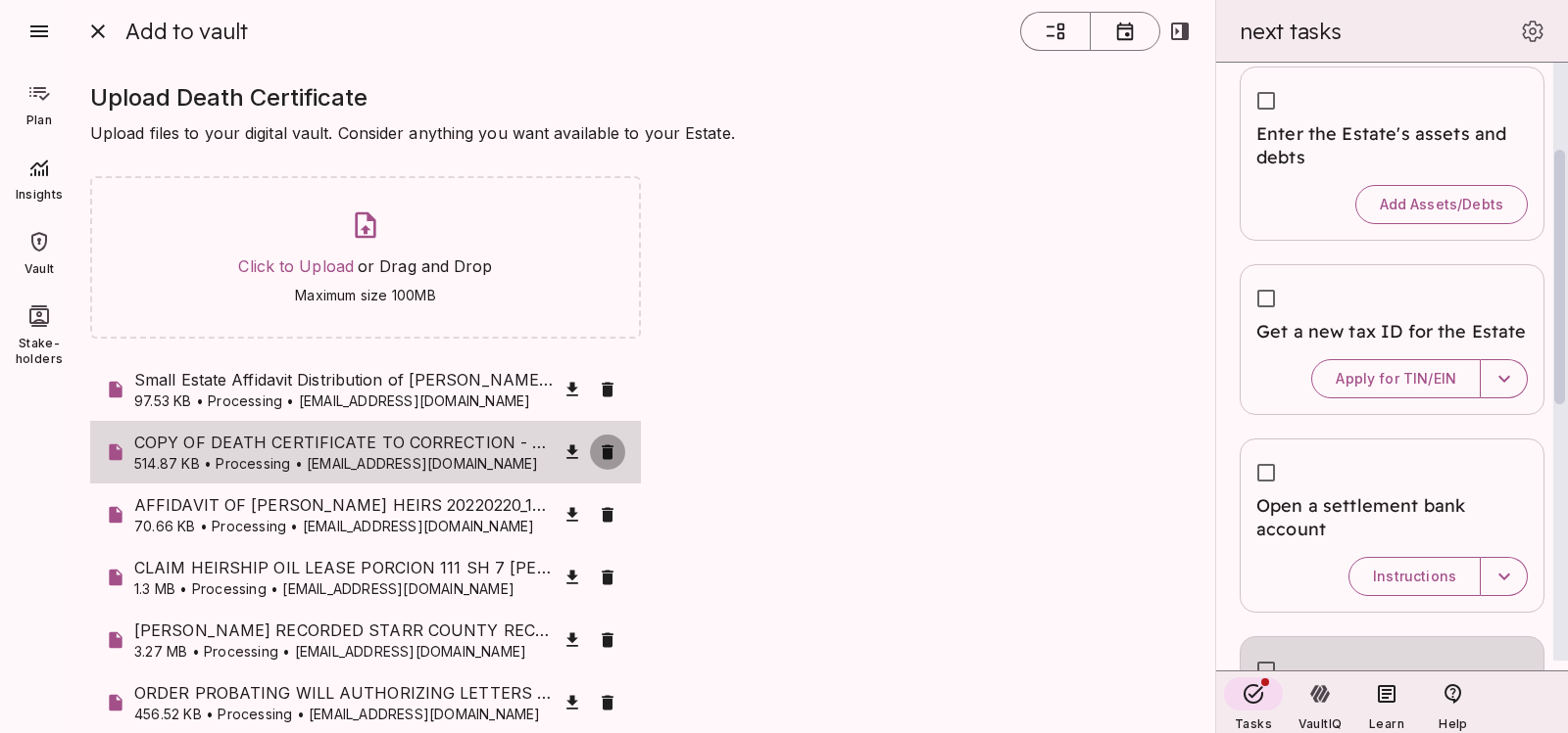
scroll to position [231, 0]
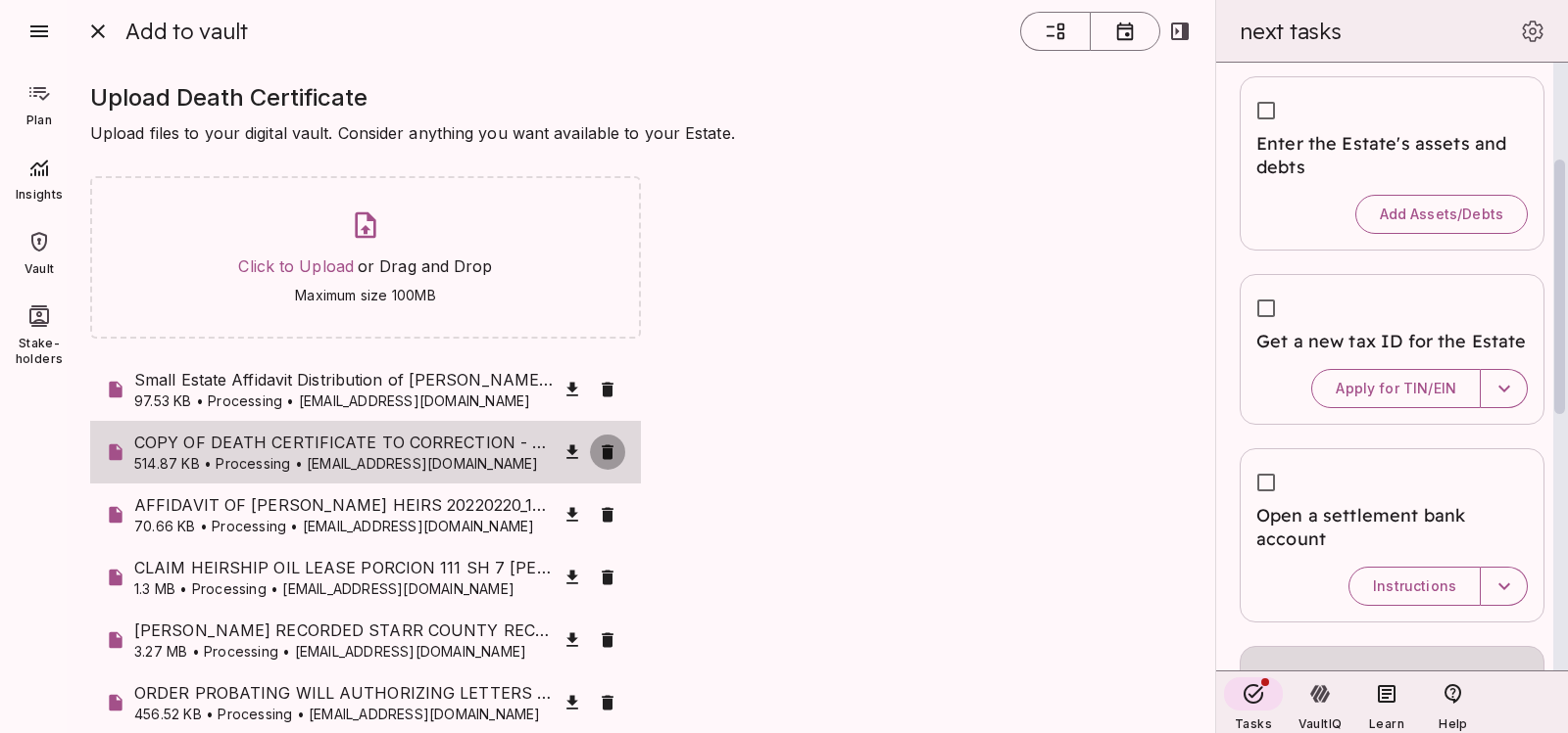
drag, startPoint x: 1561, startPoint y: 334, endPoint x: 1567, endPoint y: 272, distance: 62.3
click at [1567, 272] on div at bounding box center [1560, 366] width 15 height 608
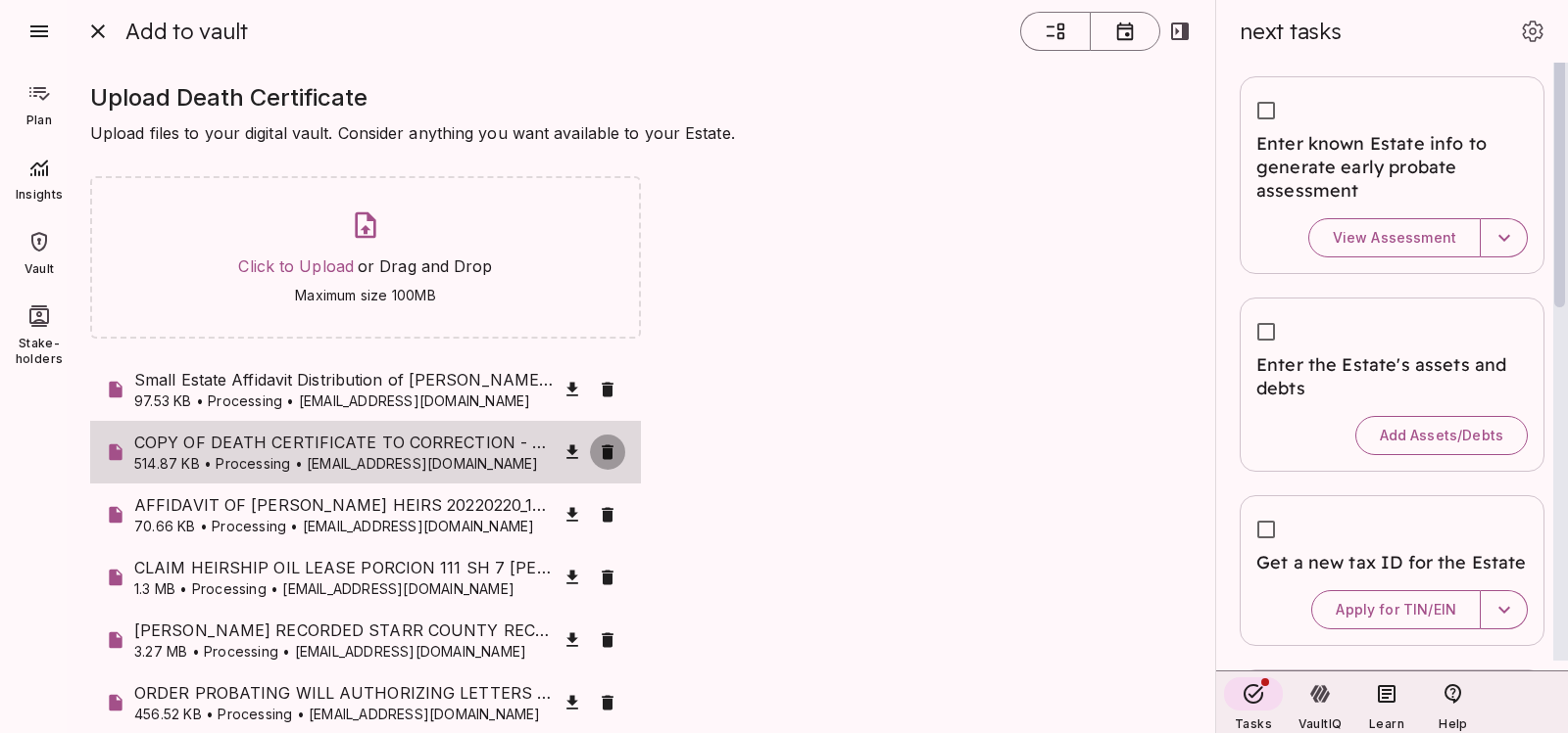
scroll to position [0, 0]
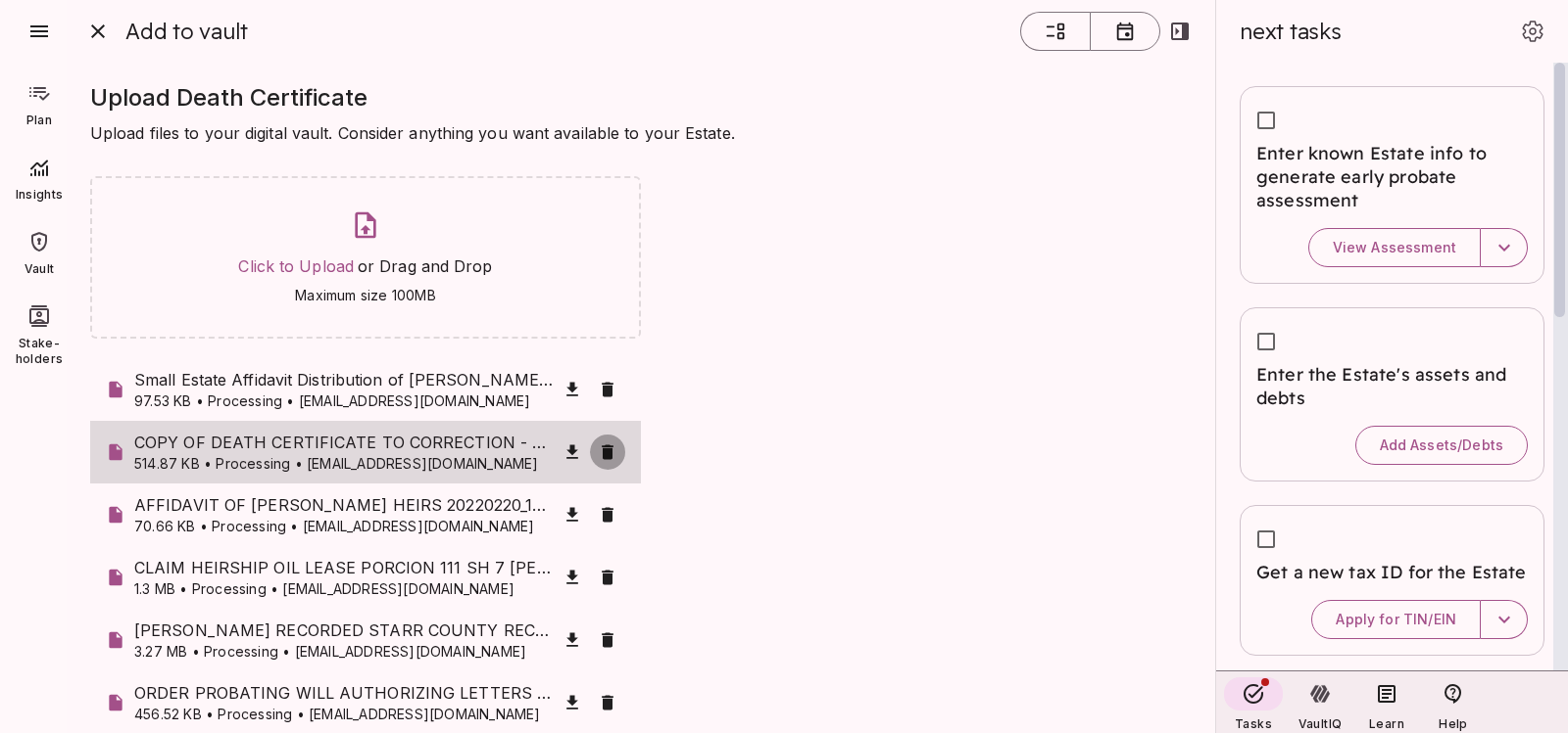
drag, startPoint x: 1554, startPoint y: 279, endPoint x: 1567, endPoint y: 176, distance: 103.8
click at [1567, 176] on div at bounding box center [1560, 366] width 15 height 608
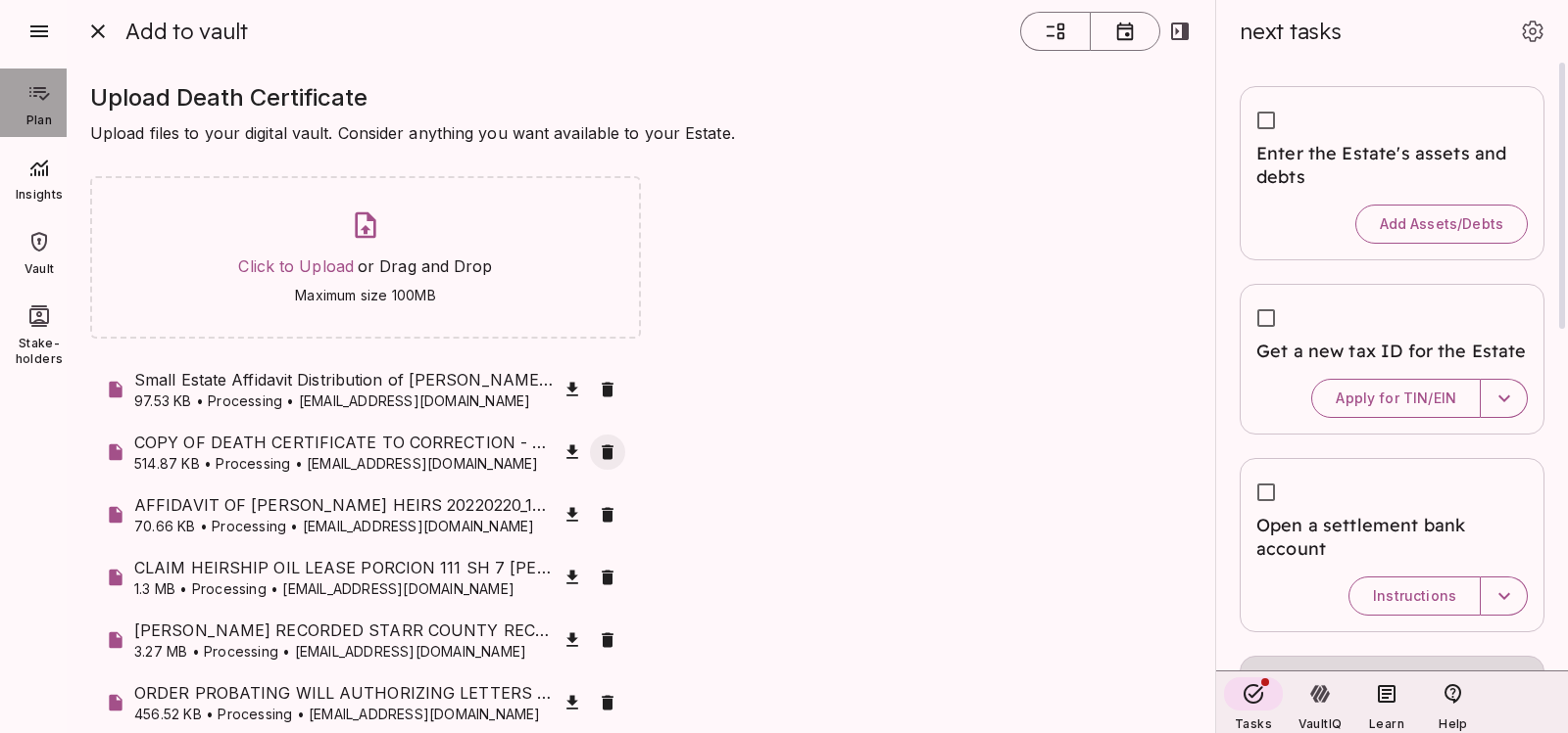
click at [39, 122] on span "Plan" at bounding box center [40, 121] width 26 height 16
click at [43, 226] on div at bounding box center [39, 242] width 55 height 32
